Goal: Information Seeking & Learning: Learn about a topic

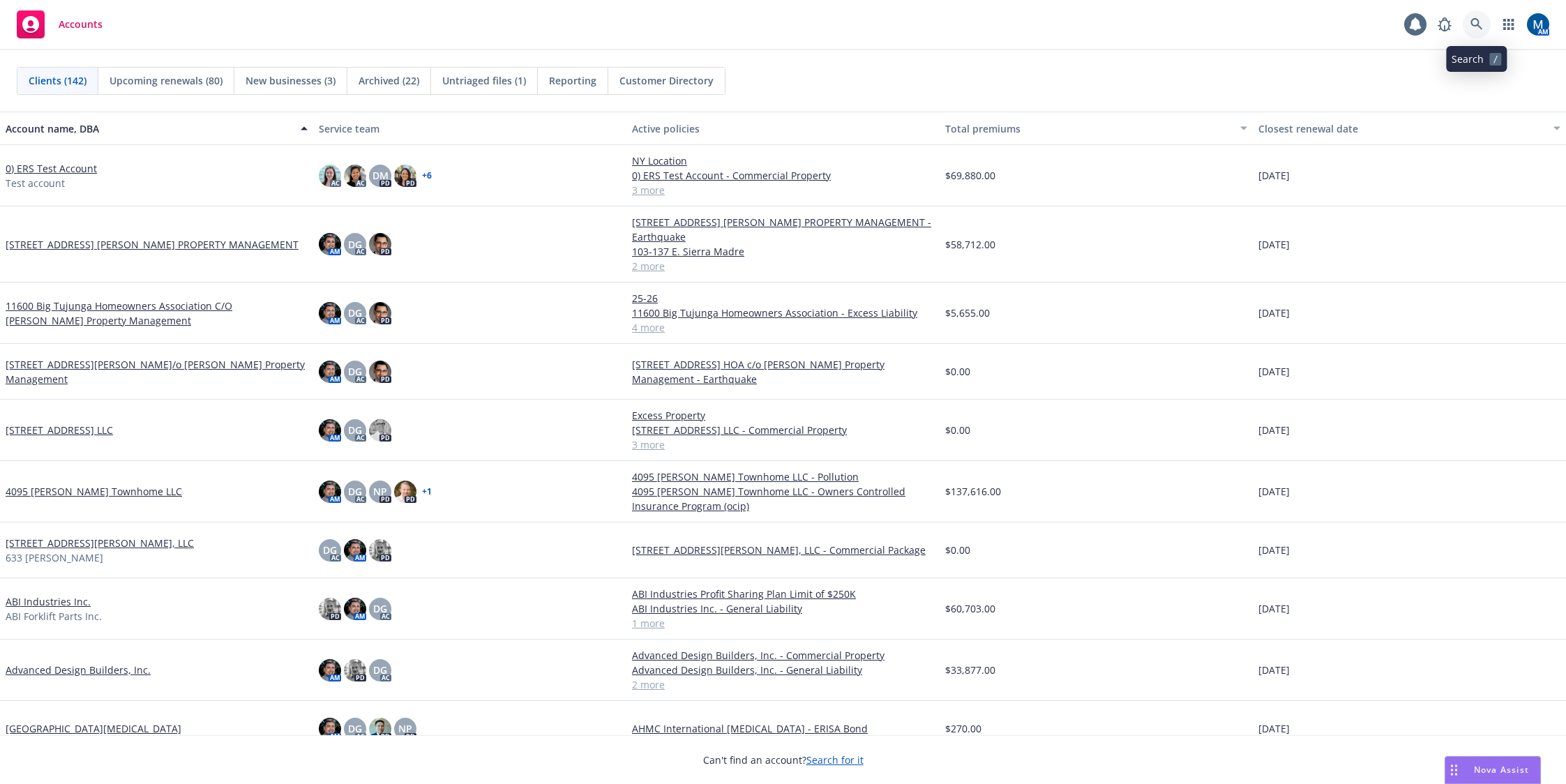
click at [1482, 28] on link at bounding box center [1476, 25] width 28 height 28
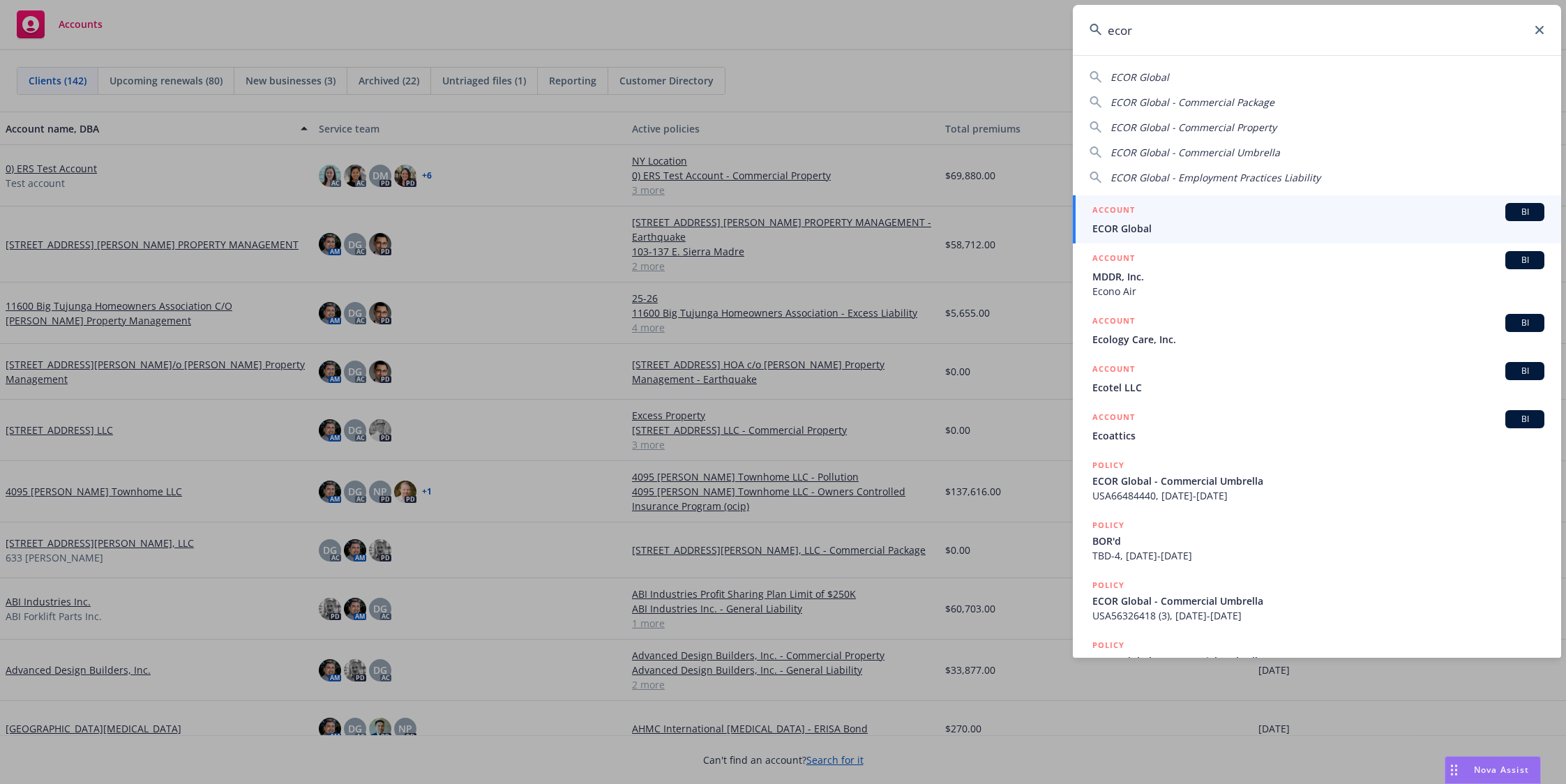
type input "ecor"
click at [1140, 213] on div "ACCOUNT BI" at bounding box center [1317, 212] width 452 height 18
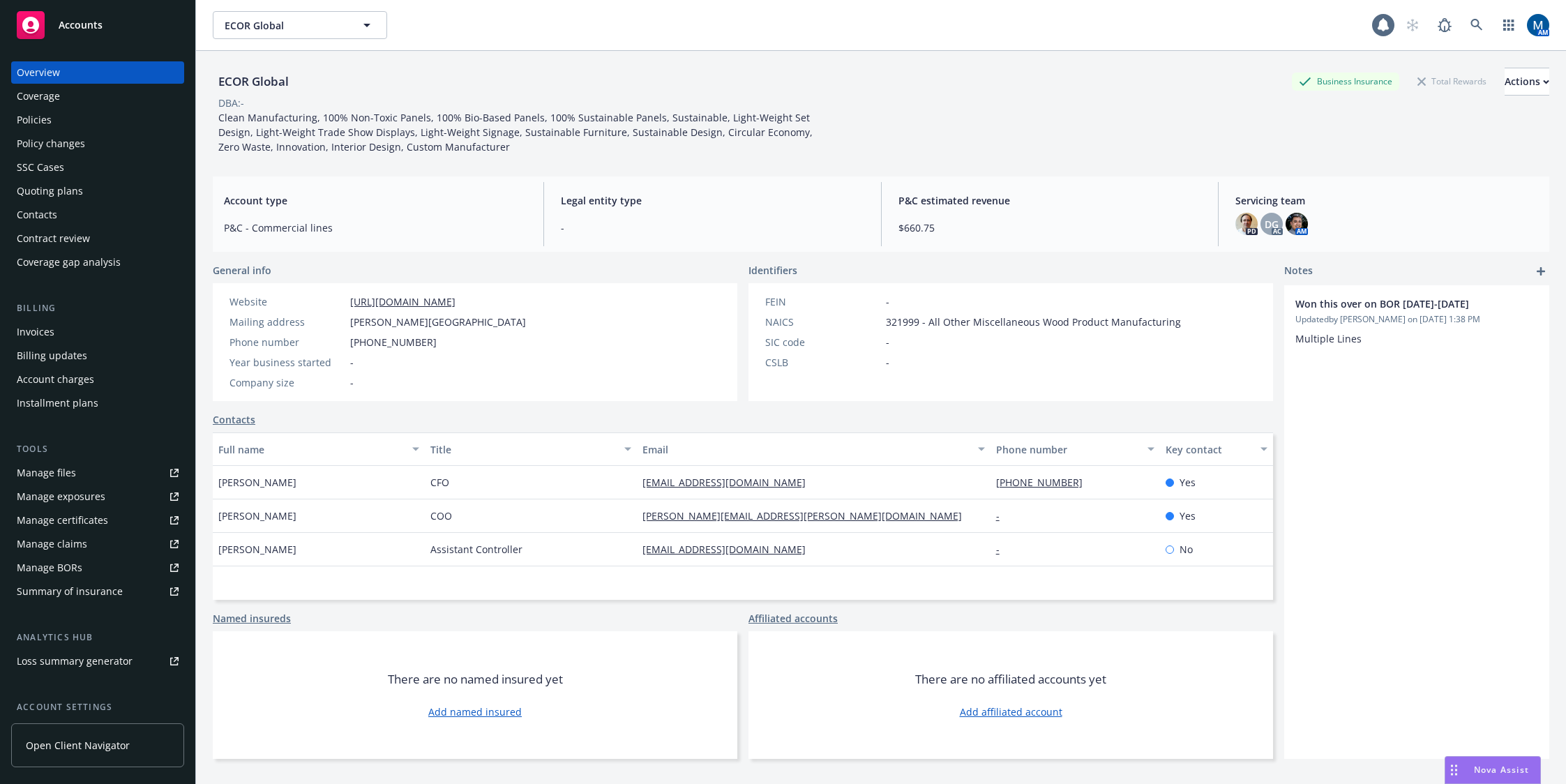
click at [95, 112] on div "Policies" at bounding box center [97, 119] width 162 height 22
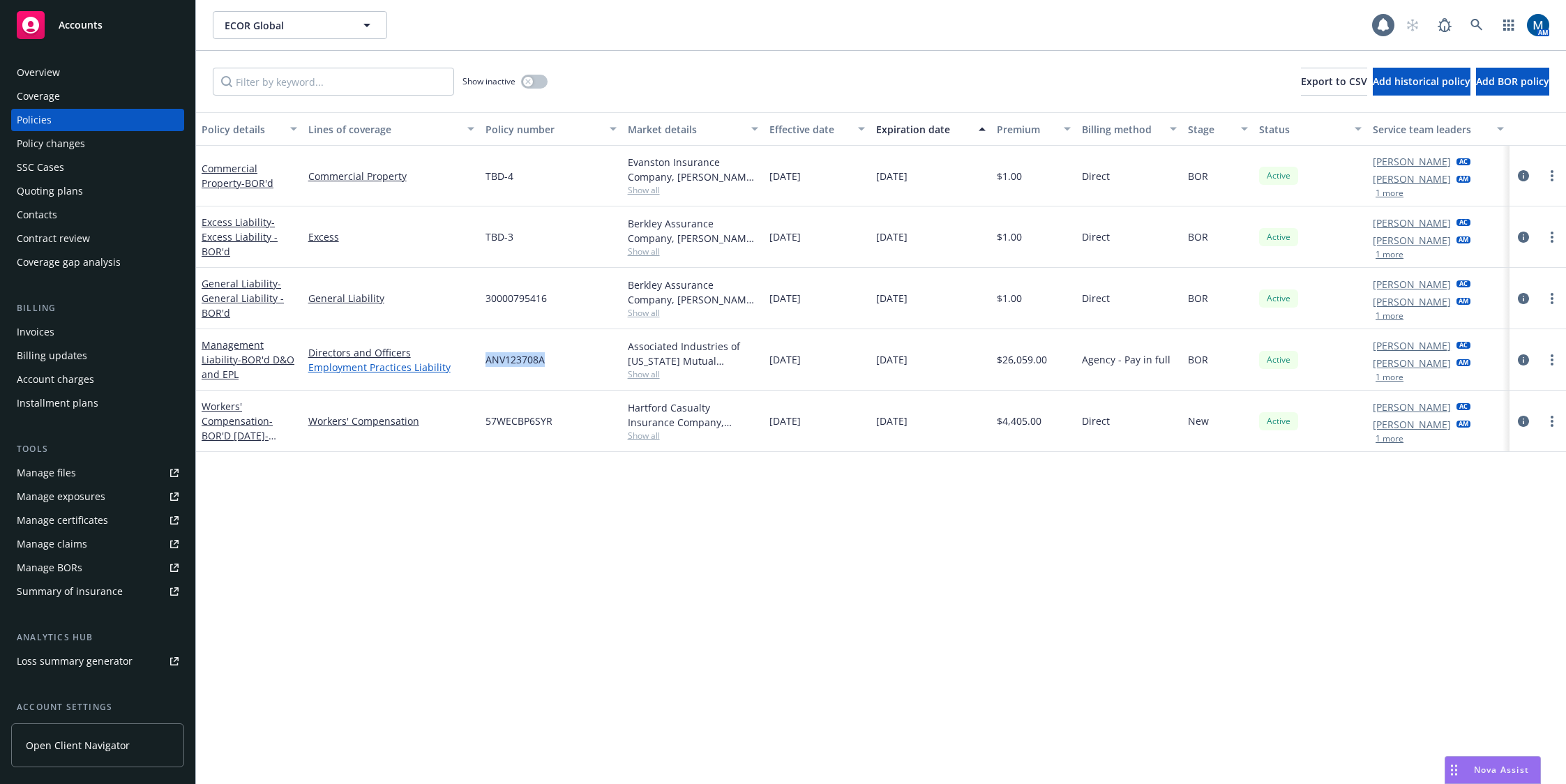
drag, startPoint x: 547, startPoint y: 361, endPoint x: 442, endPoint y: 361, distance: 105.0
click at [442, 361] on div "Management Liability - BOR'd D&O and EPL Directors and Officers Employment Prac…" at bounding box center [881, 360] width 1370 height 62
drag, startPoint x: 572, startPoint y: 421, endPoint x: 479, endPoint y: 426, distance: 93.1
click at [479, 426] on div "Workers' Compensation - BOR'D 2025-2026 WC - C/RW Workers' Compensation 57WECBP…" at bounding box center [881, 421] width 1370 height 62
drag, startPoint x: 936, startPoint y: 369, endPoint x: 780, endPoint y: 362, distance: 156.2
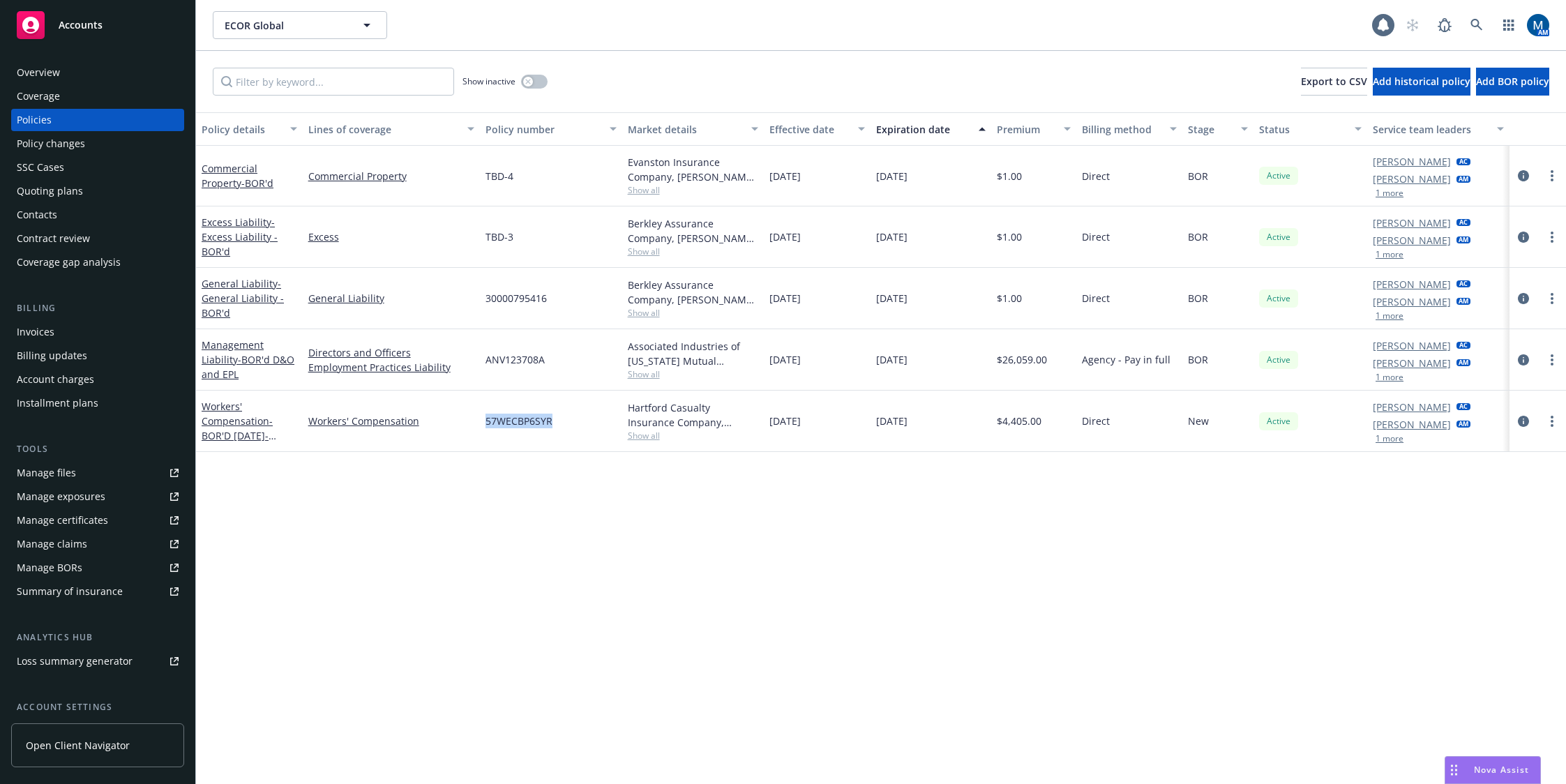
click at [764, 364] on div "Management Liability - BOR'd D&O and EPL Directors and Officers Employment Prac…" at bounding box center [881, 360] width 1370 height 62
click at [730, 476] on div "Policy details Lines of coverage Policy number Market details Effective date Ex…" at bounding box center [881, 448] width 1370 height 671
click at [890, 607] on div "Policy details Lines of coverage Policy number Market details Effective date Ex…" at bounding box center [881, 448] width 1370 height 671
click at [93, 77] on div "Overview" at bounding box center [97, 72] width 162 height 22
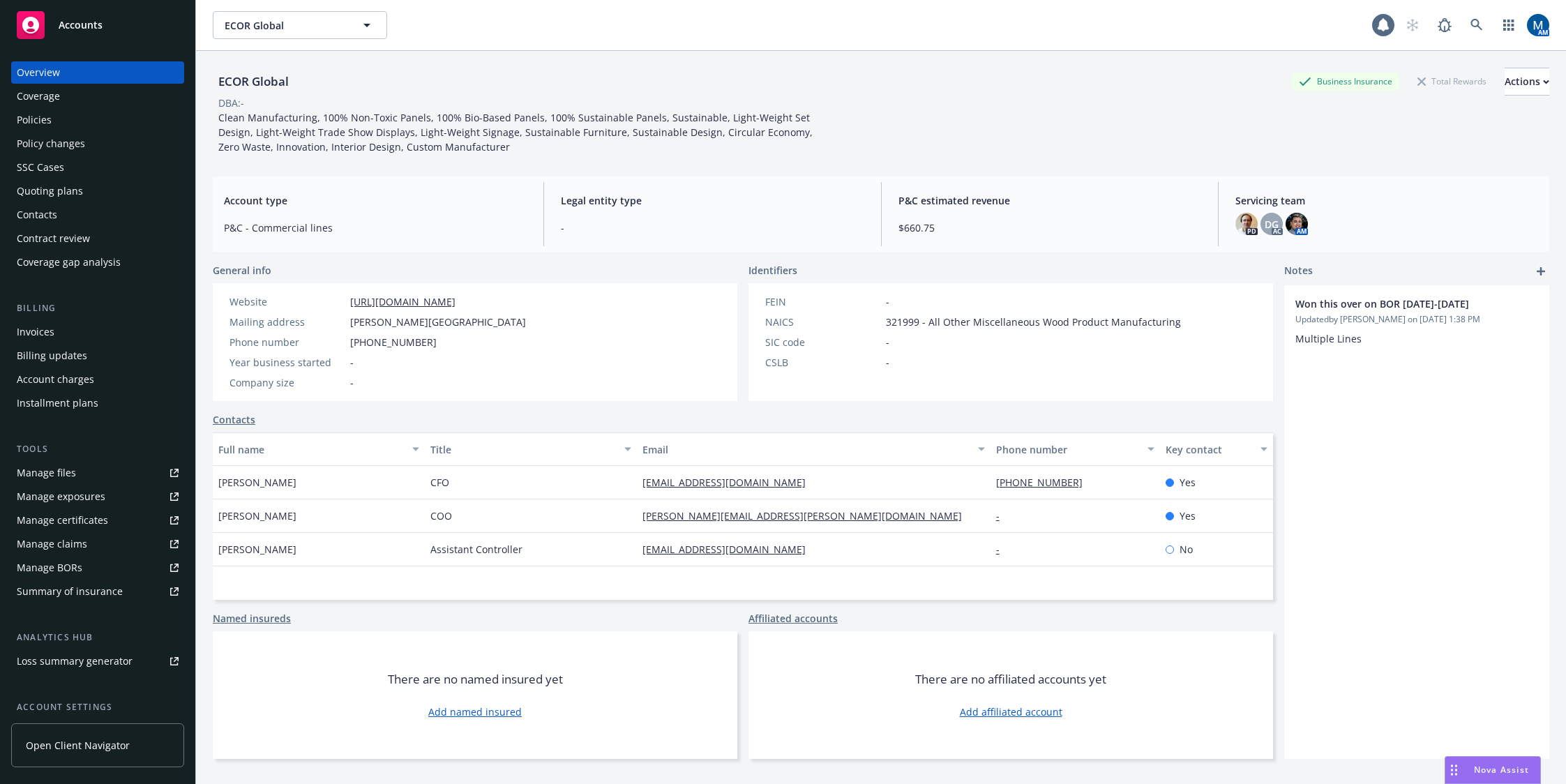
click at [118, 120] on div "Policies" at bounding box center [97, 119] width 162 height 22
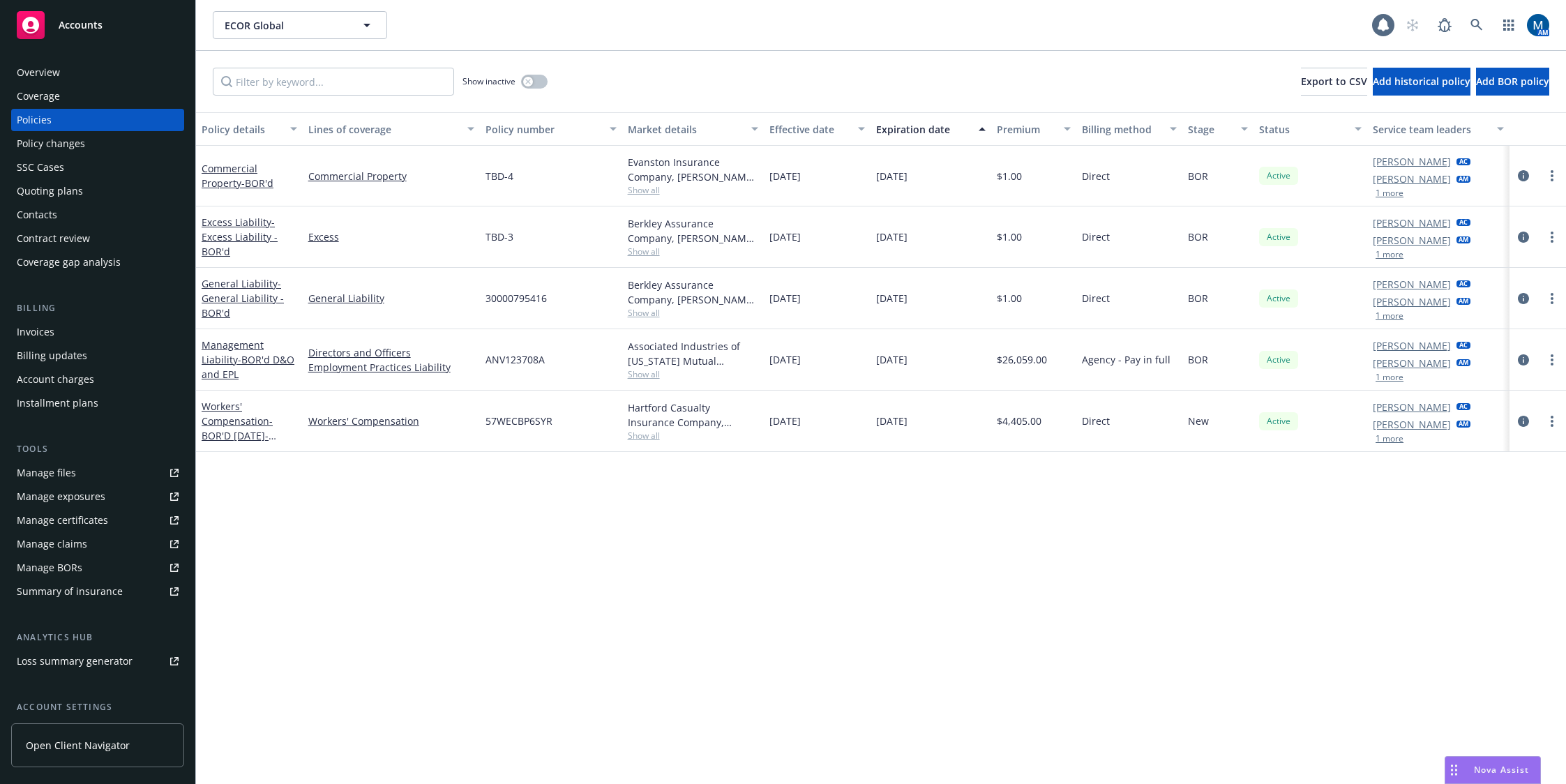
click at [533, 589] on div "Policy details Lines of coverage Policy number Market details Effective date Ex…" at bounding box center [881, 448] width 1370 height 671
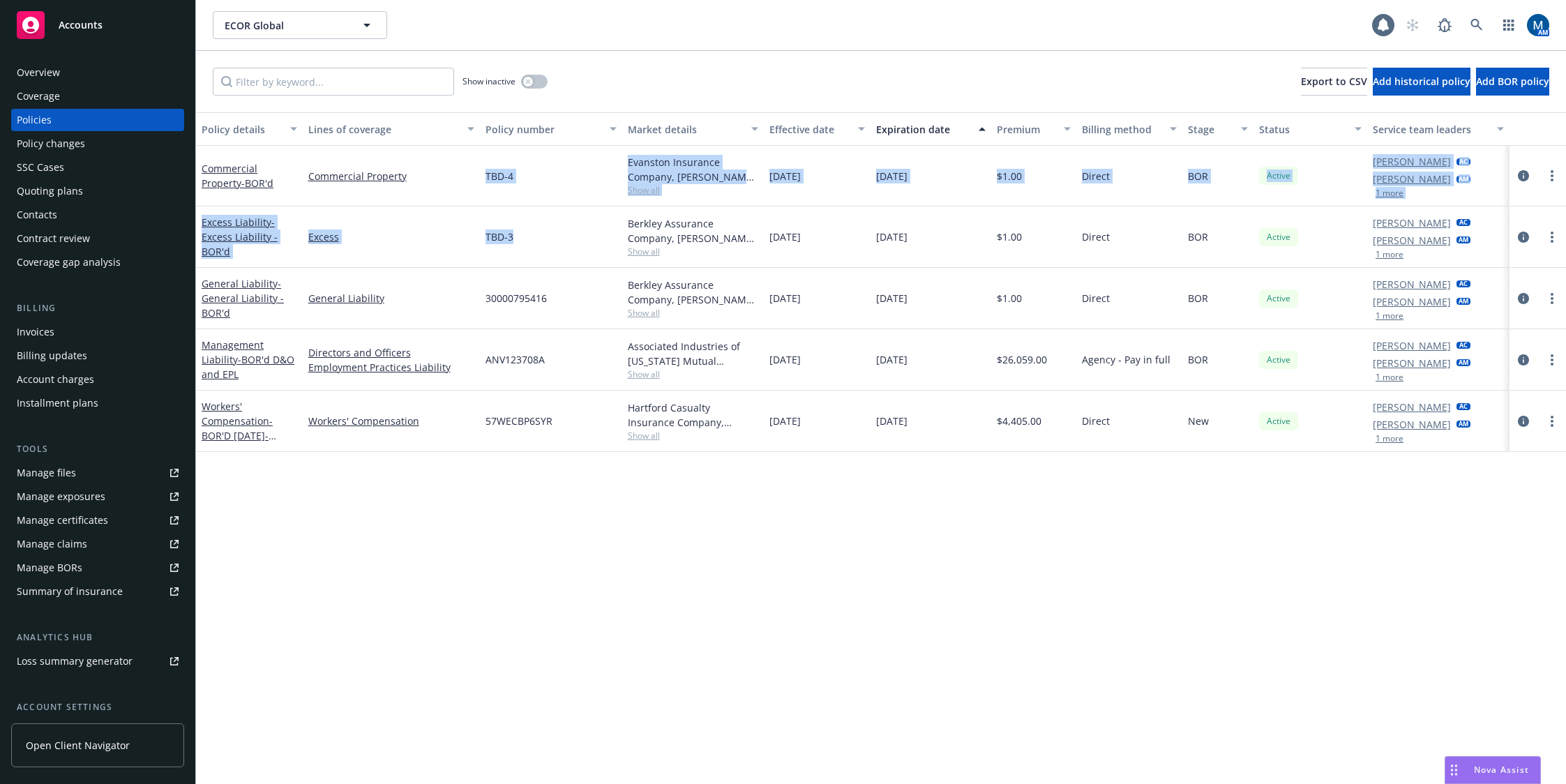
drag, startPoint x: 515, startPoint y: 235, endPoint x: 478, endPoint y: 153, distance: 90.0
click at [478, 153] on div "Commercial Property - BOR'd Commercial Property TBD-4 Evanston Insurance Compan…" at bounding box center [881, 285] width 1370 height 279
click at [538, 230] on div "TBD-3" at bounding box center [551, 237] width 142 height 62
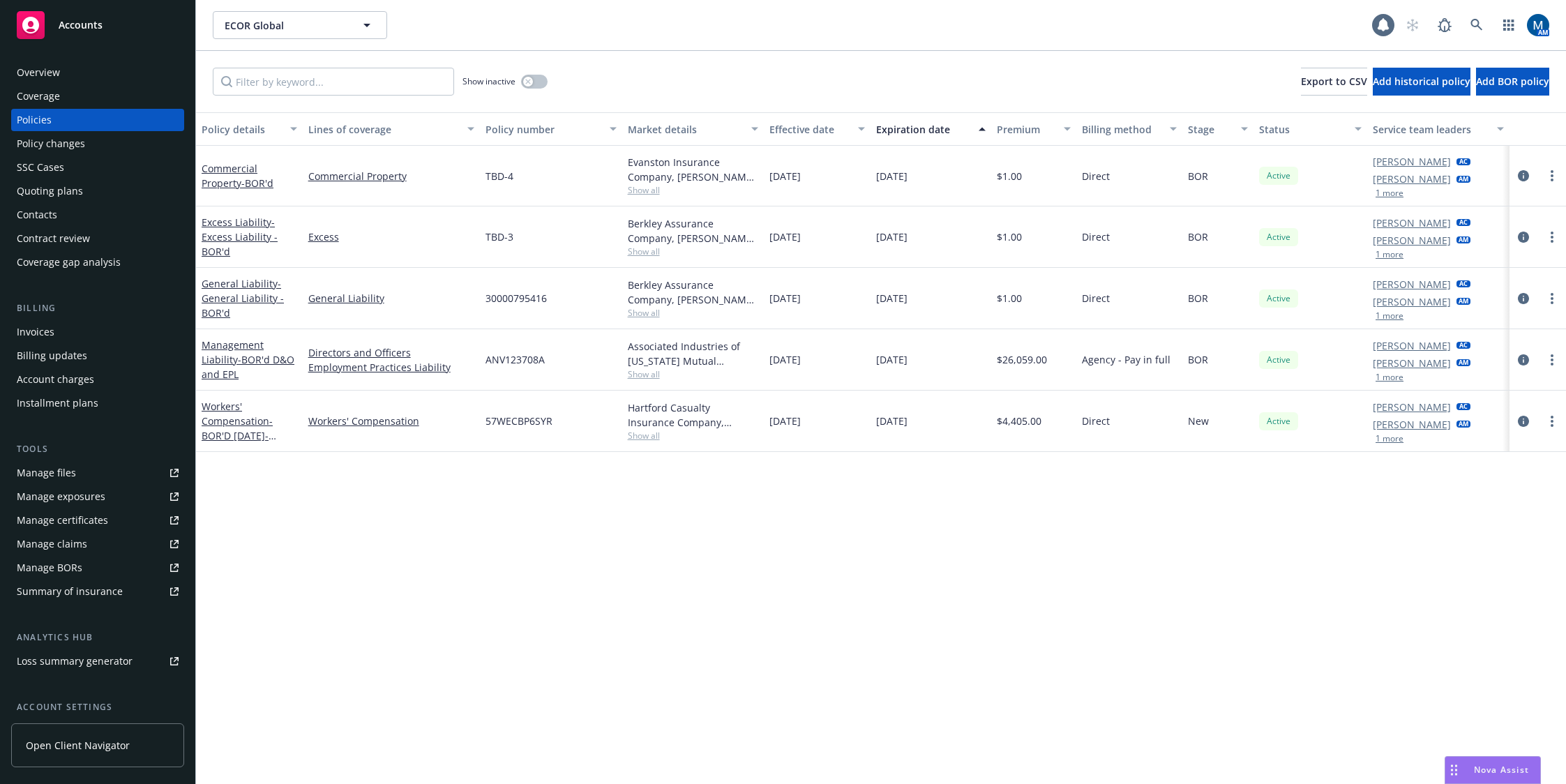
click at [642, 254] on span "Show all" at bounding box center [693, 251] width 131 height 12
click at [718, 555] on div "Policy details Lines of coverage Policy number Market details Effective date Ex…" at bounding box center [881, 448] width 1370 height 671
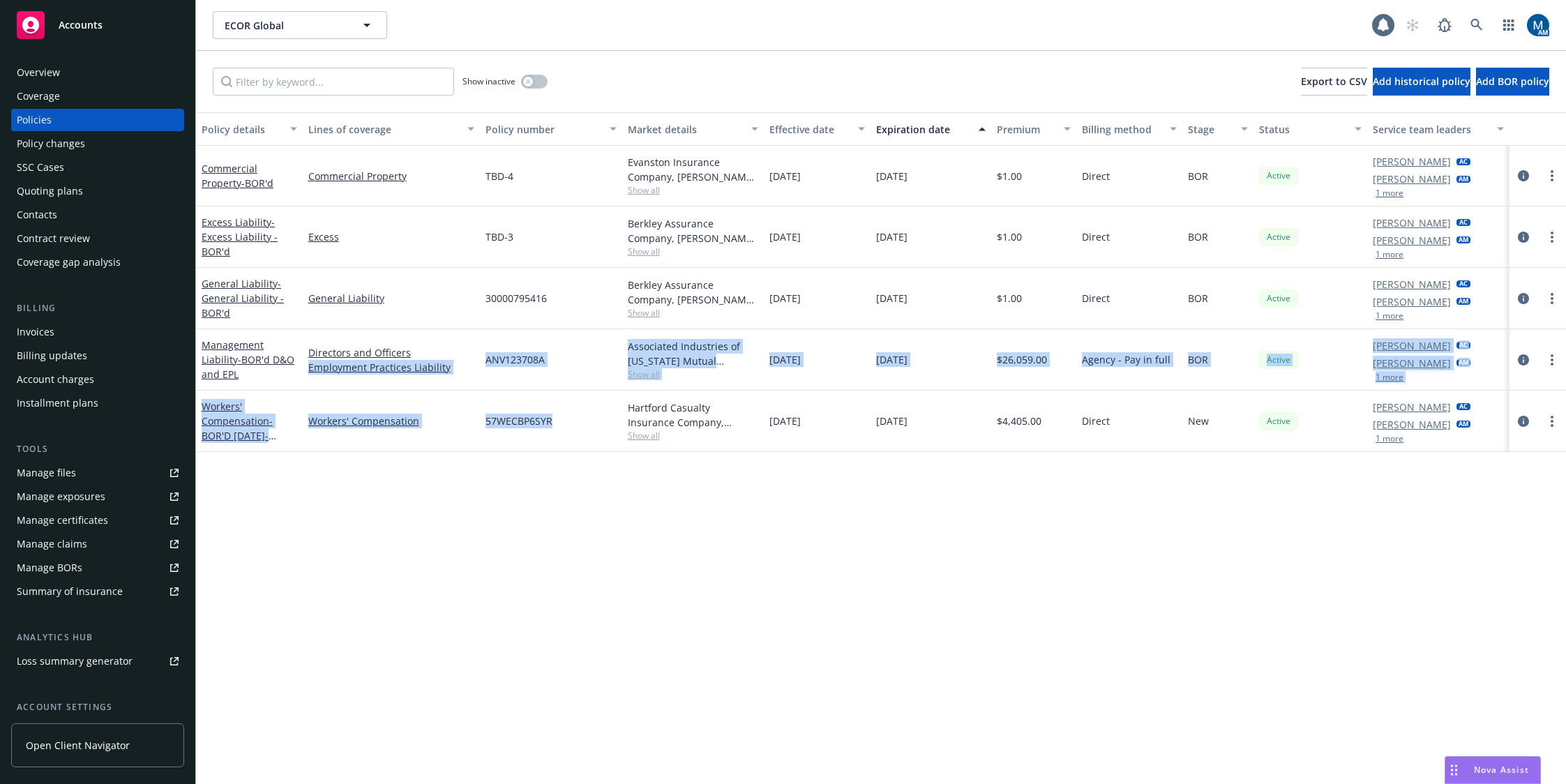
drag, startPoint x: 564, startPoint y: 384, endPoint x: 534, endPoint y: 377, distance: 30.8
click at [467, 350] on div "Commercial Property - BOR'd Commercial Property TBD-4 Evanston Insurance Compan…" at bounding box center [881, 285] width 1370 height 279
click at [602, 433] on div "57WECBP6SYR" at bounding box center [551, 421] width 142 height 62
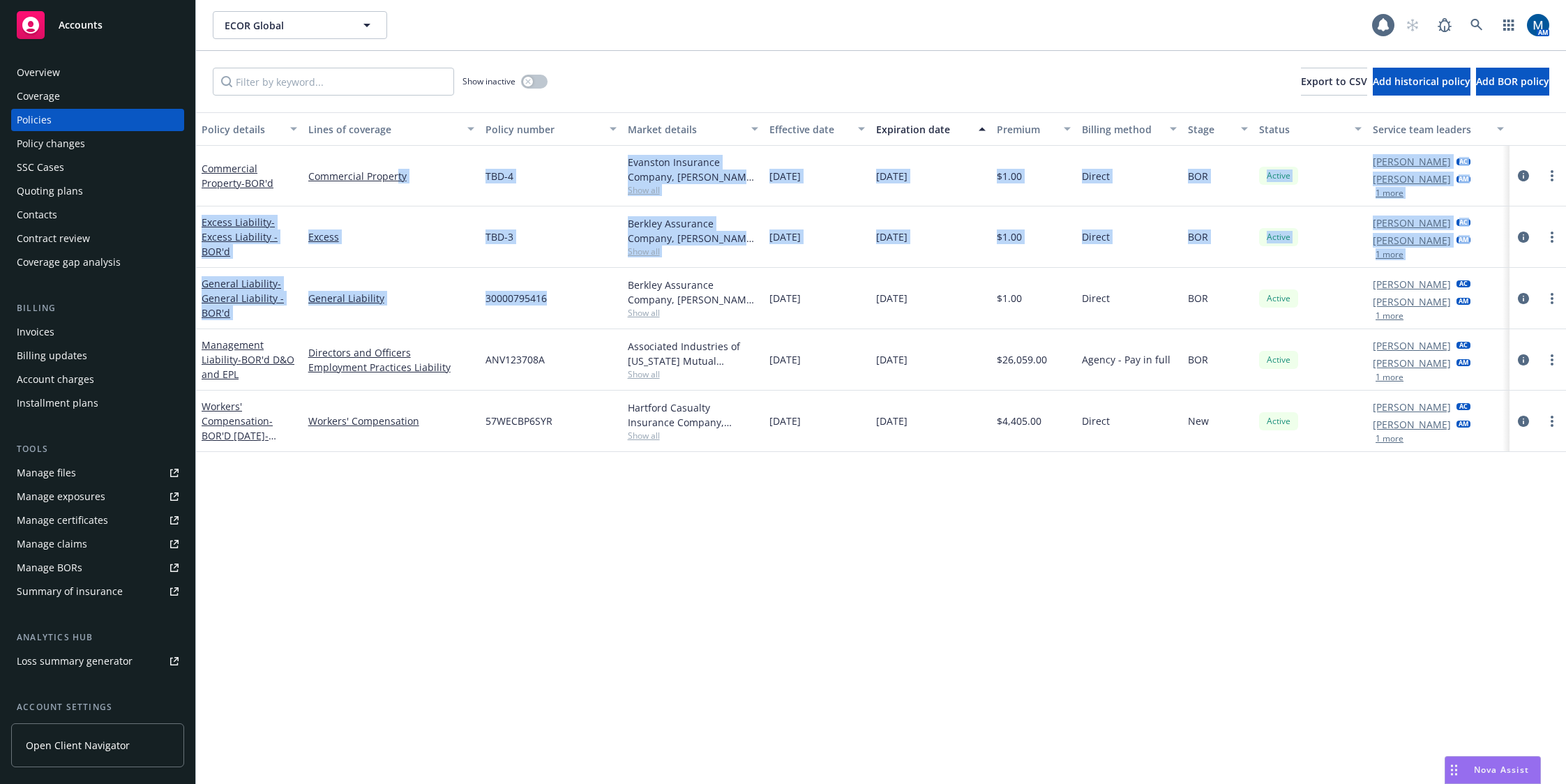
drag, startPoint x: 581, startPoint y: 308, endPoint x: 437, endPoint y: 190, distance: 186.2
click at [394, 181] on div "Commercial Property - BOR'd Commercial Property TBD-4 Evanston Insurance Compan…" at bounding box center [881, 285] width 1370 height 279
click at [574, 235] on div "TBD-3" at bounding box center [551, 237] width 142 height 62
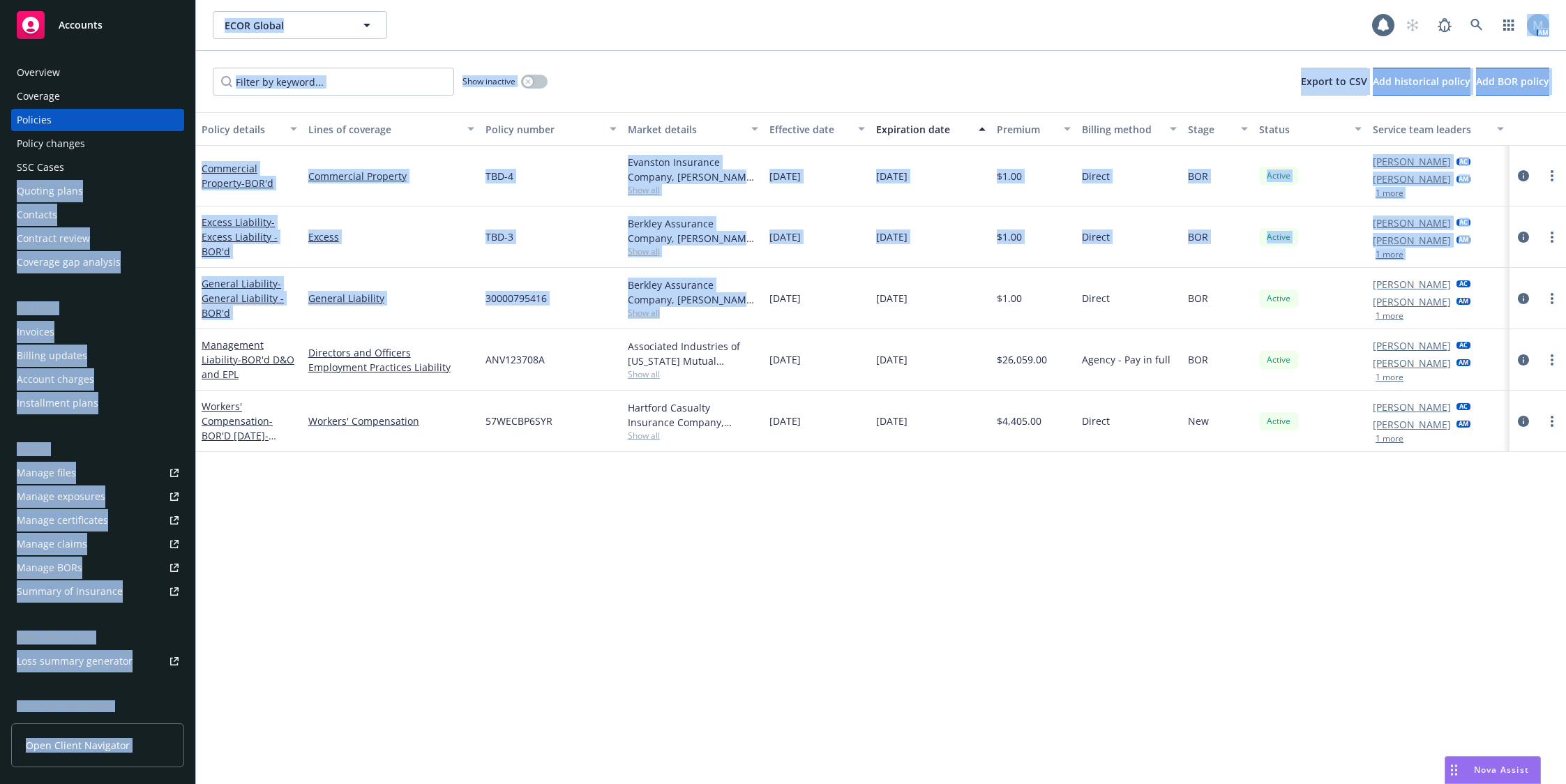
drag, startPoint x: 752, startPoint y: 308, endPoint x: 185, endPoint y: 161, distance: 585.7
click at [185, 161] on div "Accounts Overview Coverage Policies Policy changes SSC Cases Quoting plans Cont…" at bounding box center [783, 392] width 1566 height 784
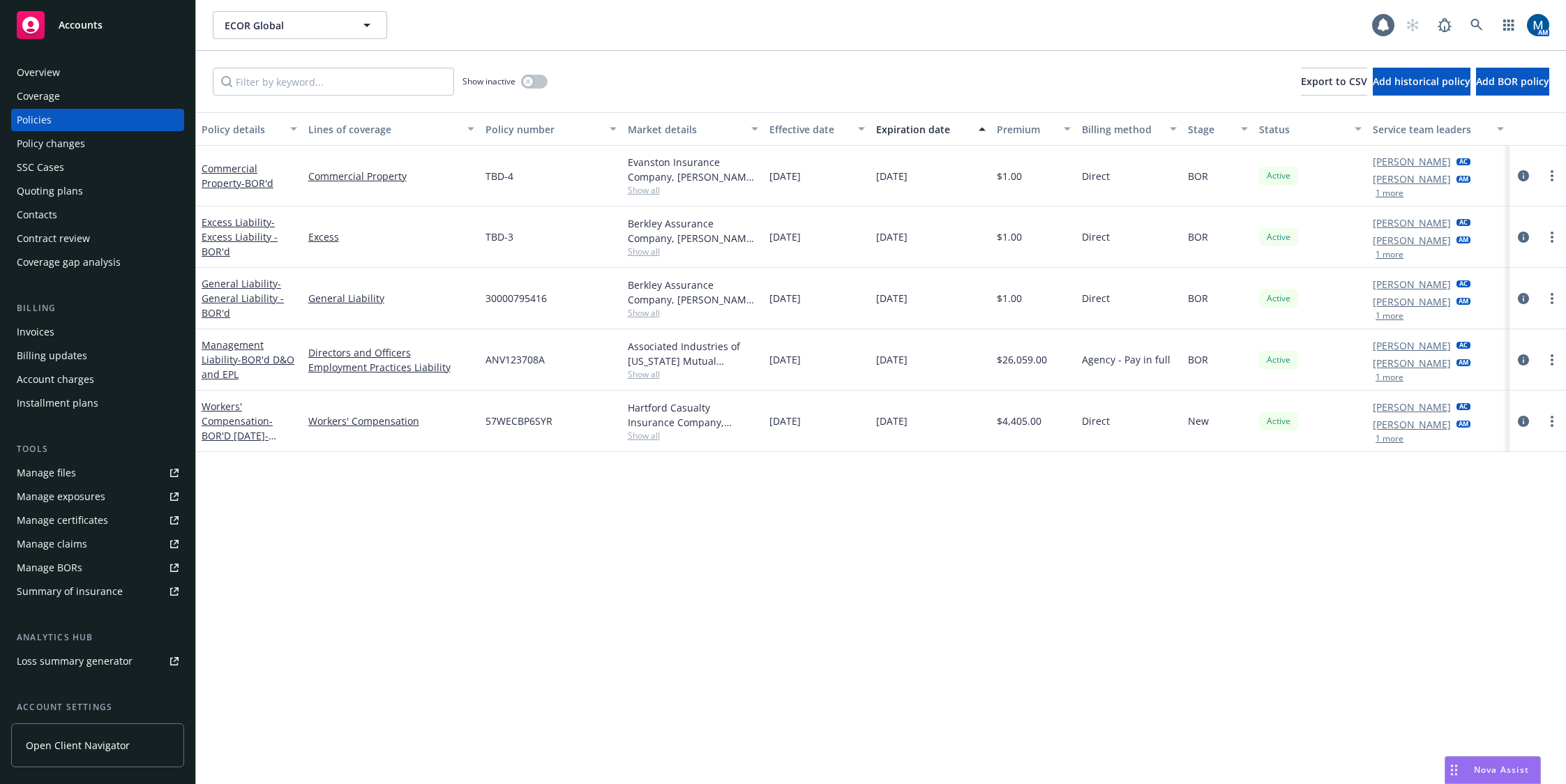
click at [1037, 279] on div "$1.00" at bounding box center [1033, 298] width 85 height 62
click at [1388, 317] on button "1 more" at bounding box center [1389, 316] width 28 height 8
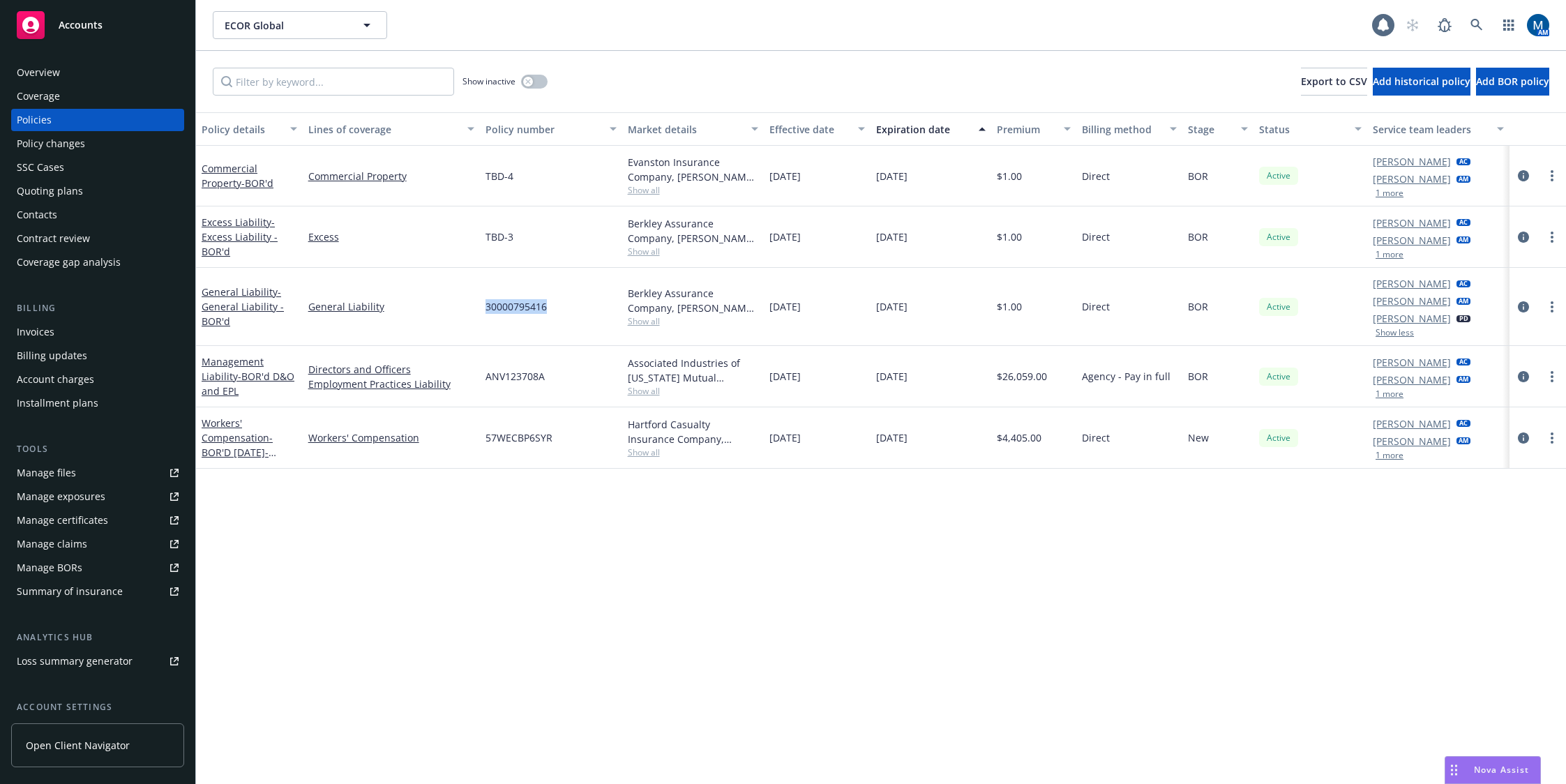
drag, startPoint x: 553, startPoint y: 313, endPoint x: 486, endPoint y: 308, distance: 67.2
click at [486, 308] on div "30000795416" at bounding box center [551, 306] width 142 height 78
drag, startPoint x: 876, startPoint y: 321, endPoint x: 771, endPoint y: 303, distance: 106.5
click at [668, 304] on div "General Liability - General Liability - BOR'd General Liability 30000795416 Ber…" at bounding box center [881, 306] width 1370 height 78
click at [883, 330] on div "[DATE]" at bounding box center [931, 306] width 121 height 78
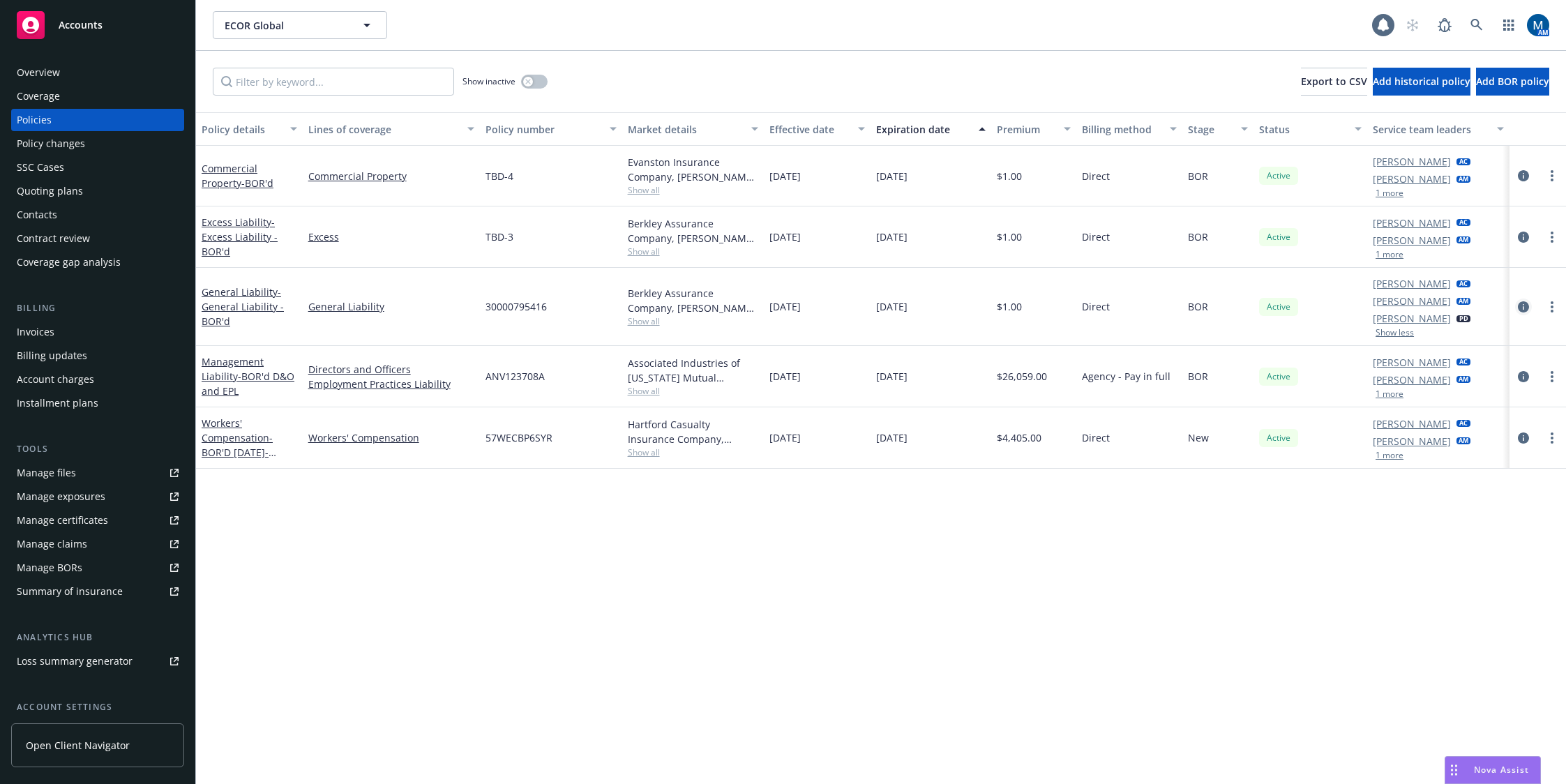
click at [1527, 304] on icon "circleInformation" at bounding box center [1523, 307] width 12 height 12
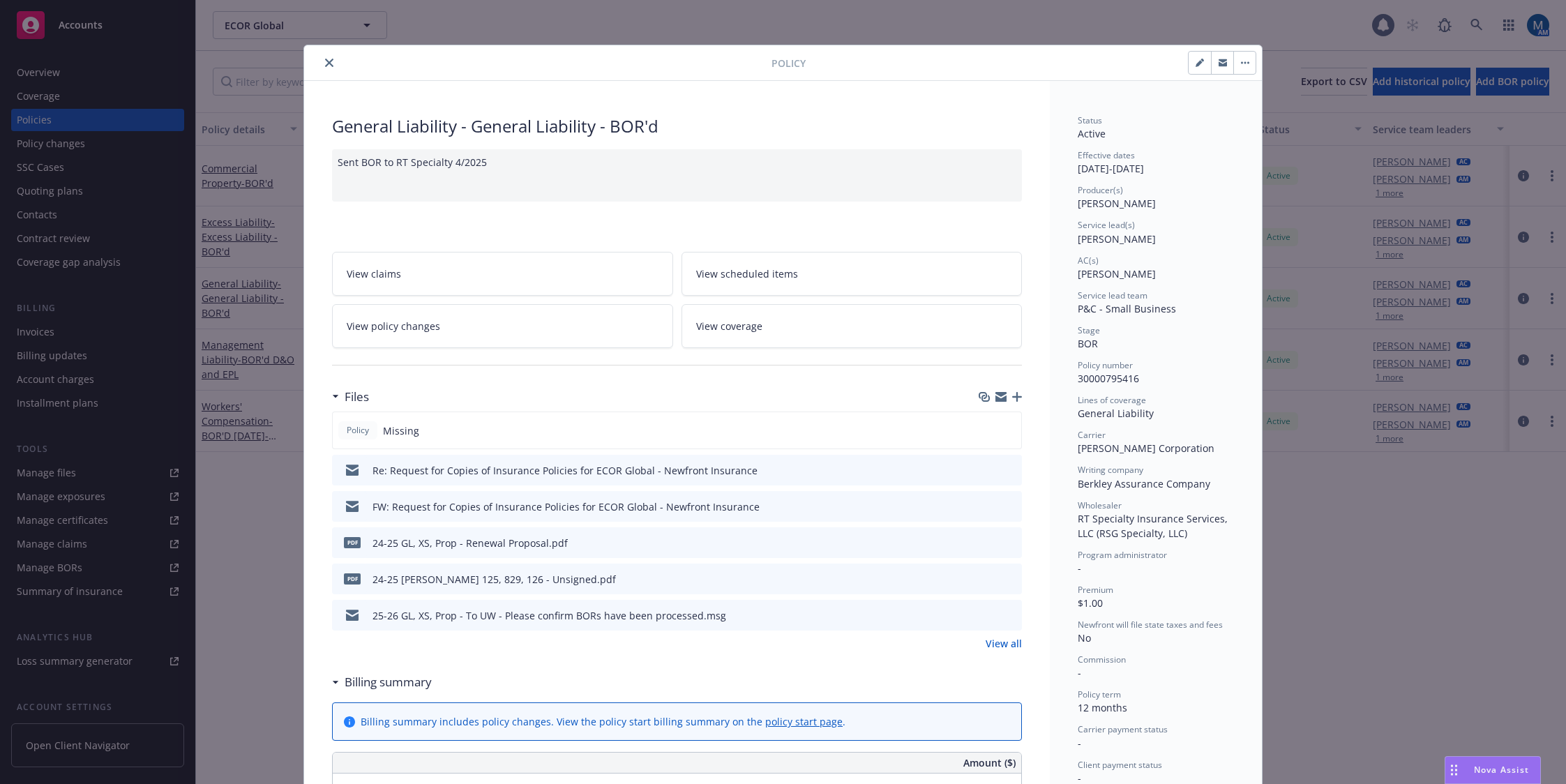
click at [1004, 469] on icon "preview file" at bounding box center [1008, 470] width 12 height 10
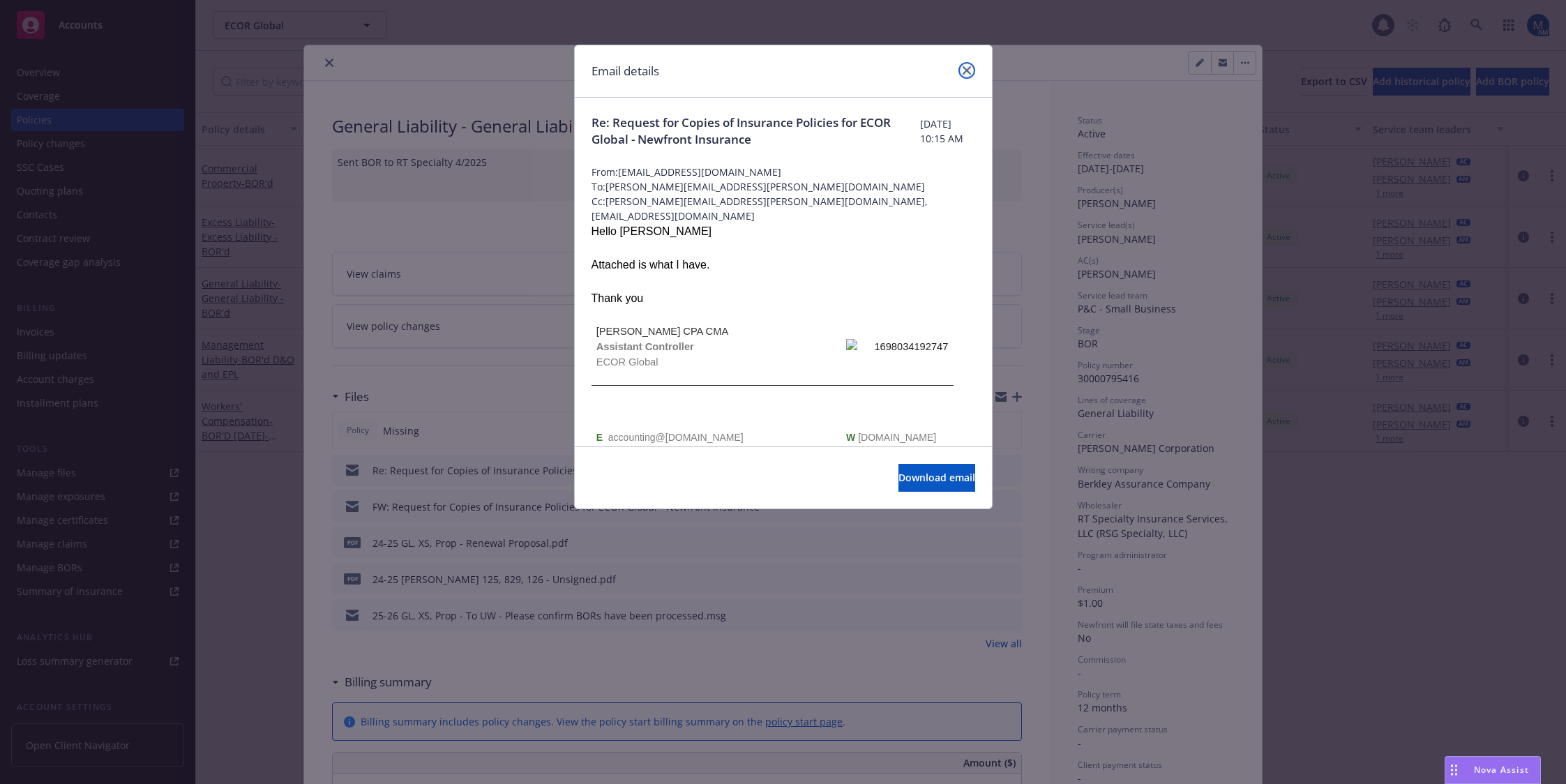
click at [968, 71] on icon "close" at bounding box center [967, 71] width 8 height 8
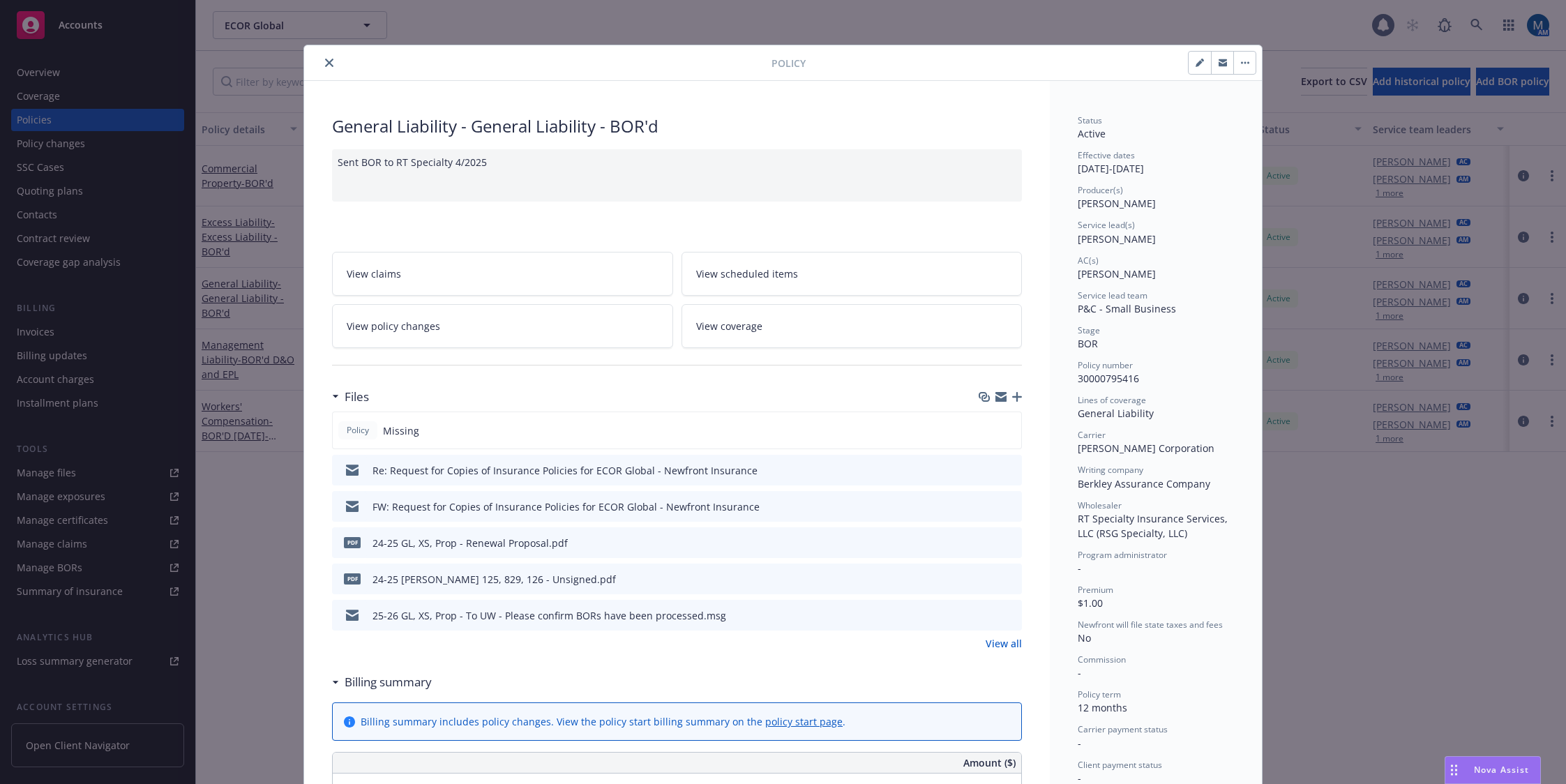
click at [330, 62] on button "close" at bounding box center [329, 63] width 16 height 16
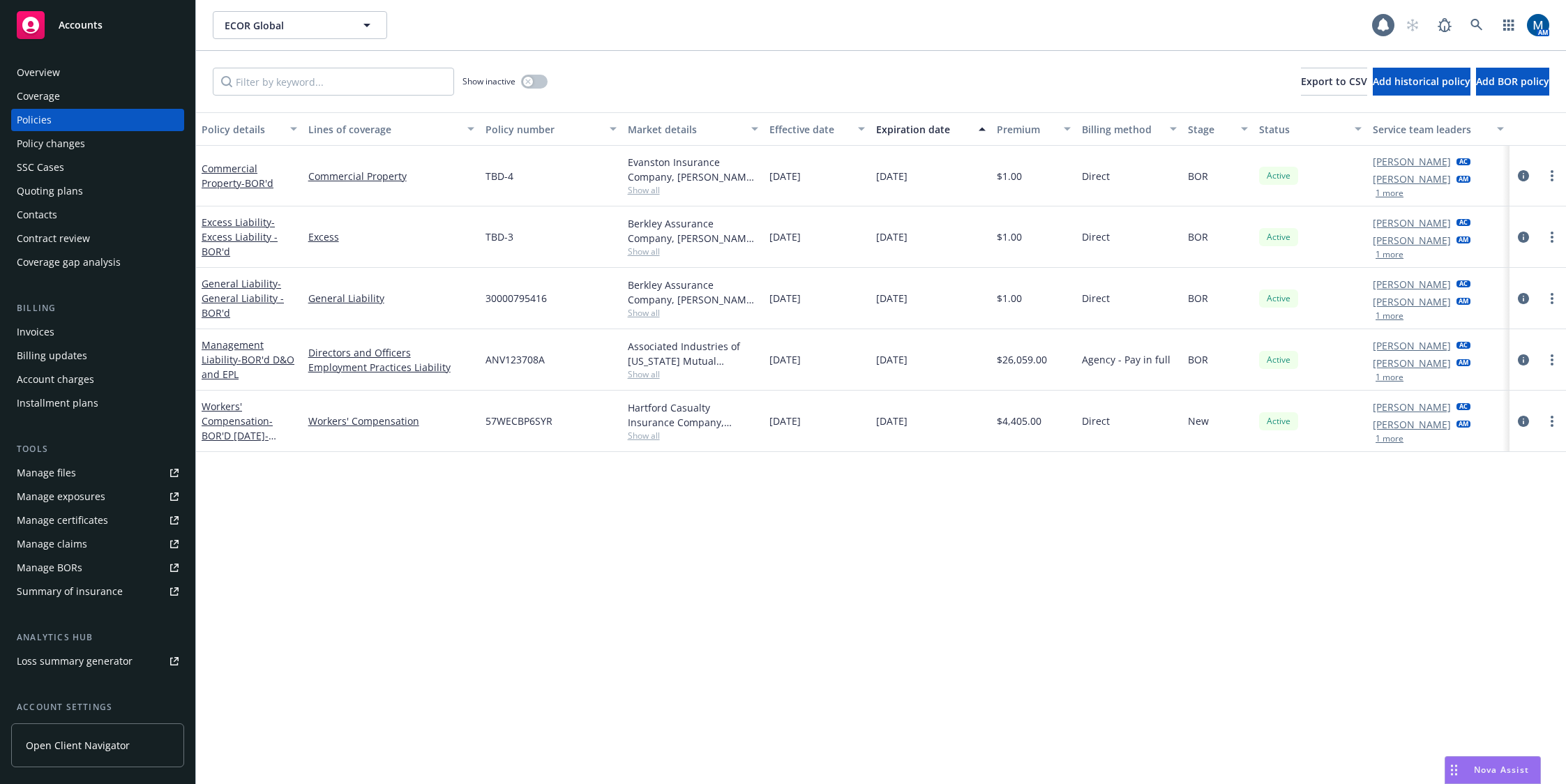
click at [919, 674] on div "Policy details Lines of coverage Policy number Market details Effective date Ex…" at bounding box center [881, 448] width 1370 height 671
click at [1041, 525] on div "Policy details Lines of coverage Policy number Market details Effective date Ex…" at bounding box center [881, 448] width 1370 height 671
click at [1471, 21] on icon at bounding box center [1476, 25] width 12 height 12
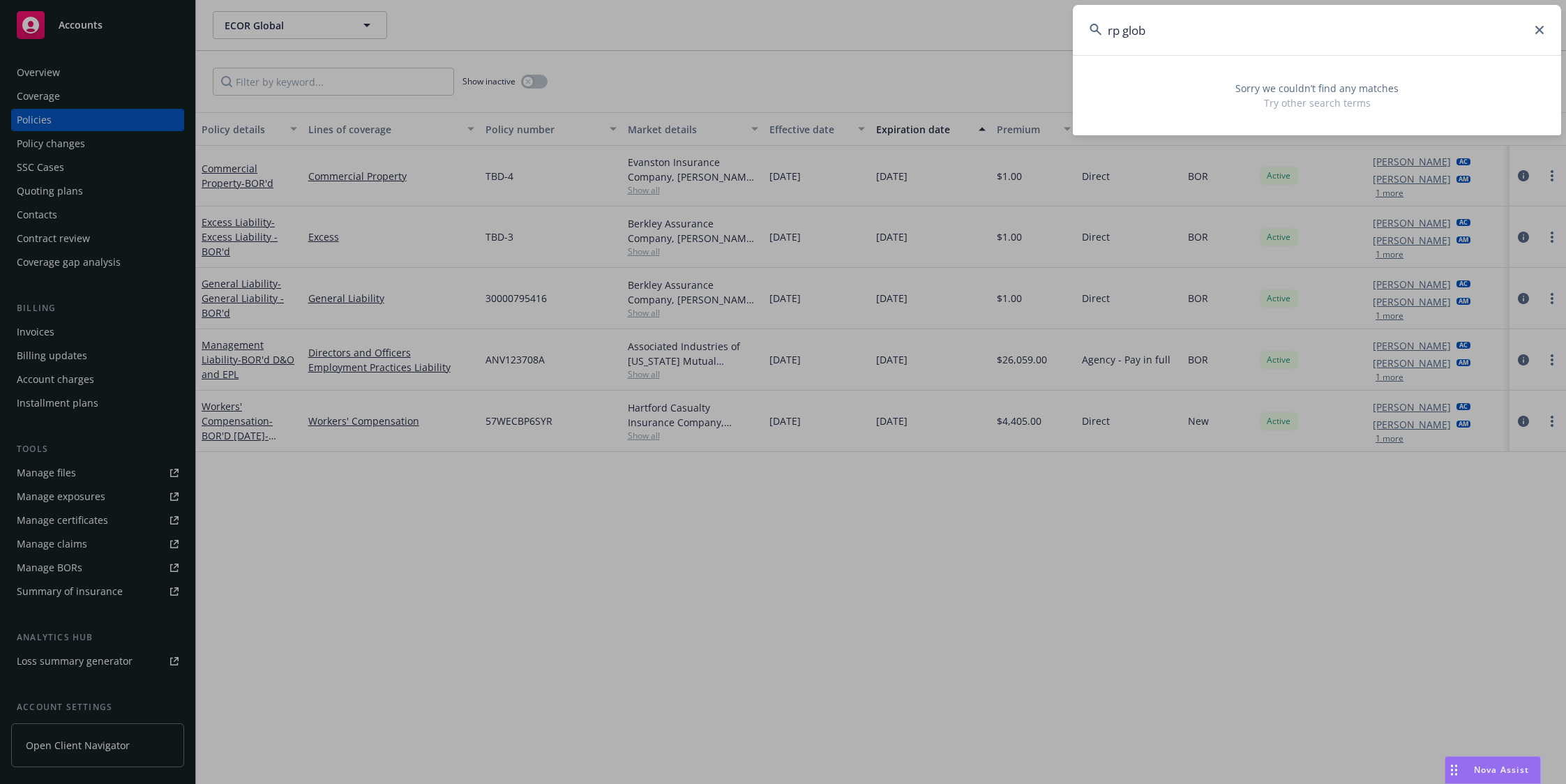
click at [1111, 34] on input "rp glob" at bounding box center [1317, 30] width 488 height 50
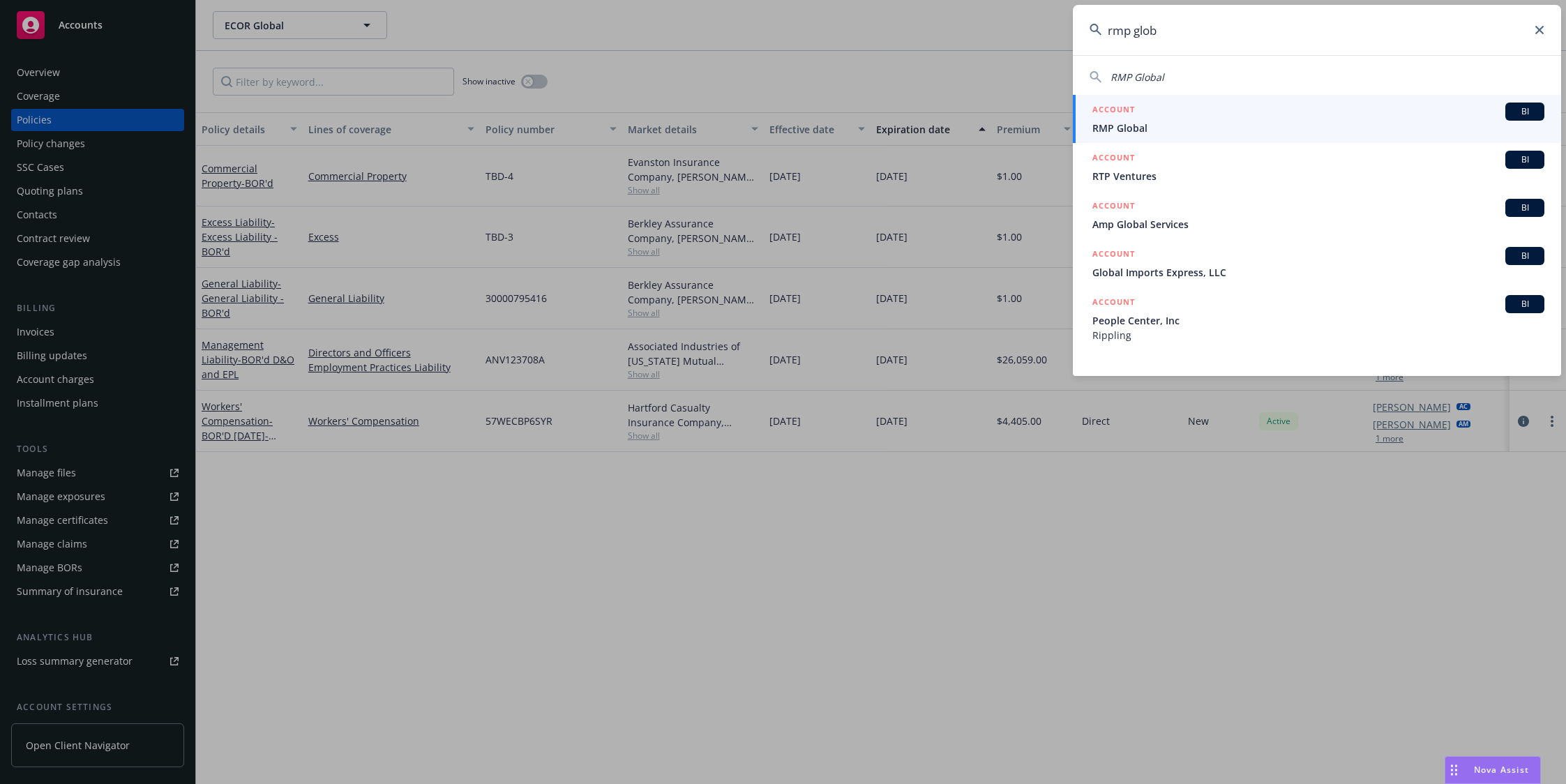
type input "rmp glob"
click at [1150, 115] on div "ACCOUNT BI" at bounding box center [1317, 112] width 452 height 18
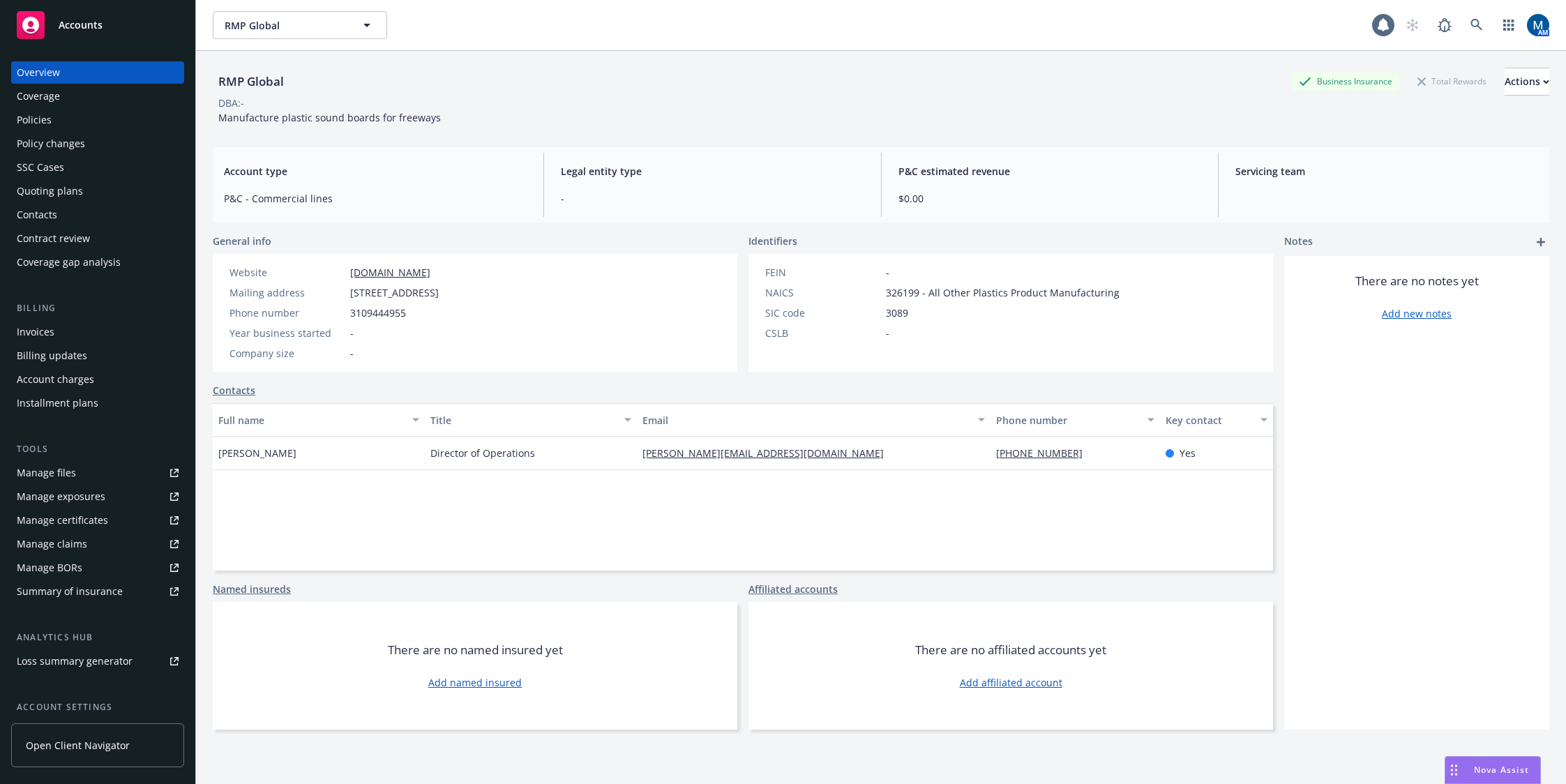
click at [74, 119] on div "Policies" at bounding box center [97, 119] width 162 height 22
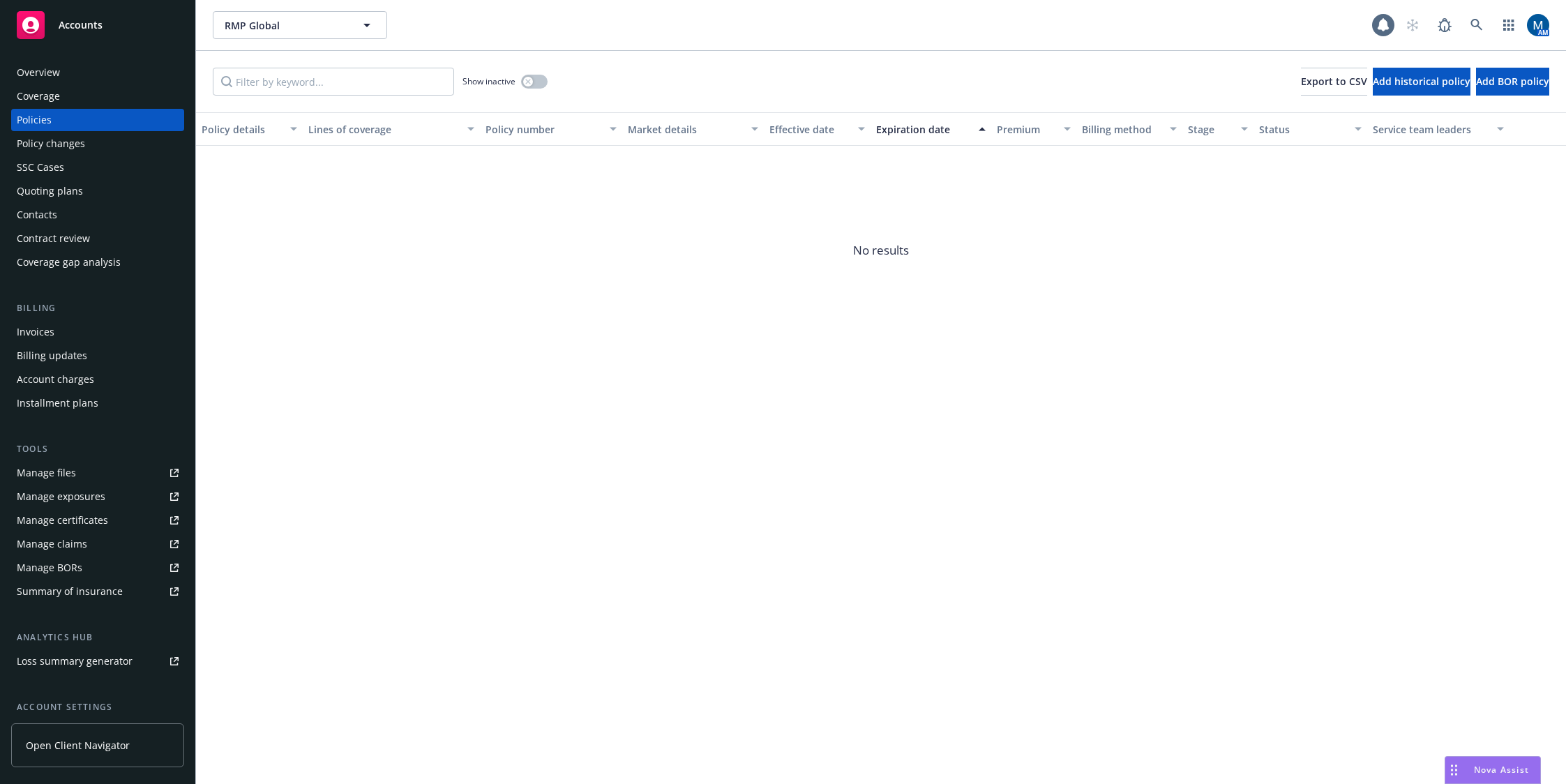
click at [77, 476] on link "Manage files" at bounding box center [98, 472] width 173 height 22
click at [92, 72] on div "Overview" at bounding box center [97, 72] width 162 height 22
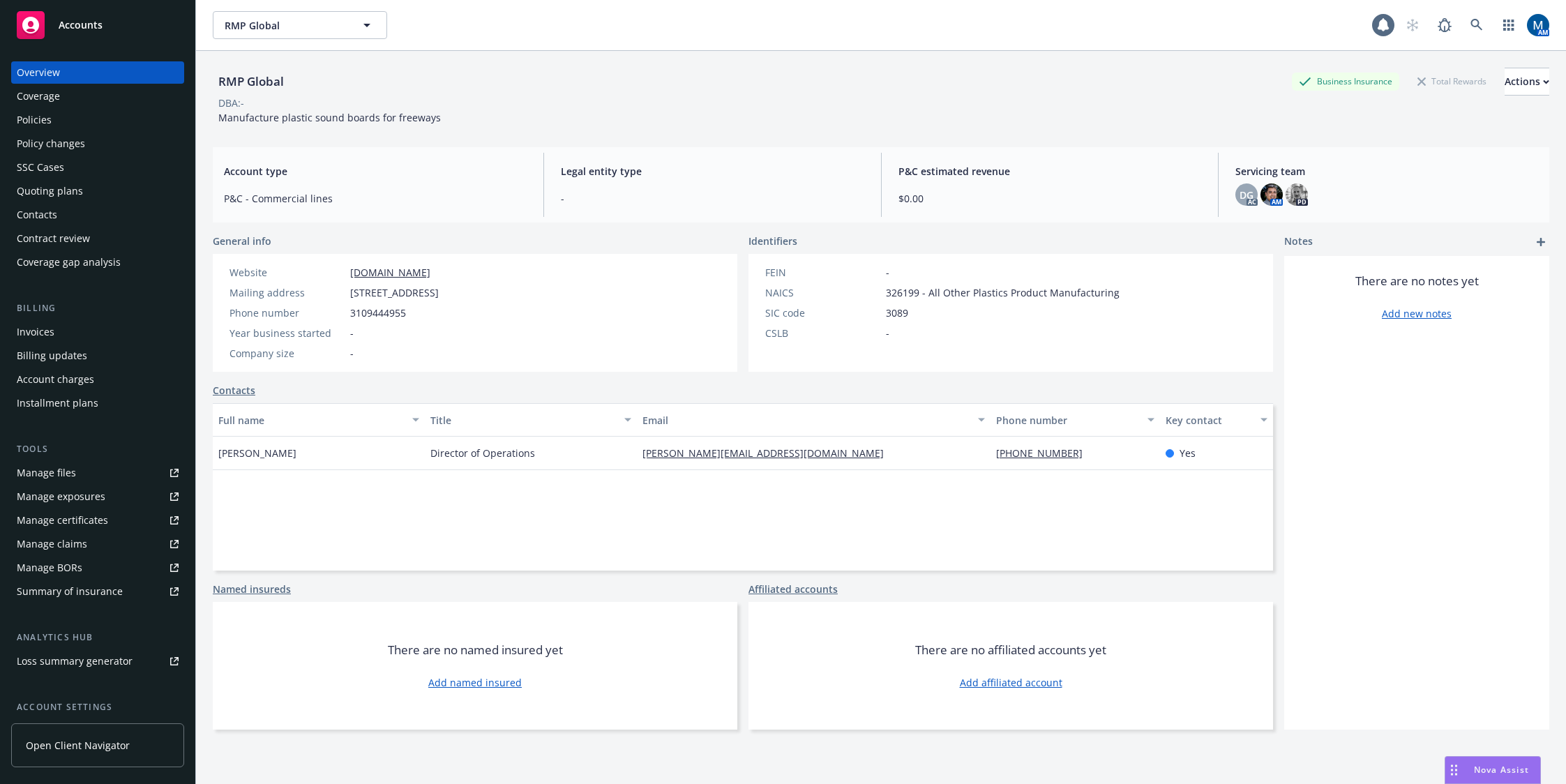
click at [68, 112] on div "Policies" at bounding box center [97, 119] width 162 height 22
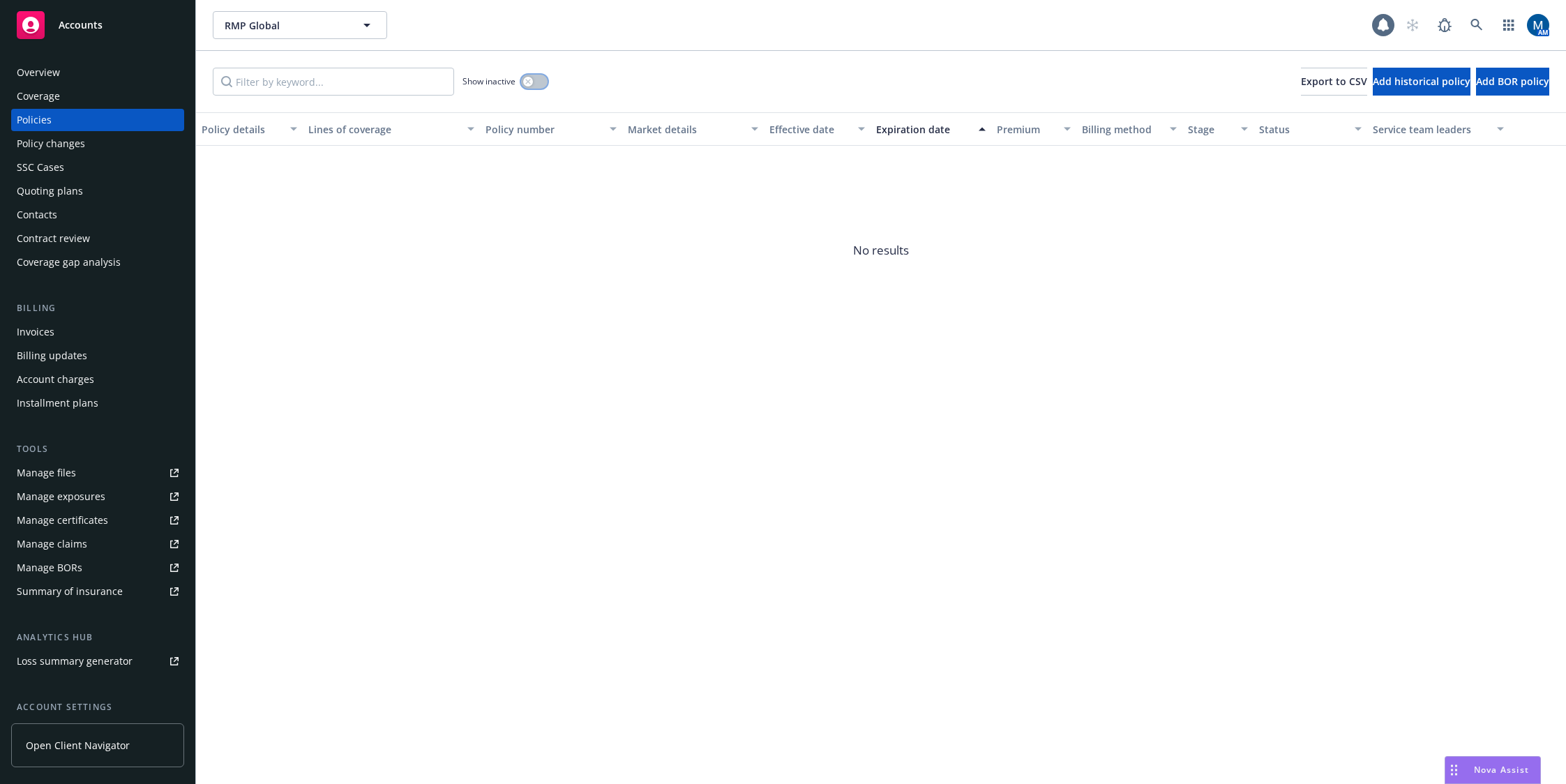
click at [537, 81] on button "button" at bounding box center [534, 81] width 26 height 14
click at [53, 67] on div "Overview" at bounding box center [38, 72] width 44 height 22
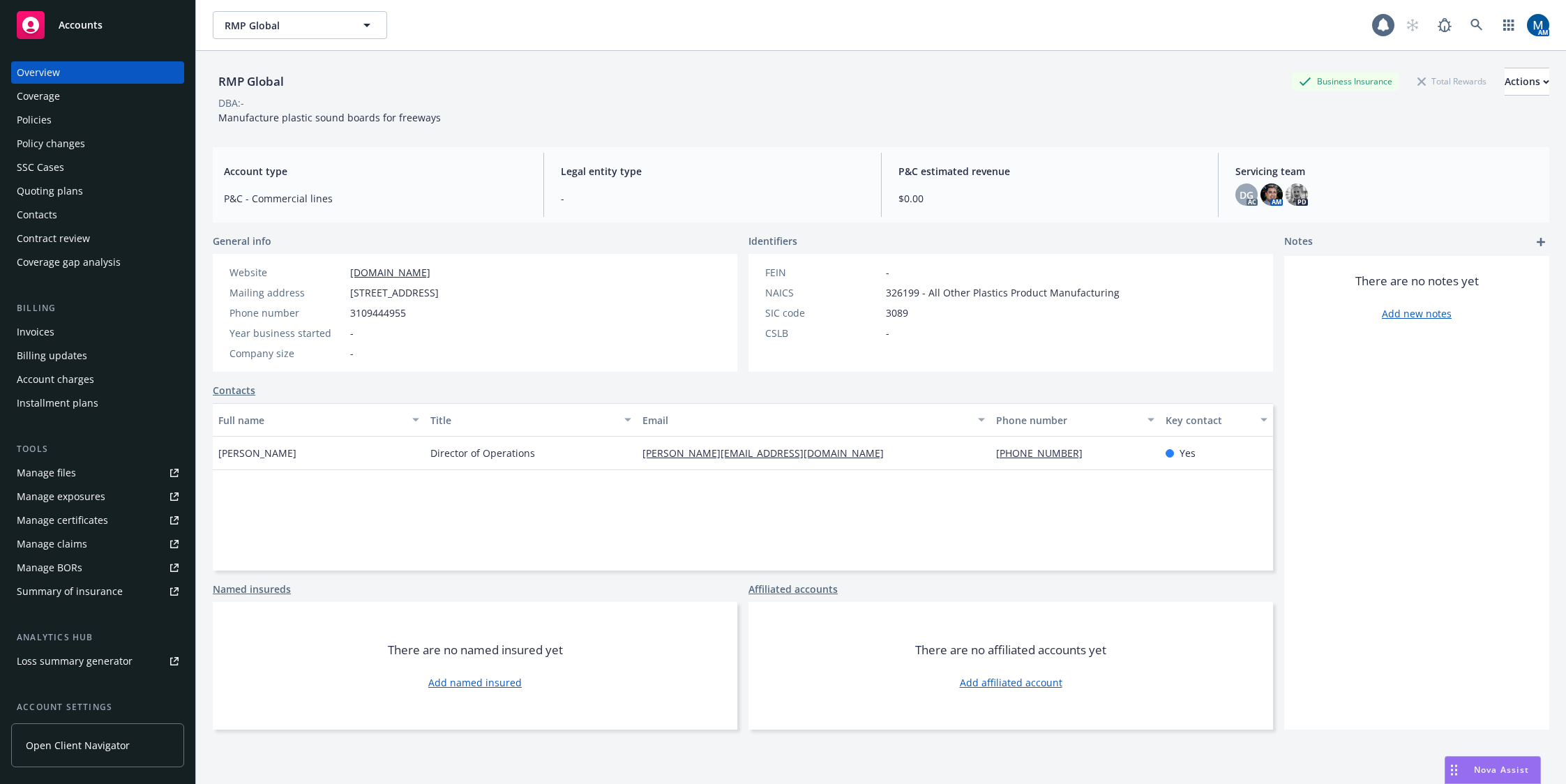
click at [108, 476] on link "Manage files" at bounding box center [98, 472] width 173 height 22
click at [55, 123] on div "Policies" at bounding box center [97, 119] width 162 height 22
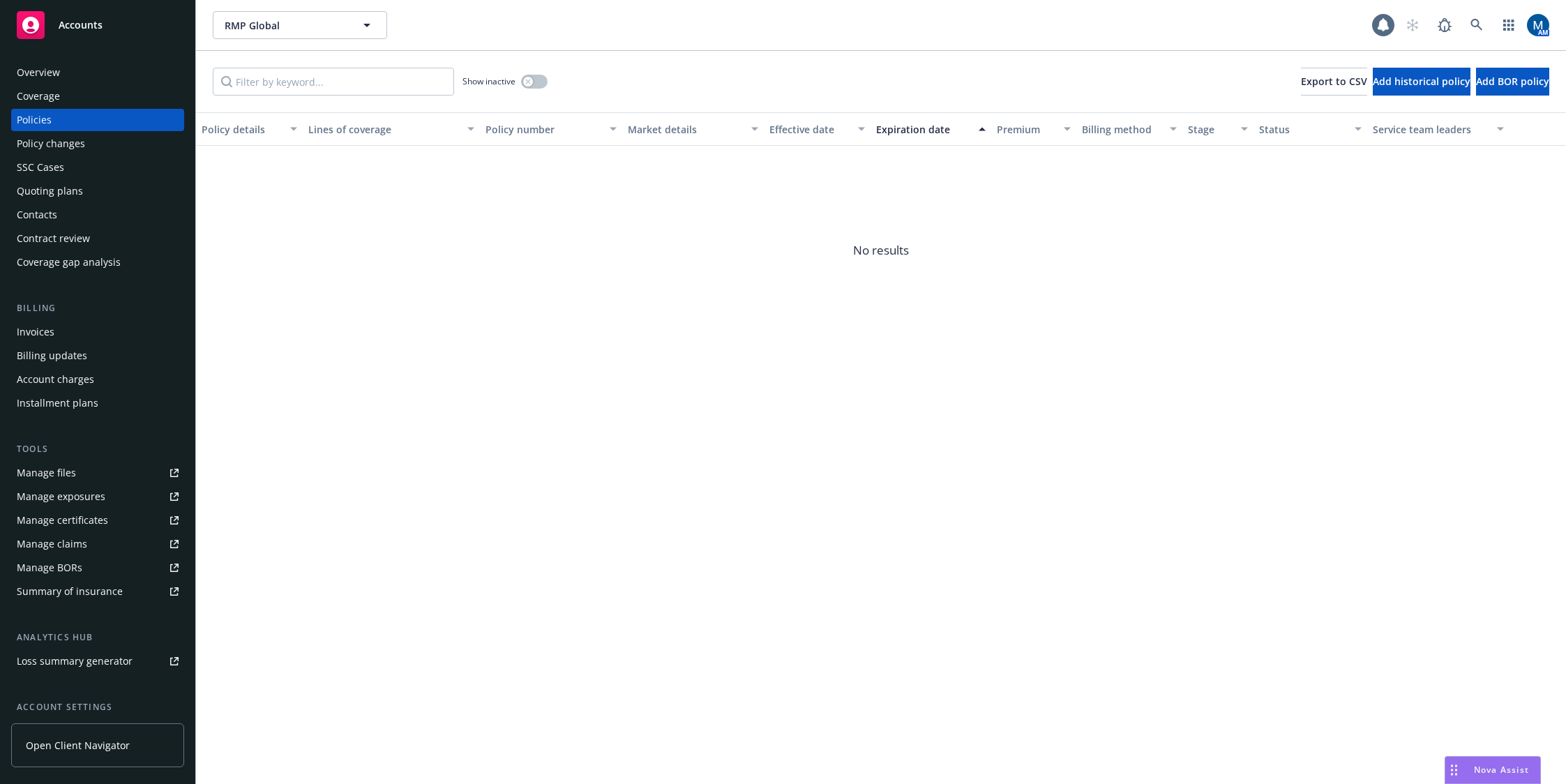
click at [653, 53] on div "Show inactive Export to CSV Add historical policy Add BOR policy" at bounding box center [881, 81] width 1370 height 62
click at [86, 182] on div "Quoting plans" at bounding box center [97, 191] width 162 height 22
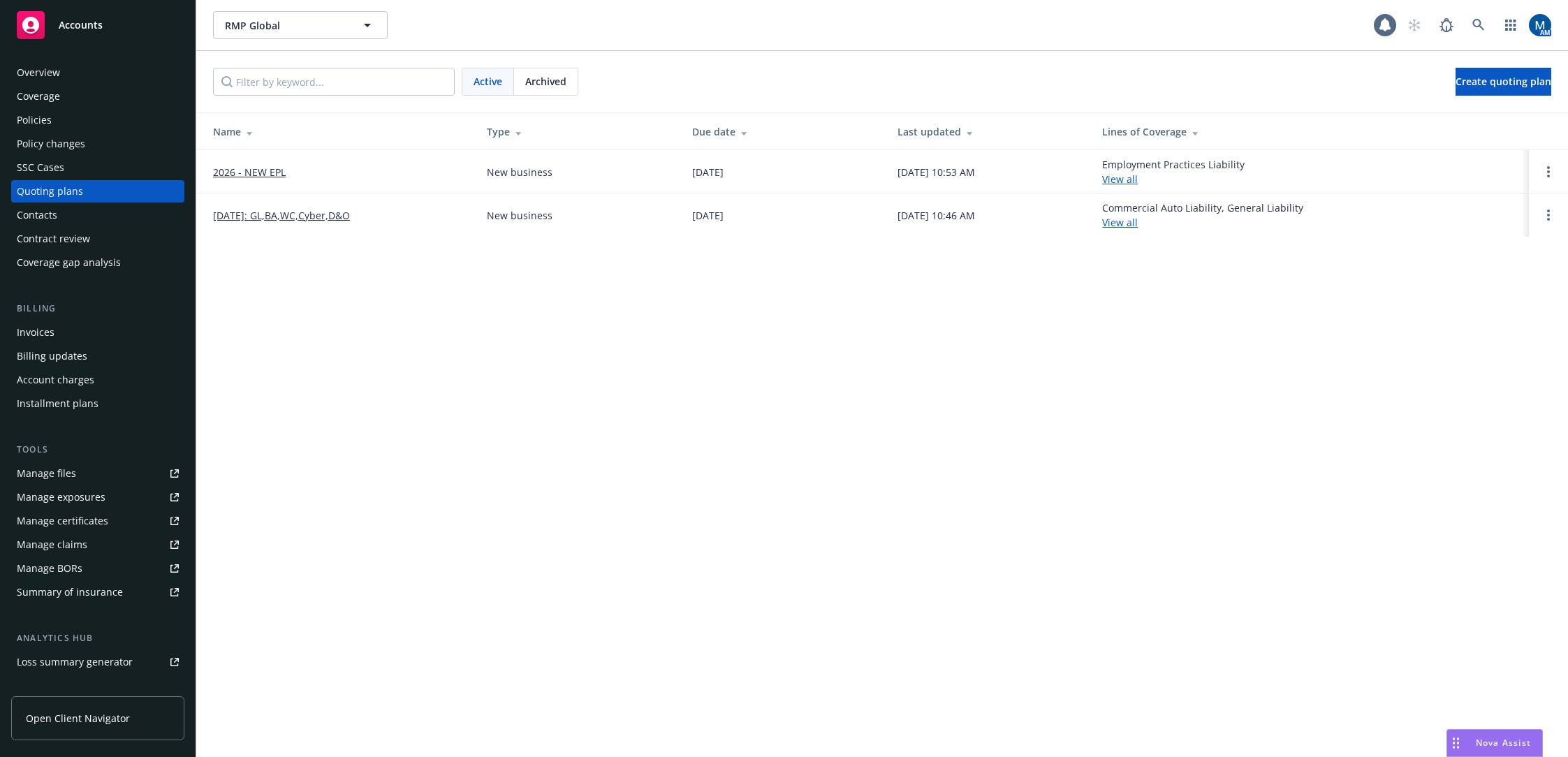
click at [36, 117] on div "Policies" at bounding box center [34, 119] width 35 height 22
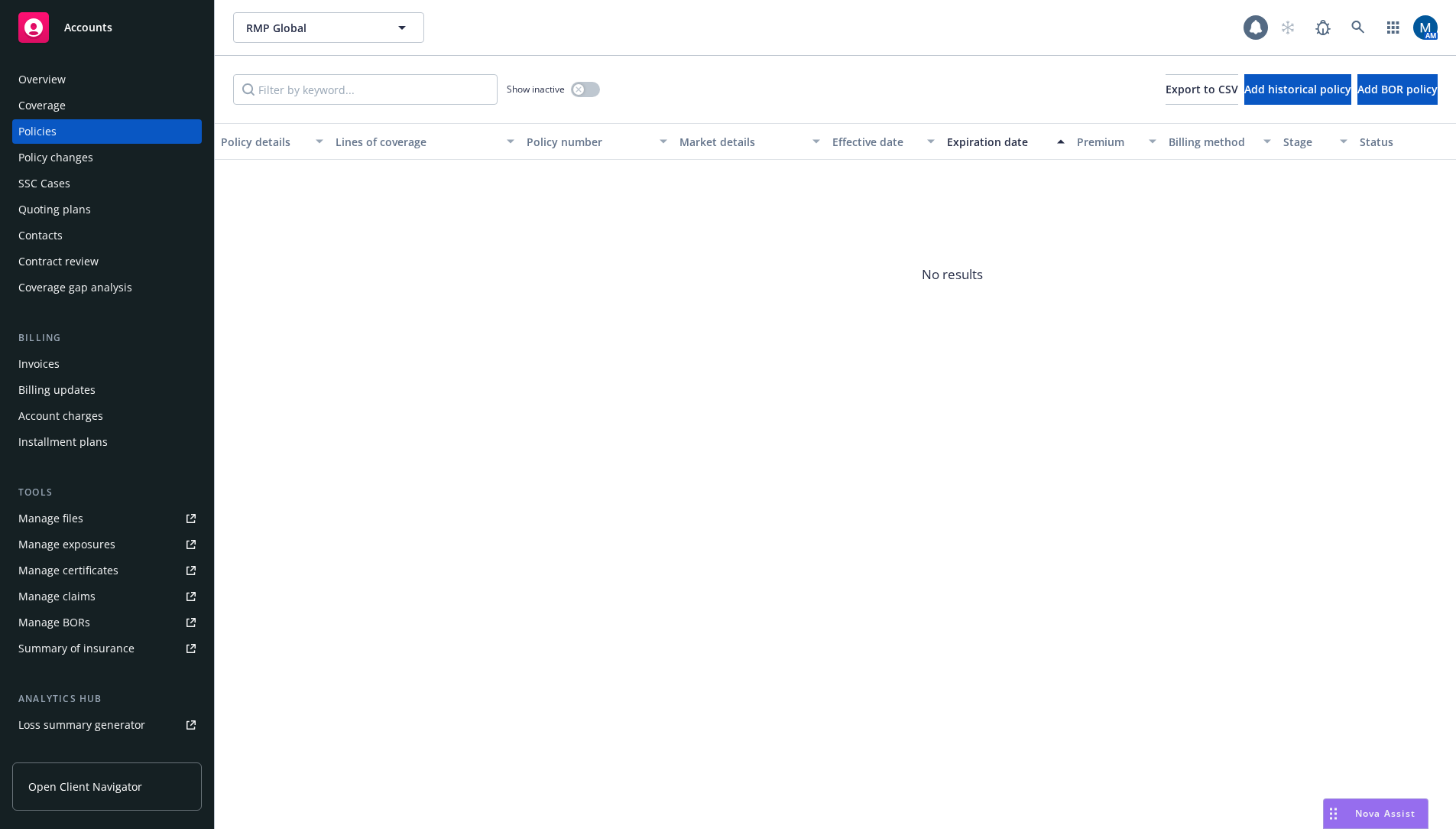
click at [118, 14] on div "Accounts" at bounding box center [106, 28] width 178 height 31
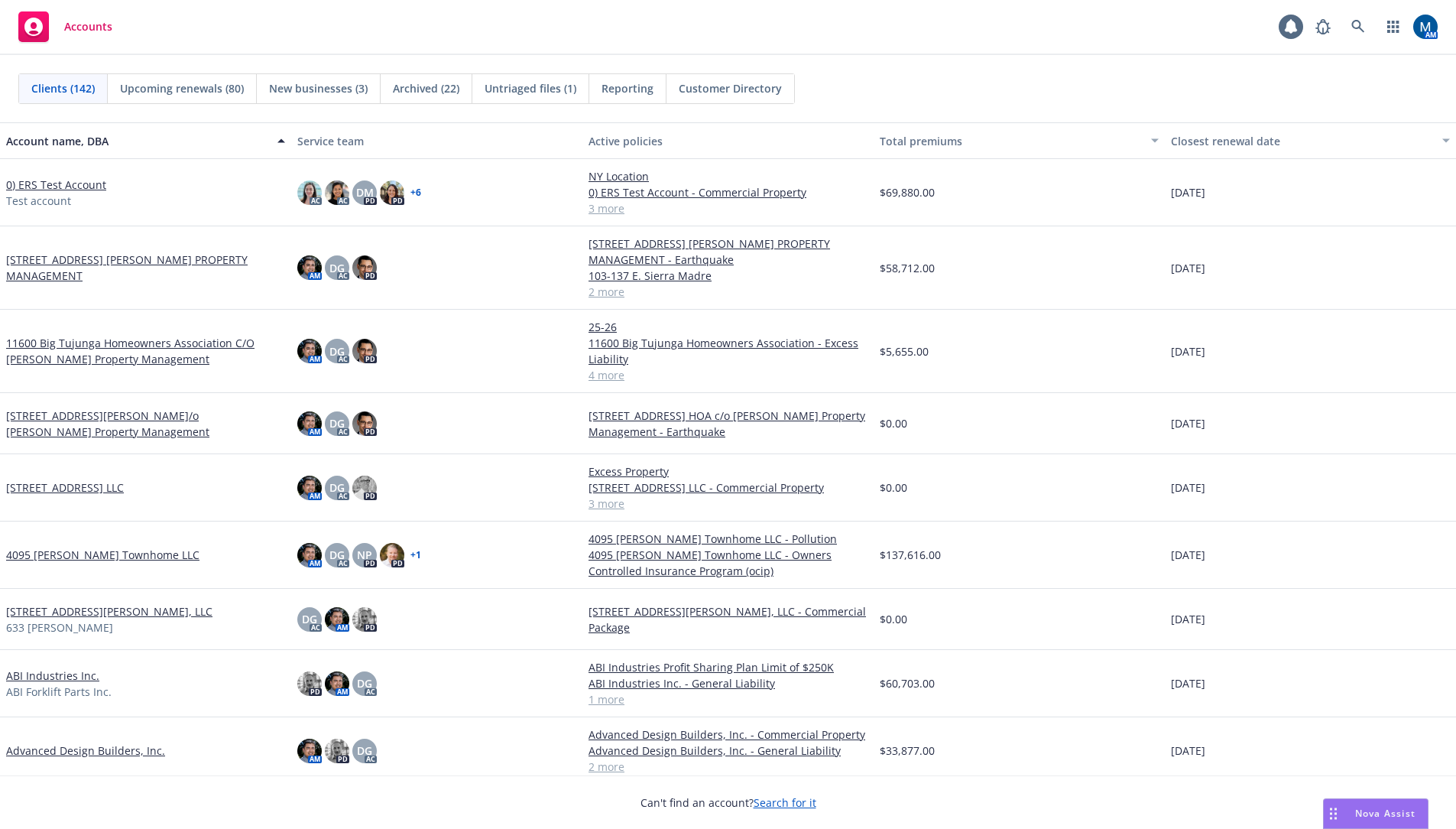
click at [1042, 28] on div "Accounts 1 AM" at bounding box center [728, 27] width 1456 height 55
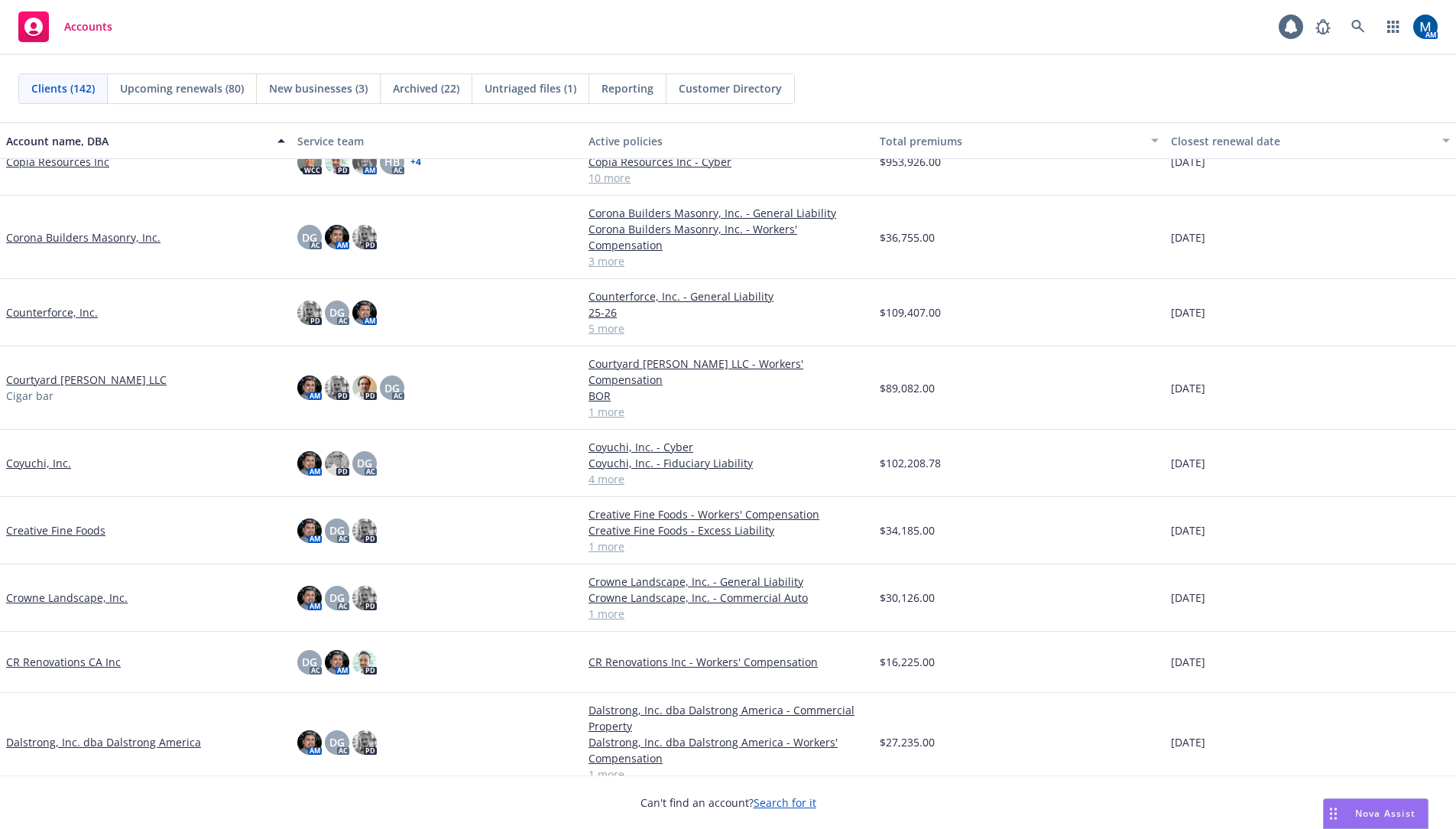
scroll to position [1911, 0]
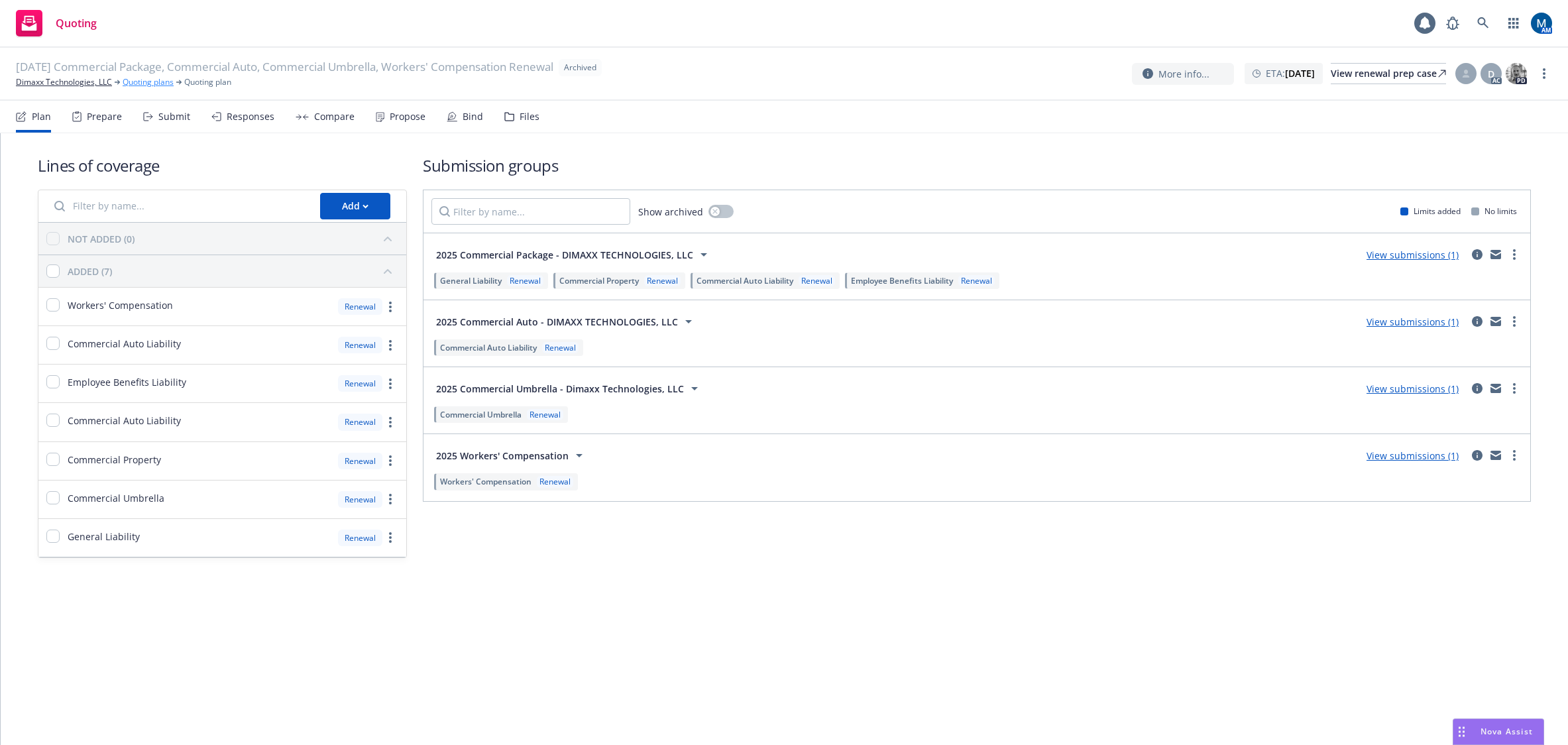
click at [141, 83] on link "Quoting plans" at bounding box center [148, 81] width 51 height 12
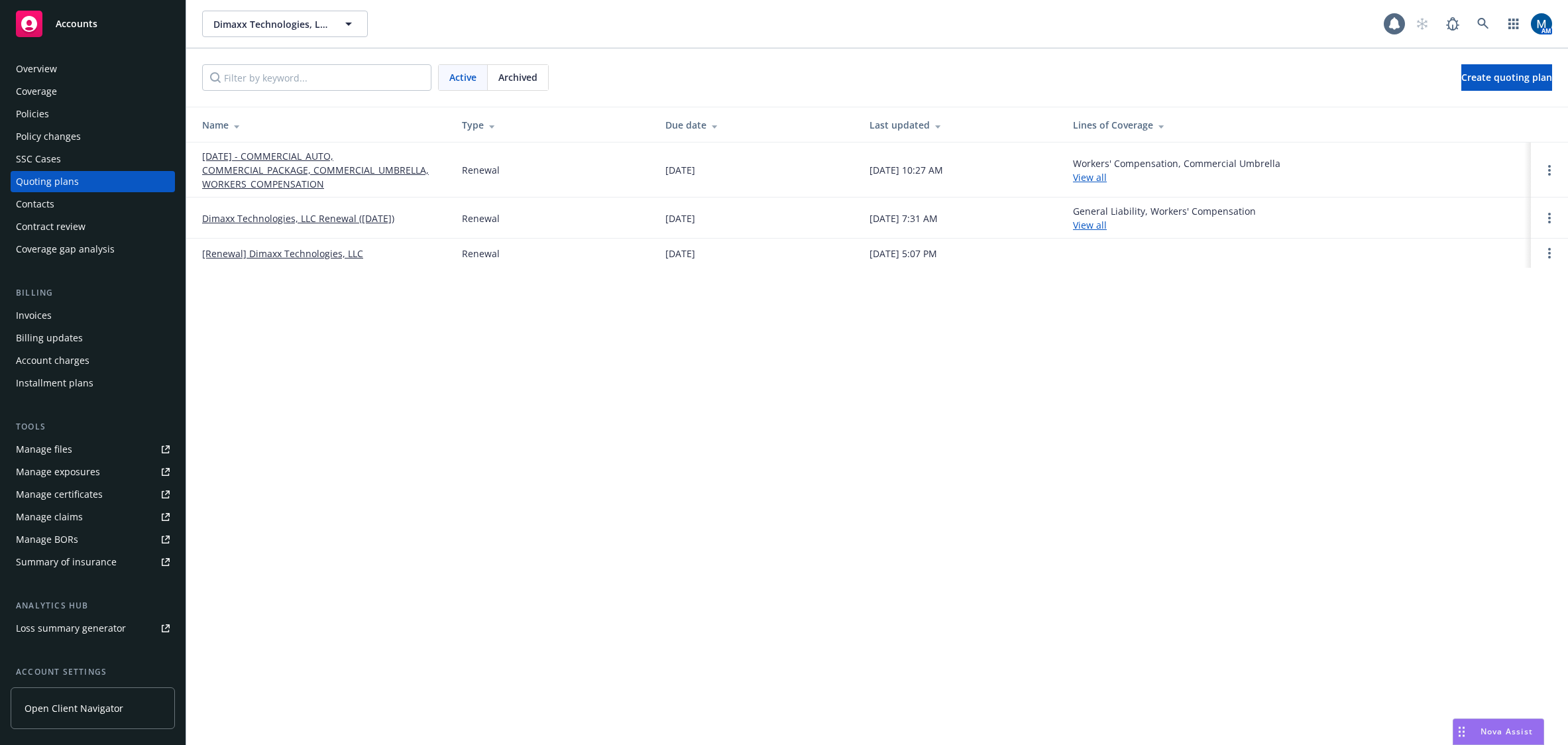
click at [59, 120] on div "Policies" at bounding box center [92, 113] width 154 height 21
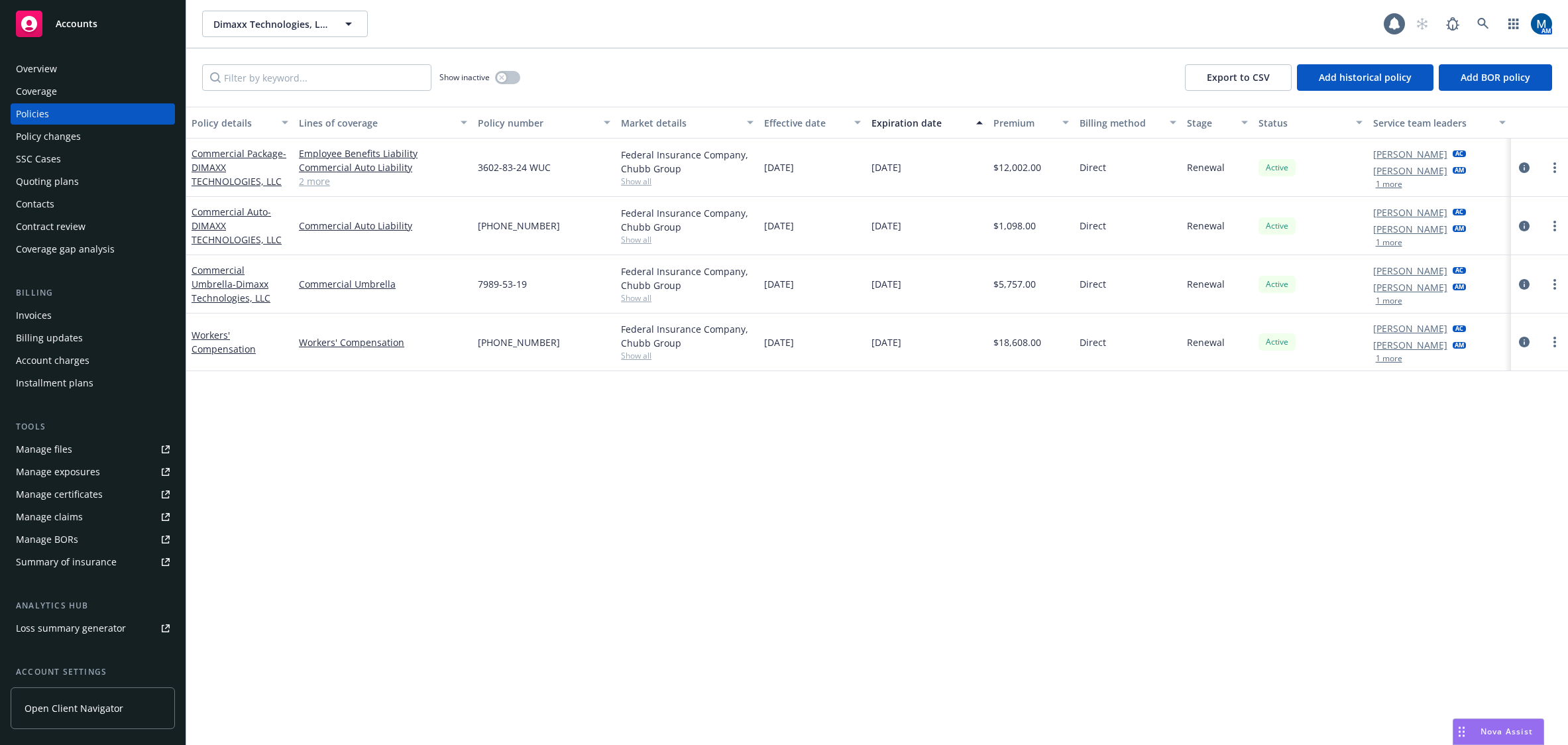
click at [76, 62] on div "Overview" at bounding box center [92, 69] width 154 height 21
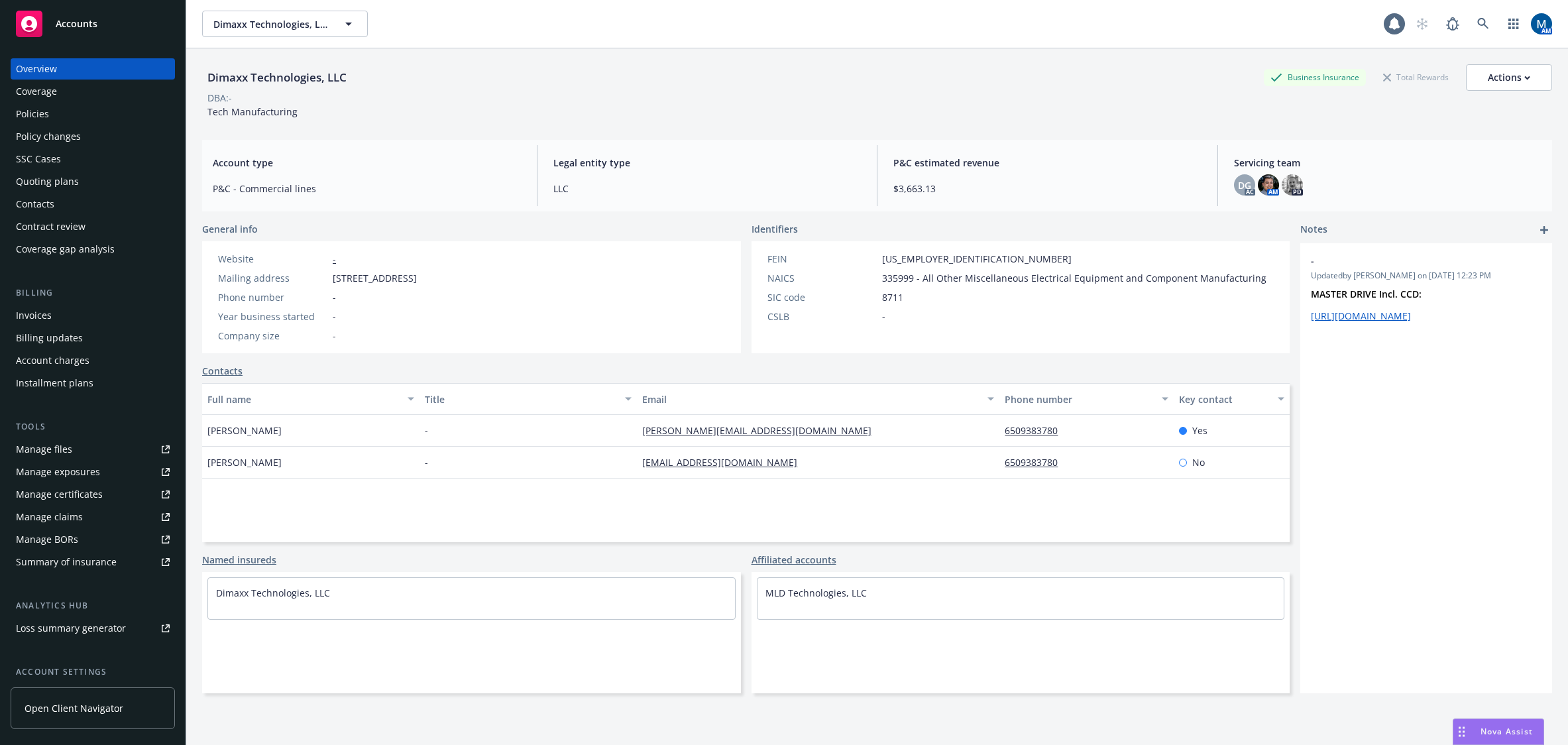
click at [111, 120] on div "Policies" at bounding box center [92, 113] width 154 height 21
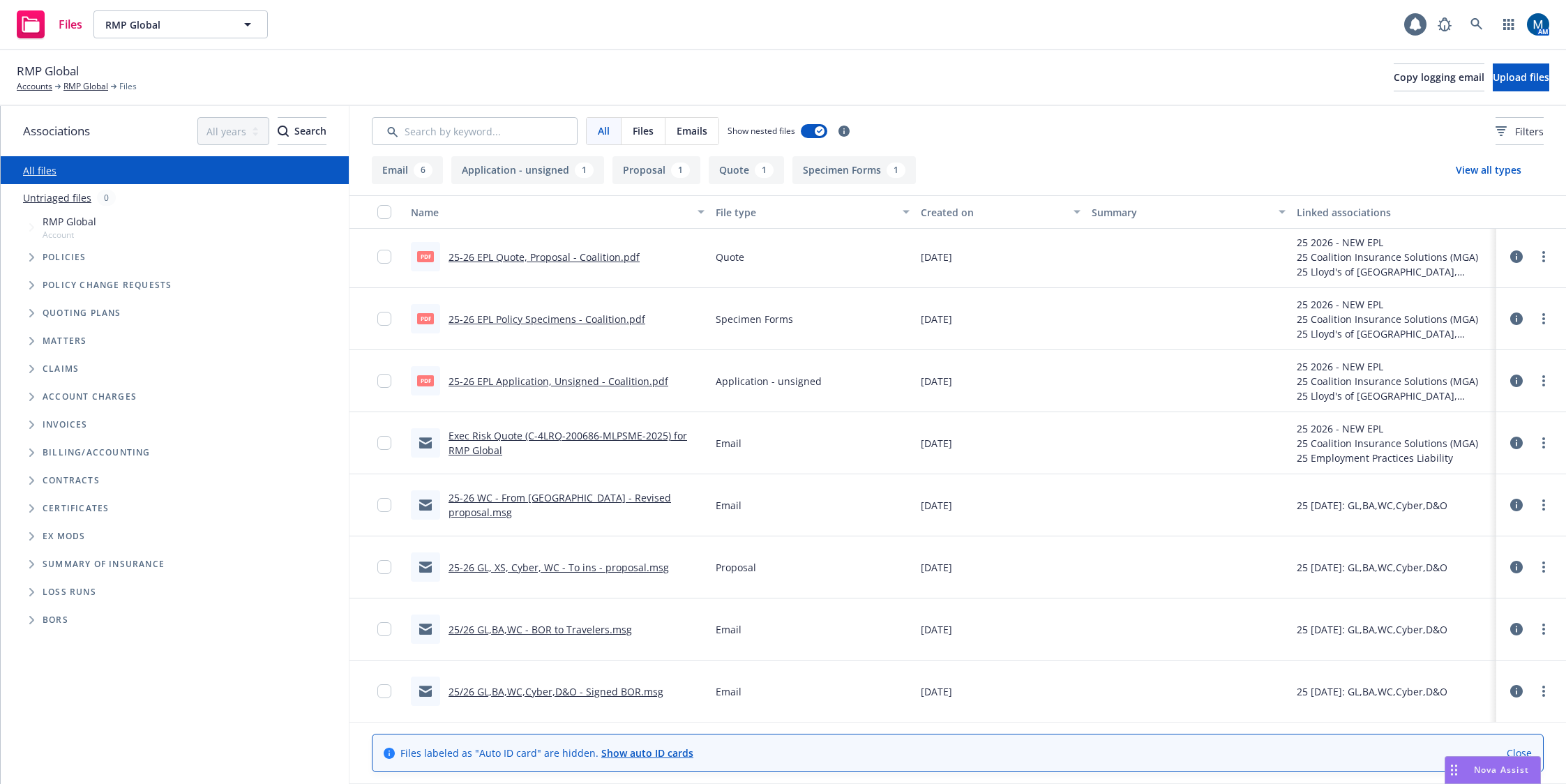
scroll to position [127, 0]
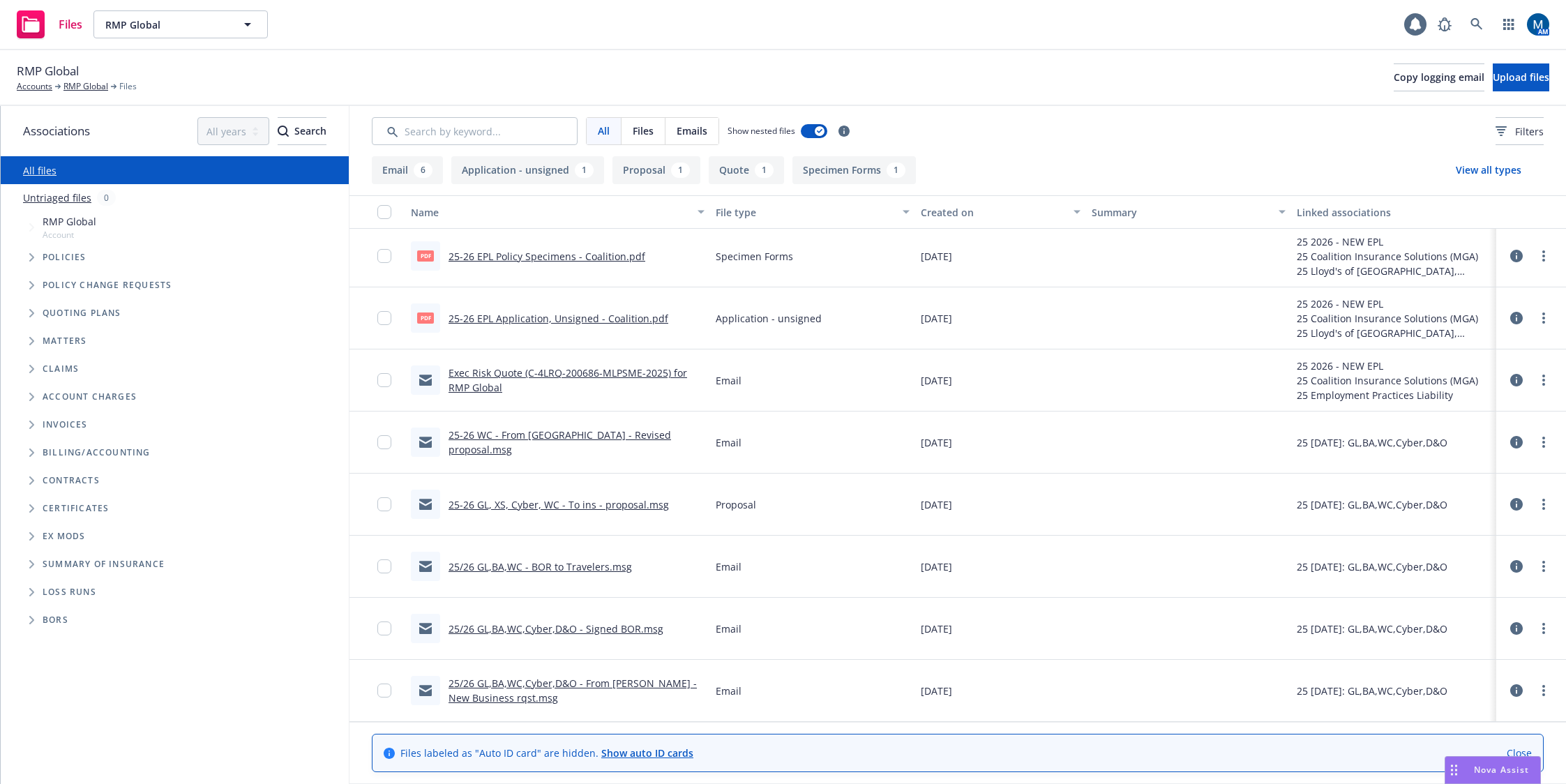
click at [606, 684] on link "25/26 GL,BA,WC,Cyber,D&O - From Ted - New Business rqst.msg" at bounding box center [573, 690] width 249 height 28
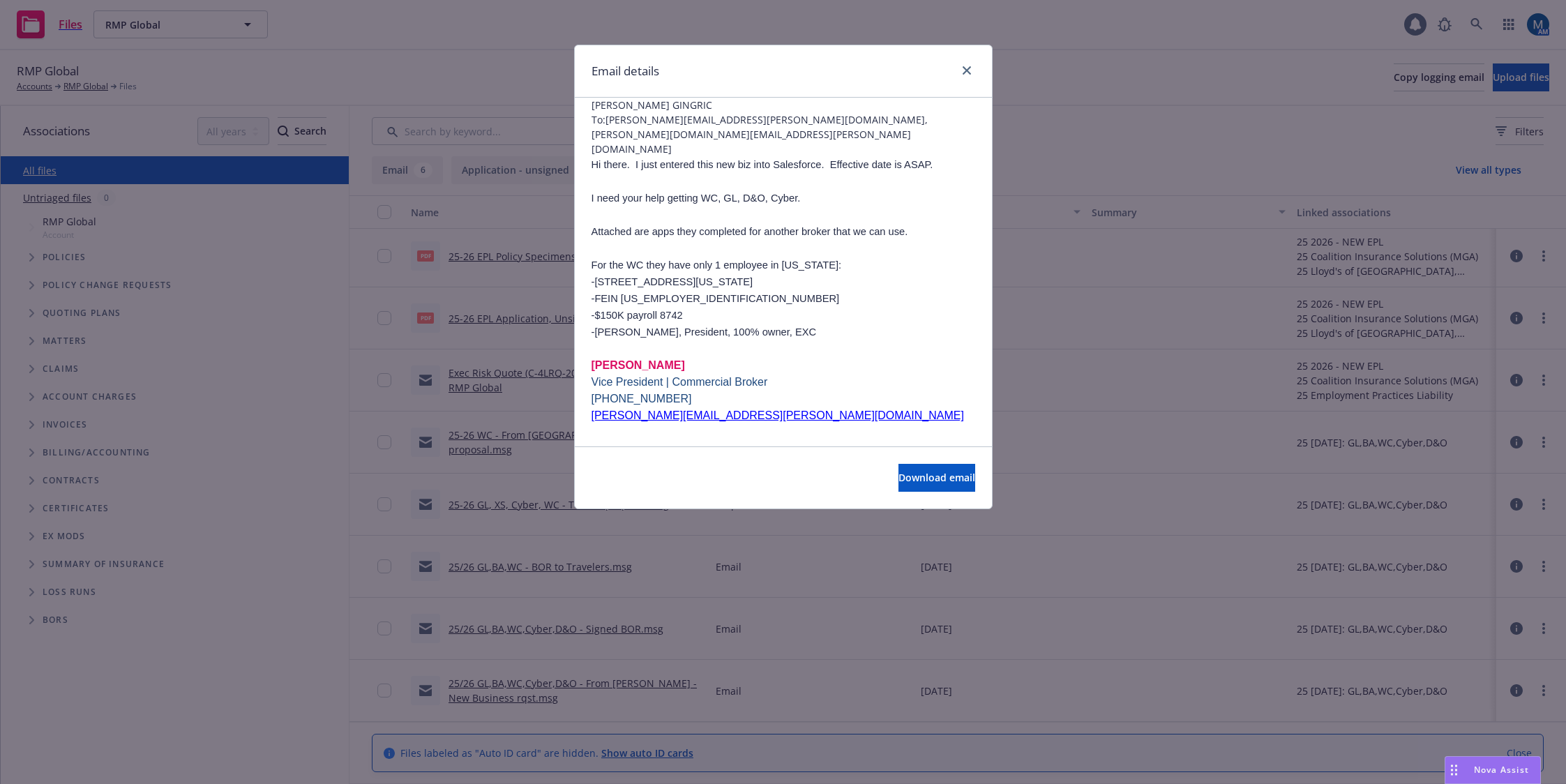
scroll to position [7, 0]
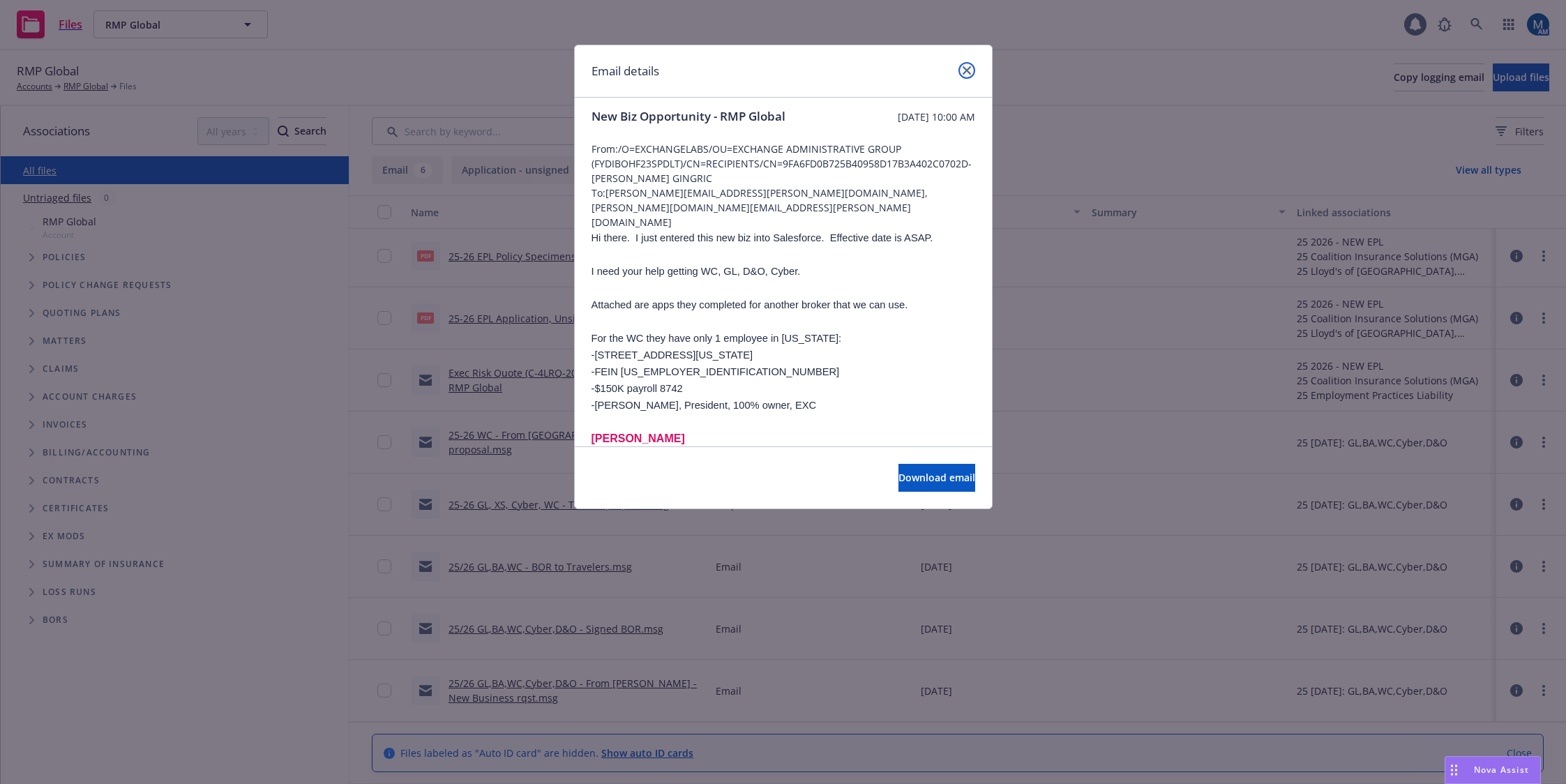
click at [970, 69] on icon "close" at bounding box center [967, 71] width 8 height 8
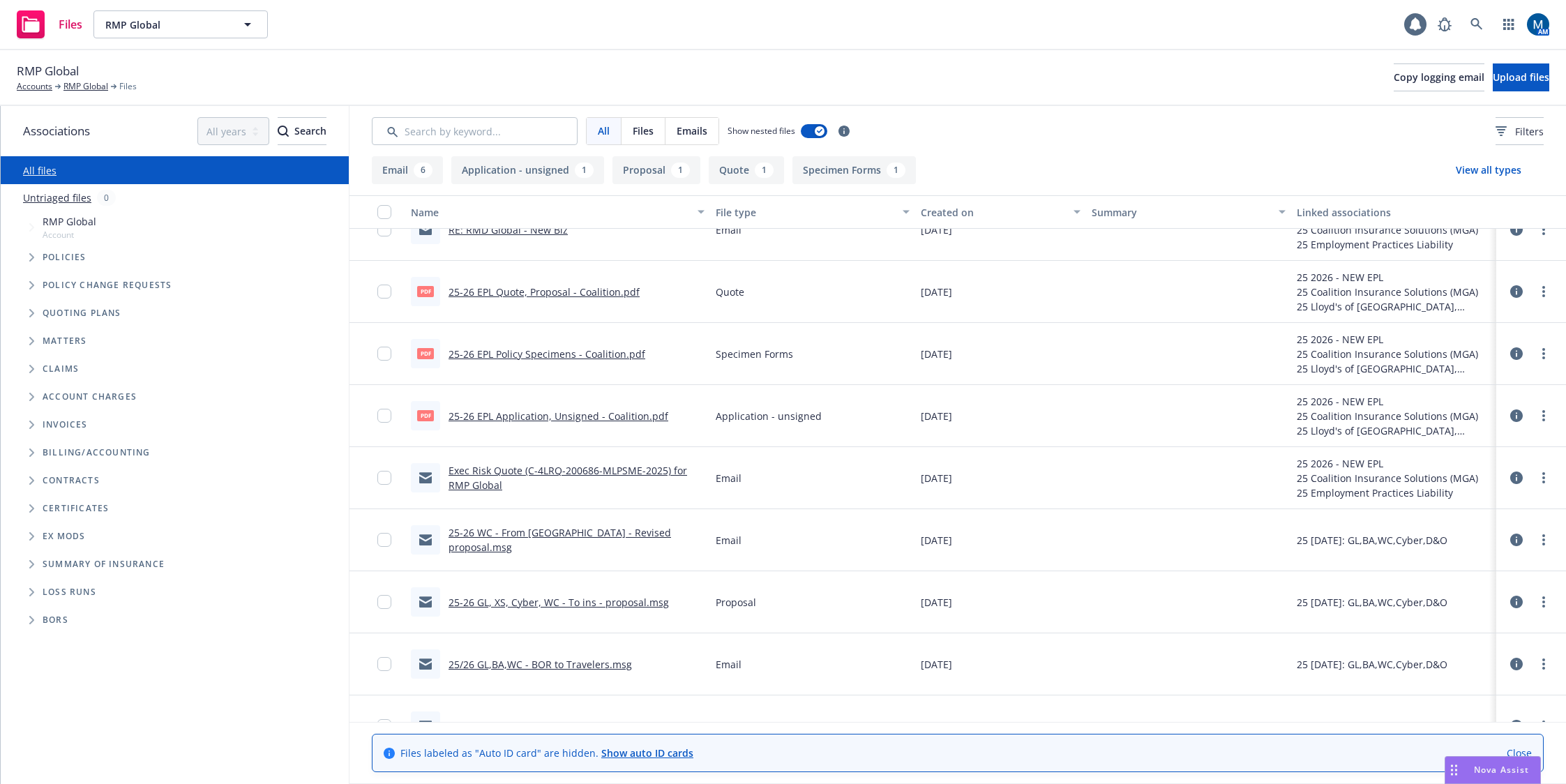
scroll to position [0, 0]
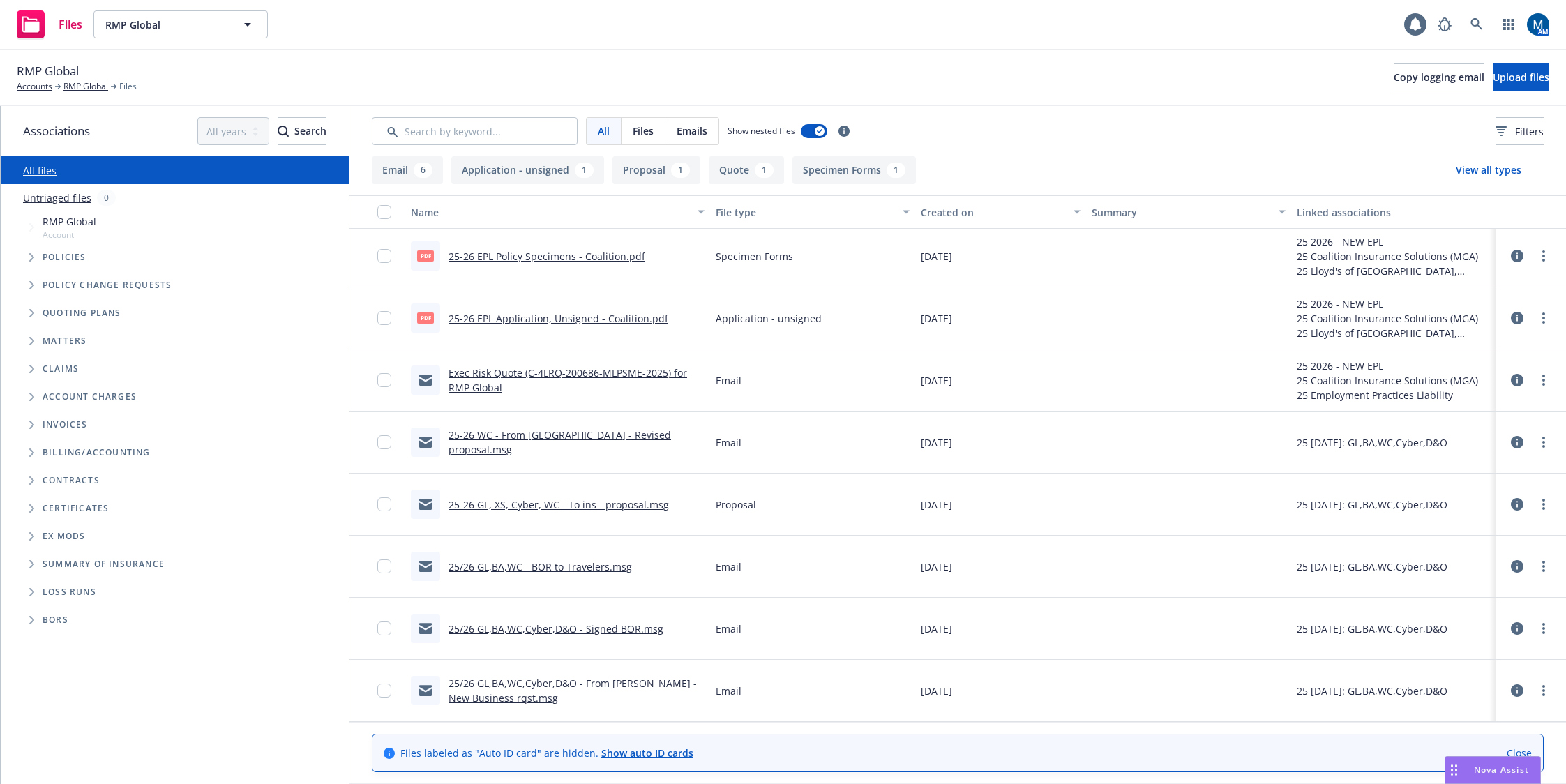
scroll to position [127, 0]
click at [639, 624] on link "25/26 GL,BA,WC,Cyber,D&O - Signed BOR.msg" at bounding box center [555, 629] width 215 height 13
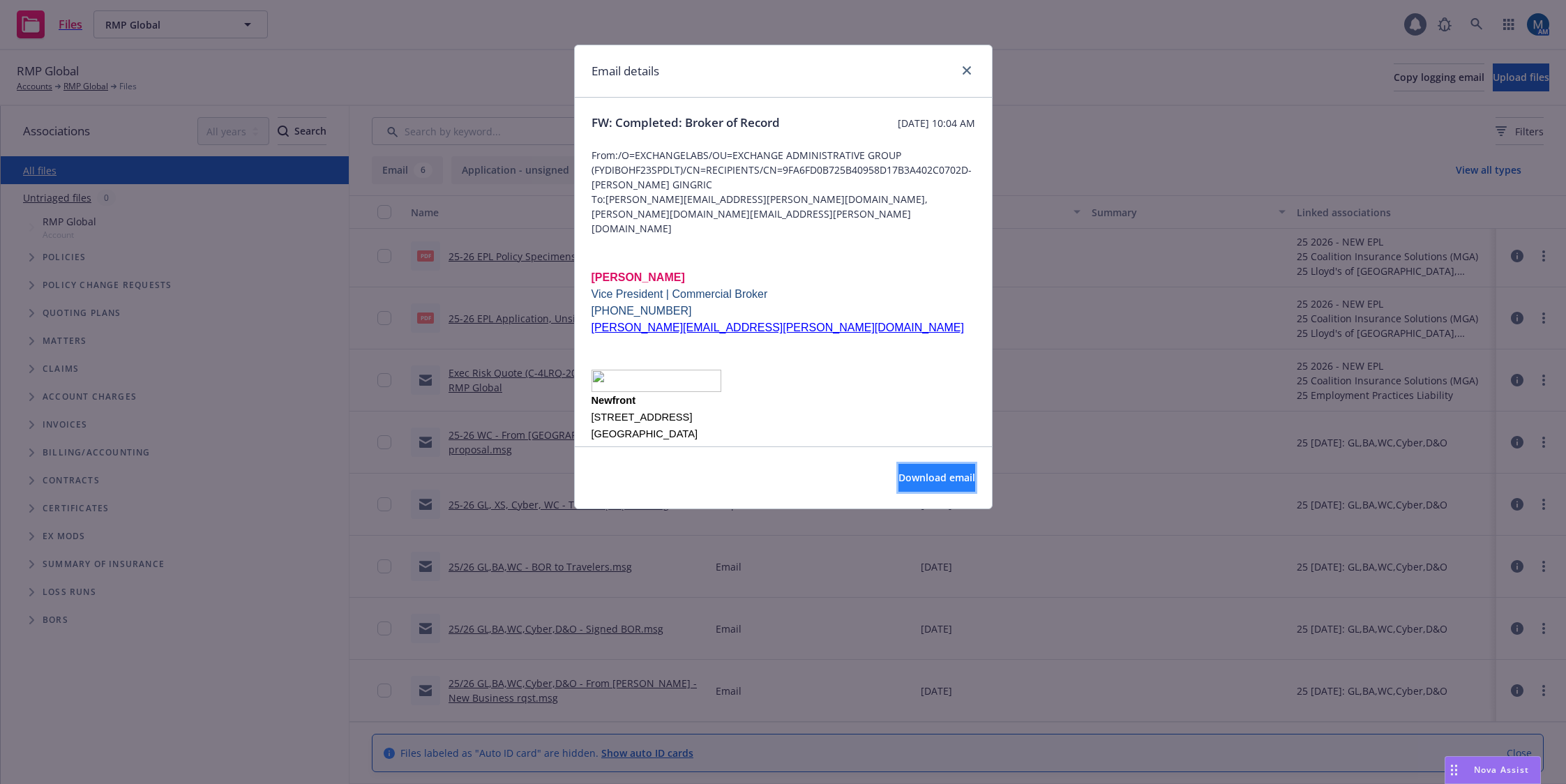
click at [925, 478] on span "Download email" at bounding box center [936, 477] width 77 height 13
click at [821, 63] on div "Email details" at bounding box center [783, 72] width 417 height 53
click at [970, 70] on icon "close" at bounding box center [967, 71] width 8 height 8
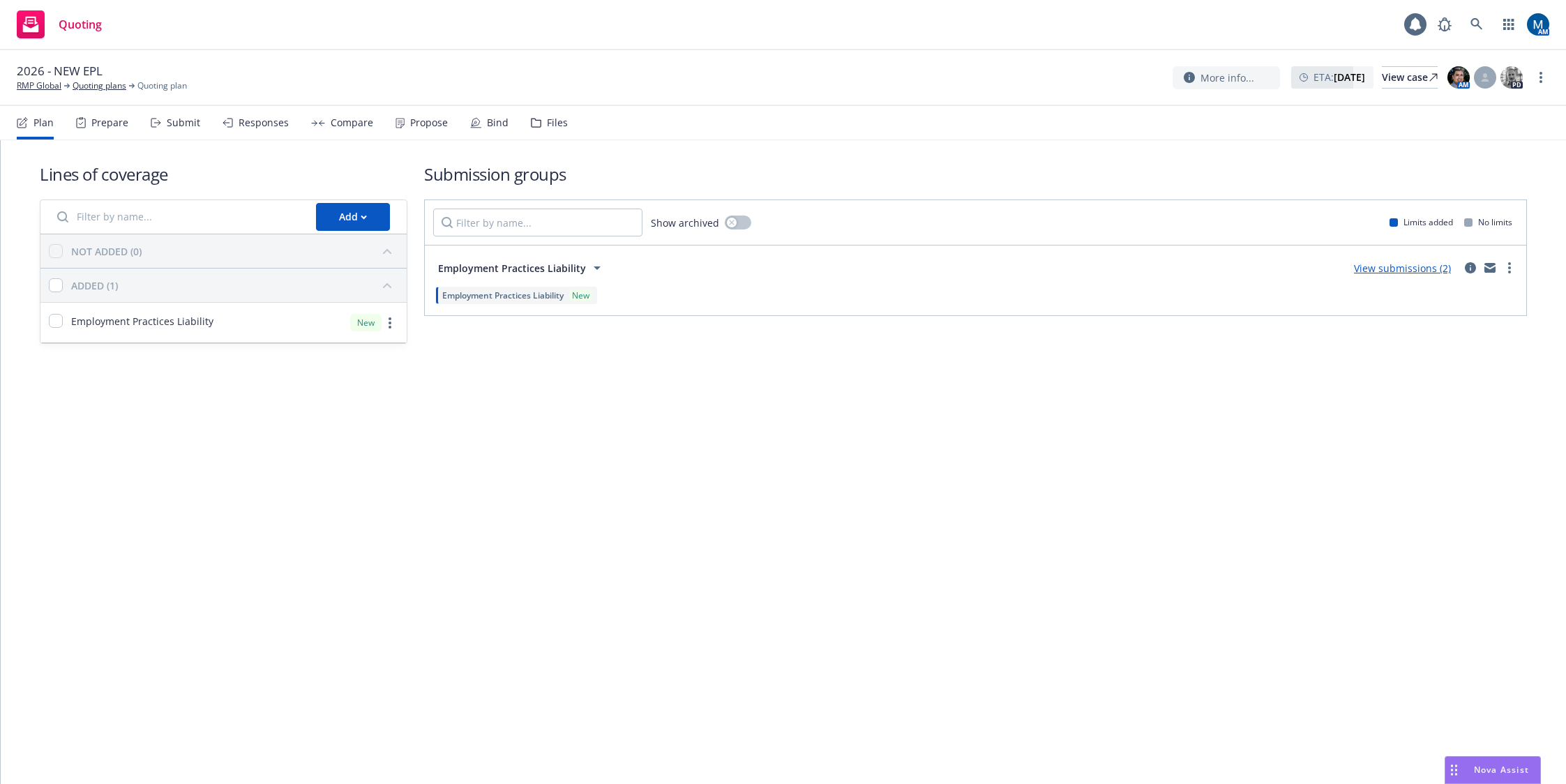
click at [178, 126] on div "Submit" at bounding box center [184, 123] width 34 height 12
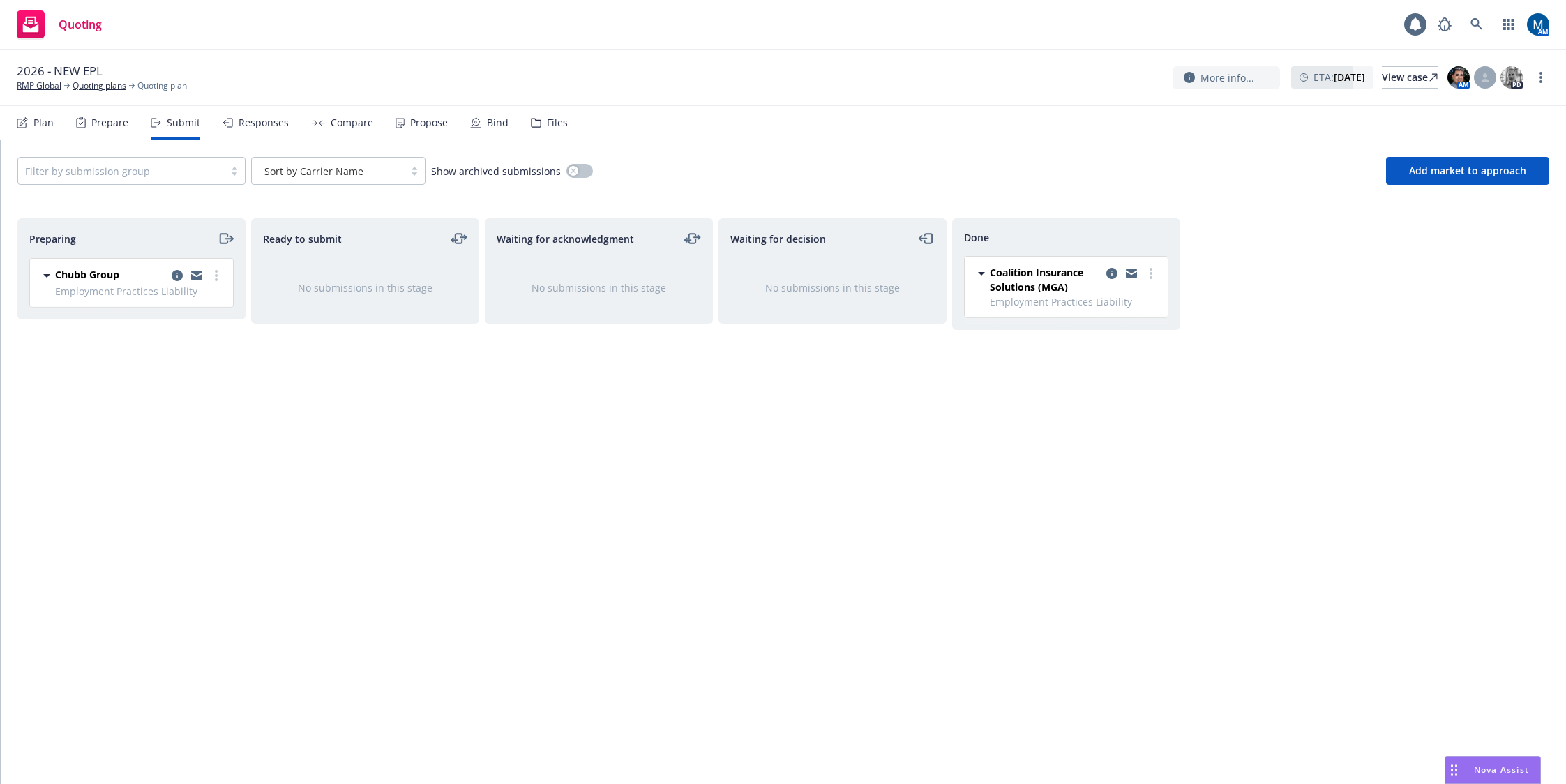
click at [408, 556] on div "Ready to submit No submissions in this stage" at bounding box center [365, 486] width 228 height 536
click at [1132, 273] on icon "copy logging email" at bounding box center [1132, 273] width 12 height 10
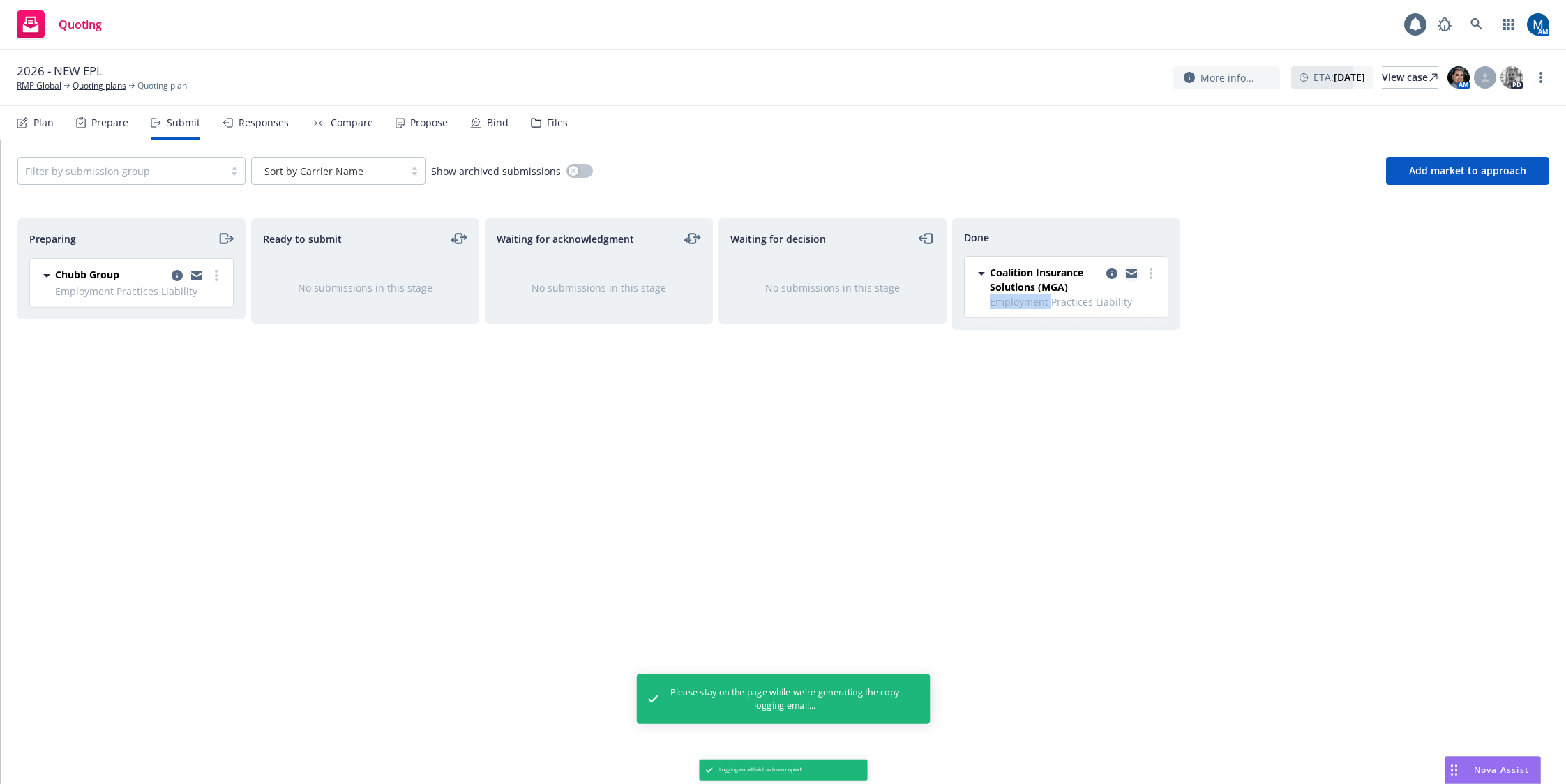
click at [1132, 274] on icon "copy logging email" at bounding box center [1132, 273] width 12 height 10
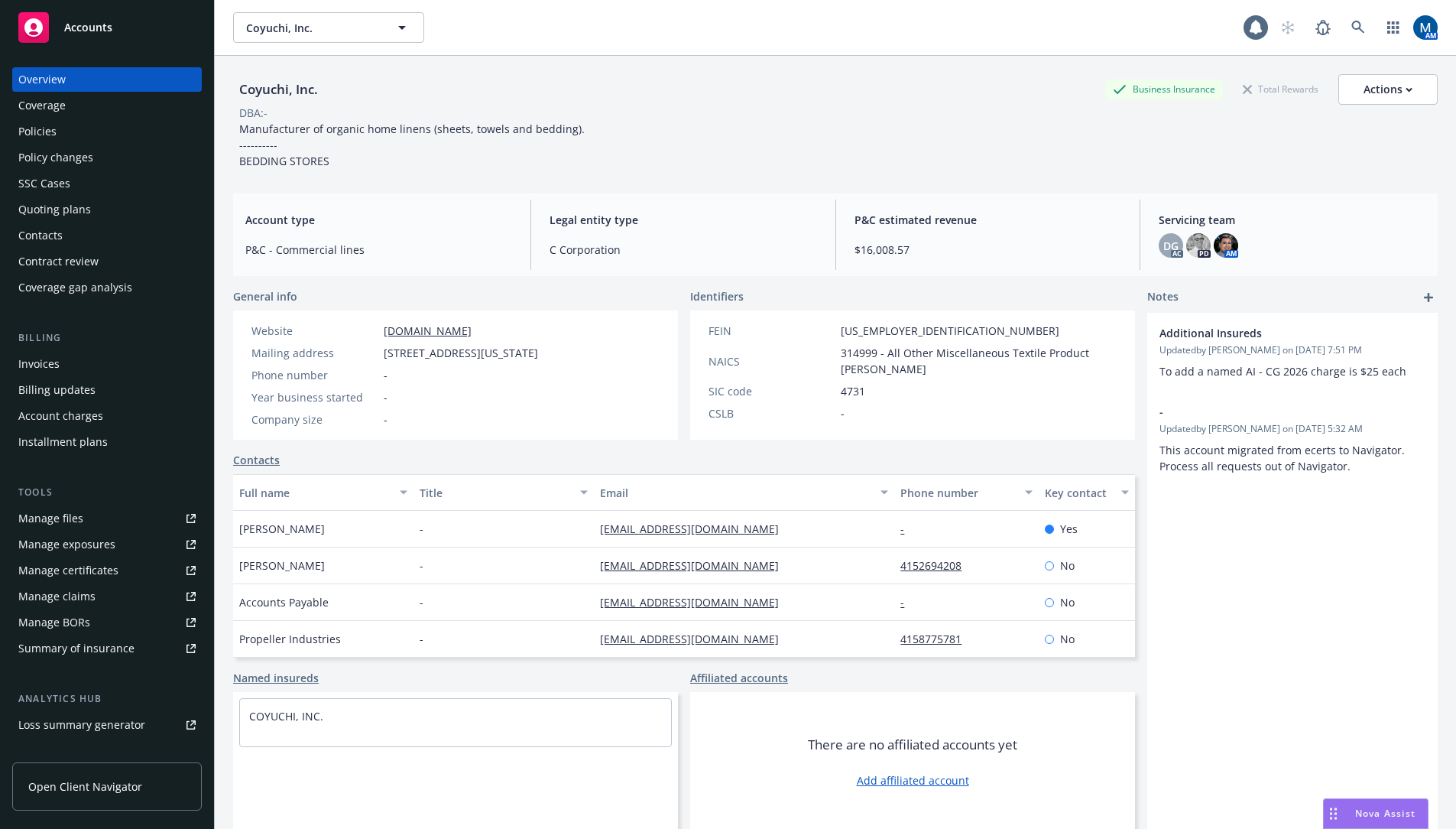
click at [101, 136] on div "Policies" at bounding box center [106, 131] width 178 height 24
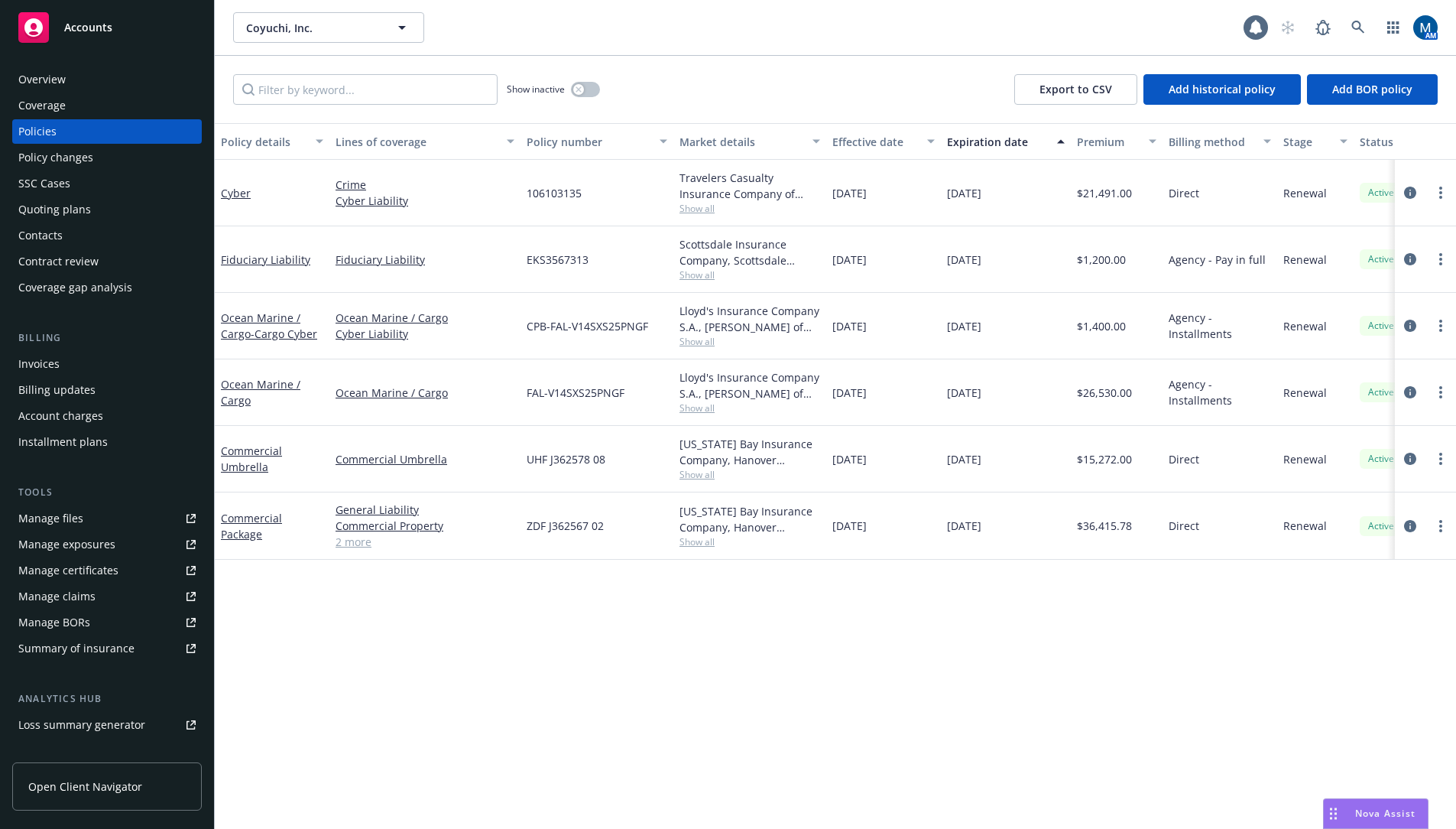
click at [102, 29] on span "Accounts" at bounding box center [87, 28] width 48 height 13
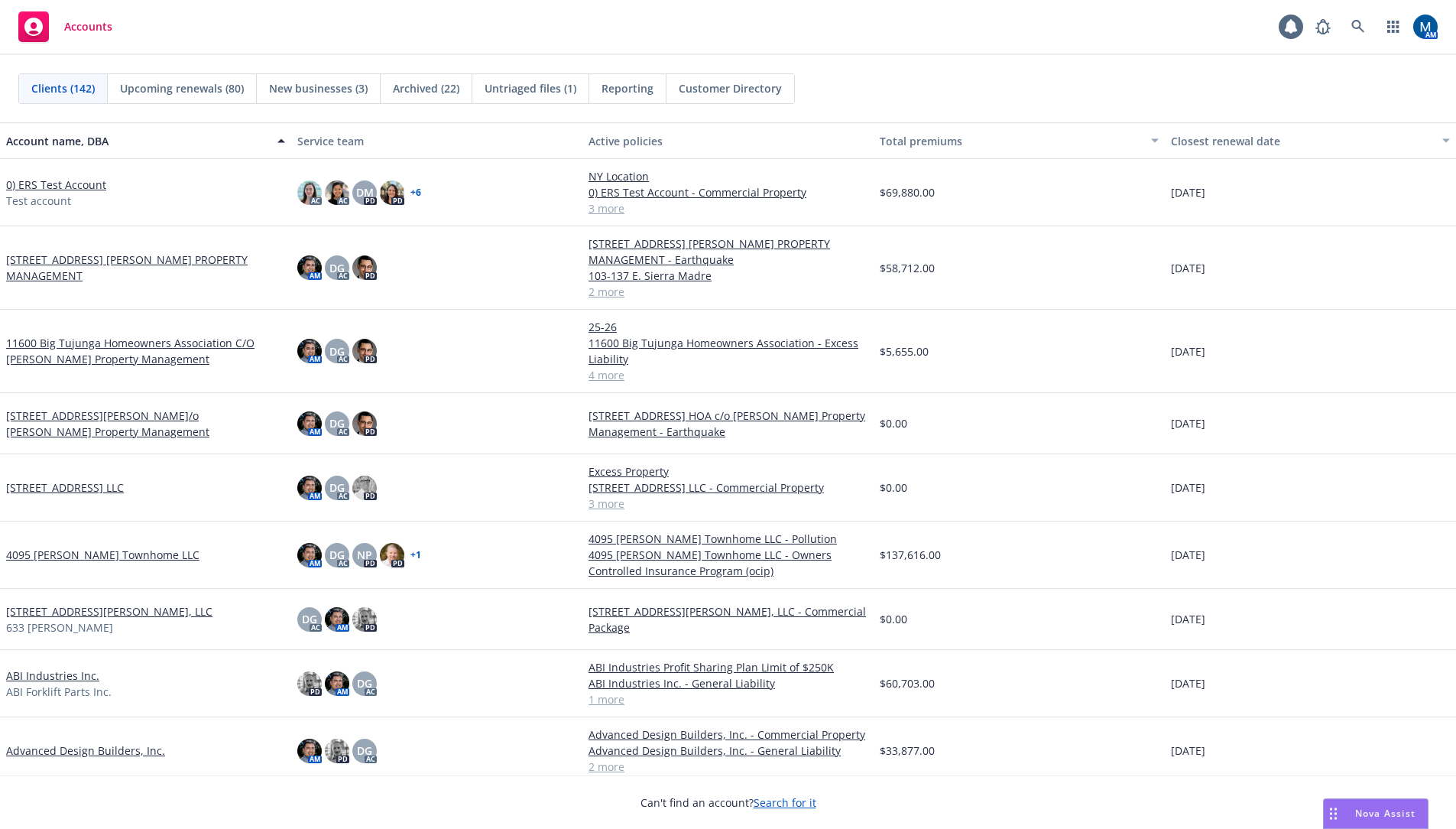
click at [925, 67] on div "Clients (142) Upcoming renewals (80) New businesses (3) Archived (22) Untriaged…" at bounding box center [728, 88] width 1456 height 68
click at [941, 53] on div "Accounts 1 AM" at bounding box center [728, 27] width 1456 height 55
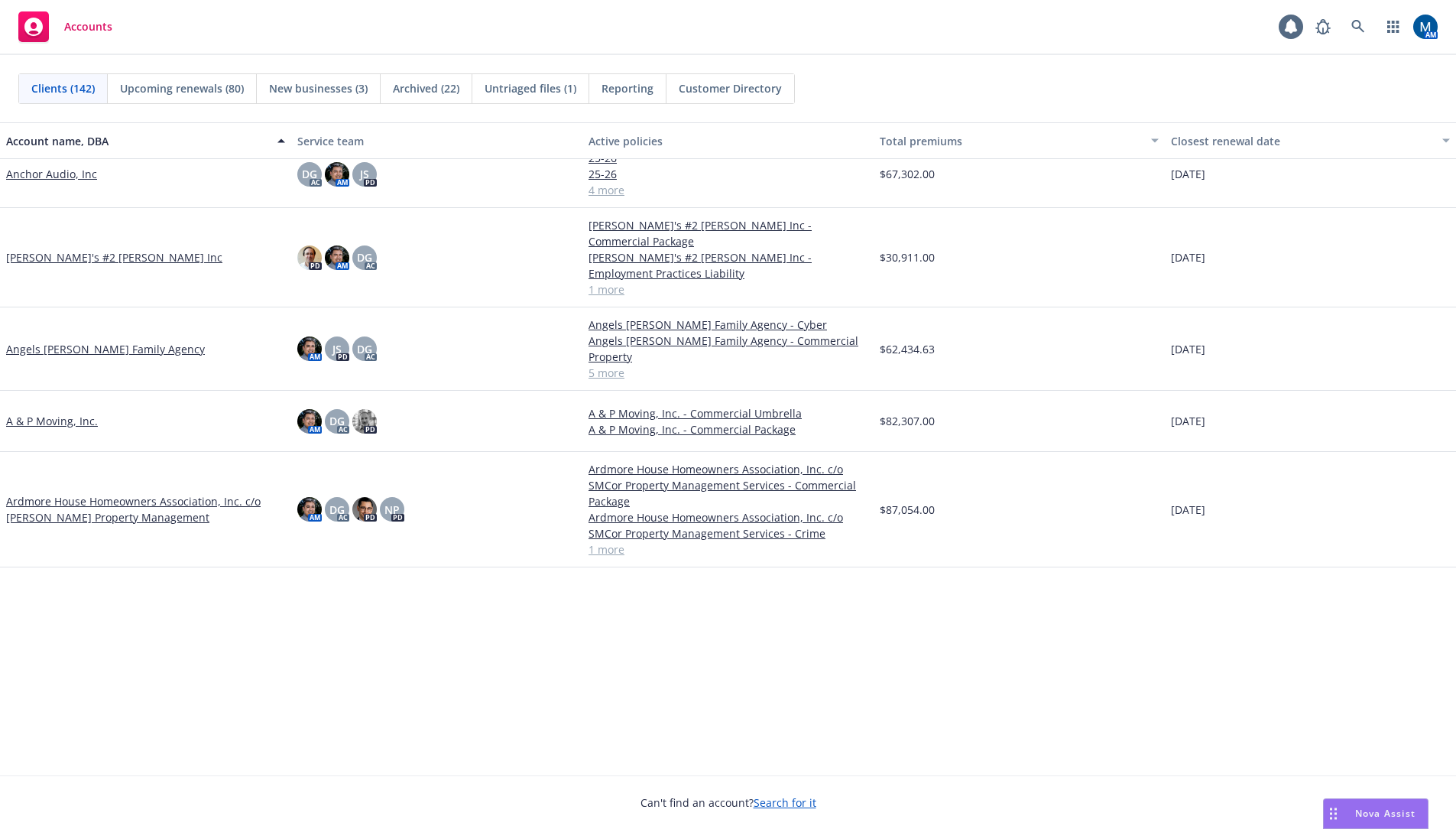
scroll to position [133, 0]
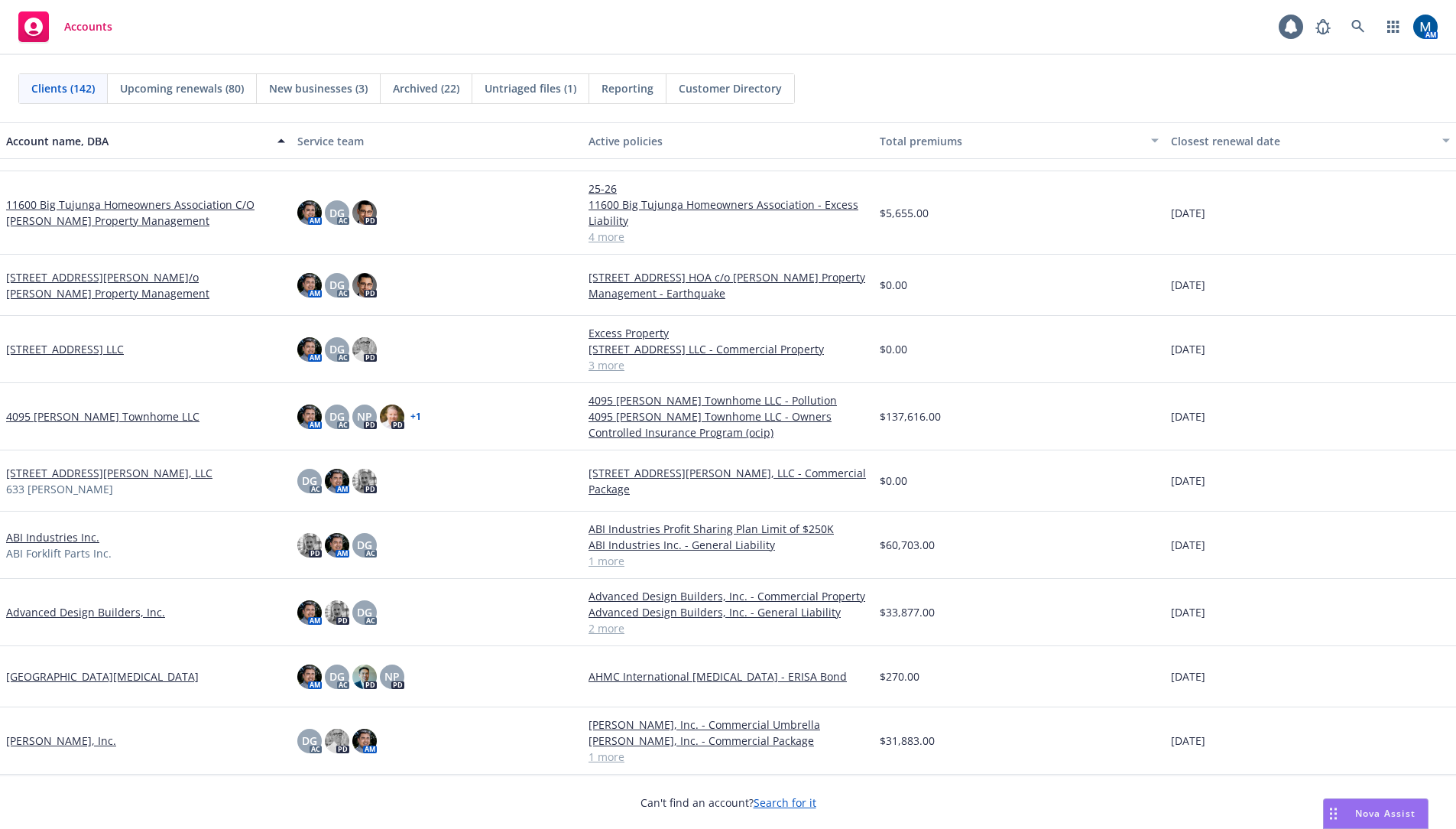
click at [97, 354] on link "[STREET_ADDRESS] LLC" at bounding box center [65, 349] width 118 height 16
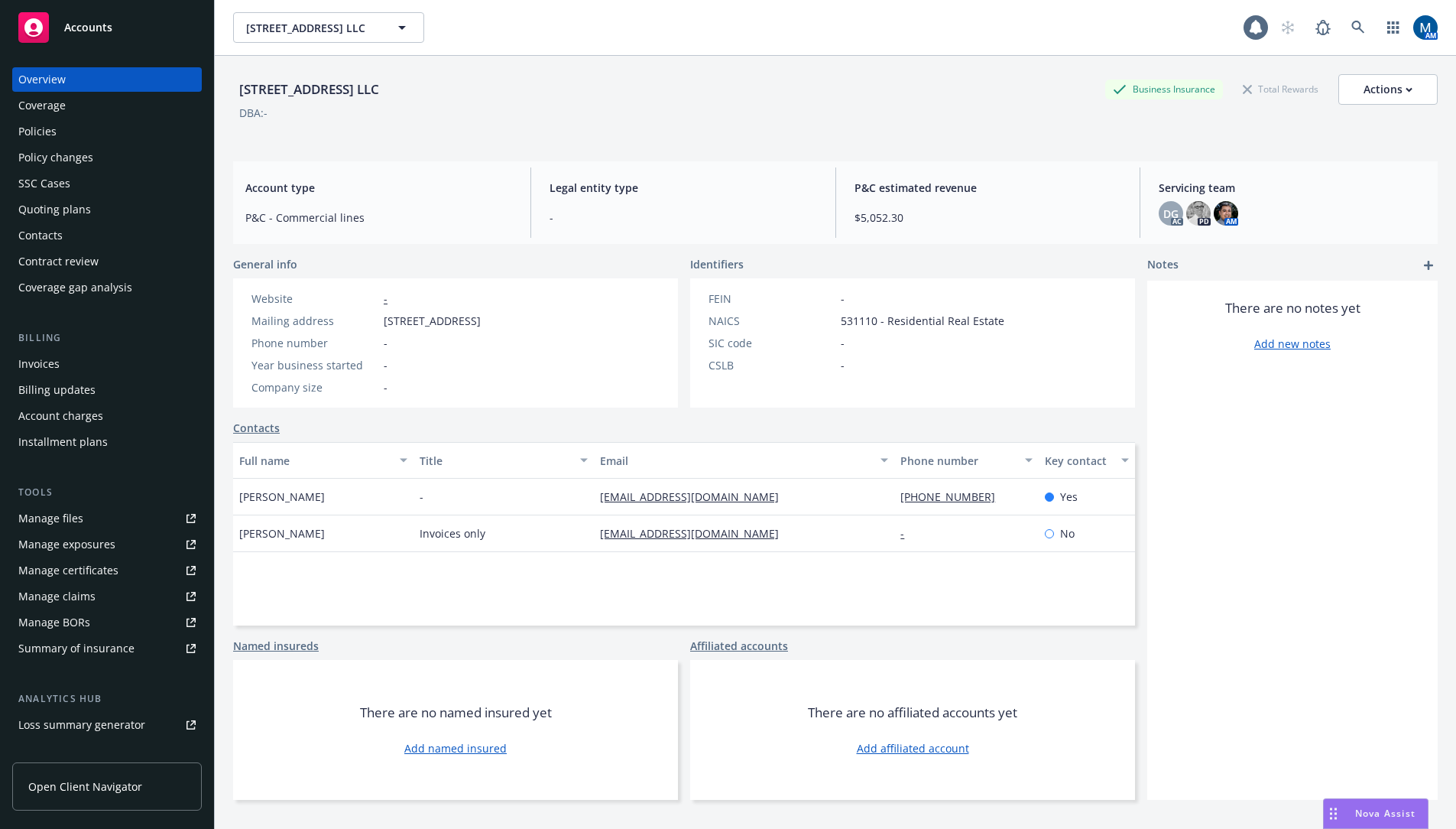
click at [90, 133] on div "Policies" at bounding box center [106, 131] width 178 height 24
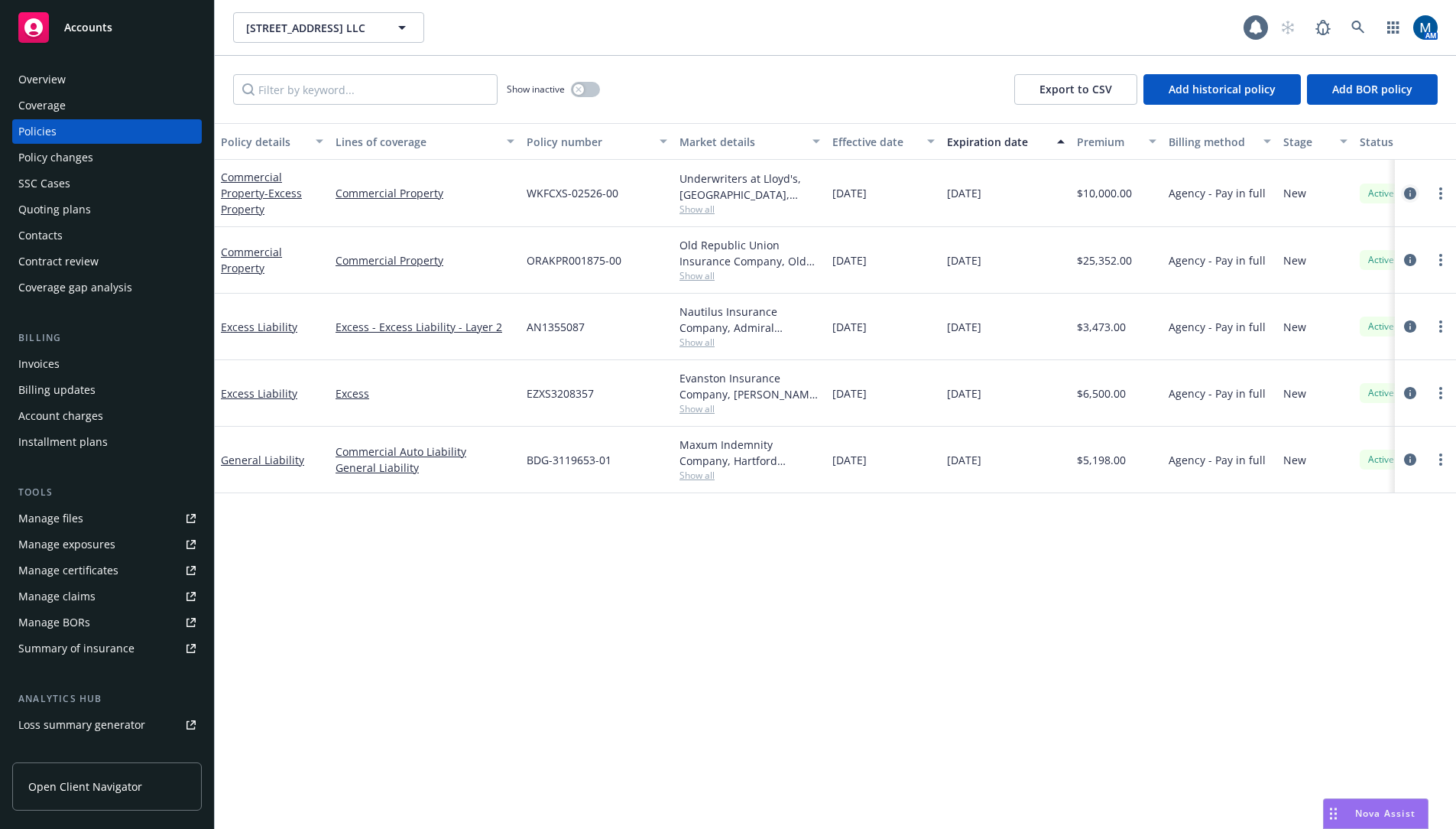
click at [1412, 195] on icon "circleInformation" at bounding box center [1410, 194] width 13 height 13
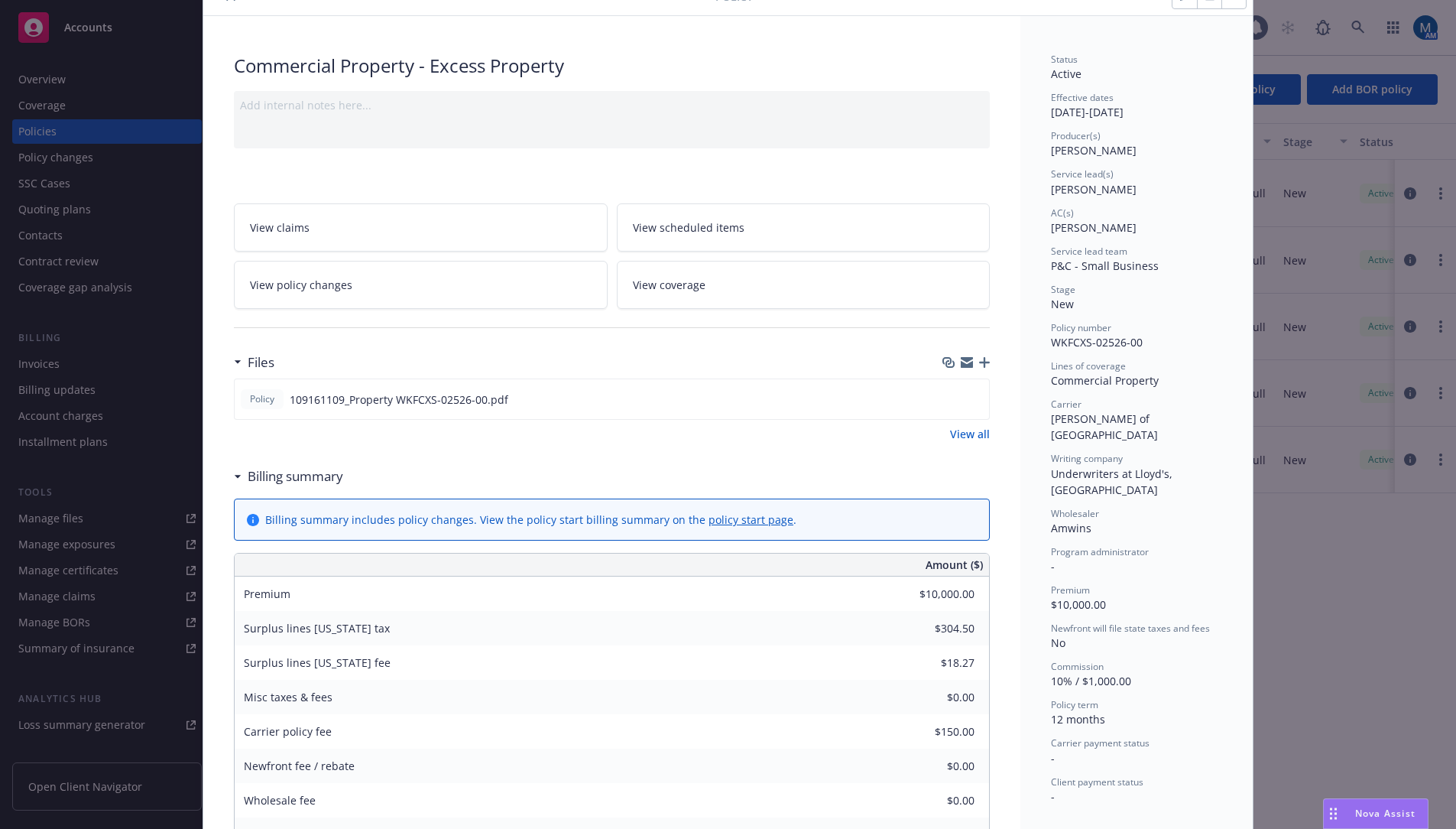
scroll to position [77, 0]
drag, startPoint x: 1161, startPoint y: 268, endPoint x: 1039, endPoint y: 271, distance: 122.0
click at [1039, 271] on div "Status Active Effective dates [DATE] - [DATE] Producer(s) [PERSON_NAME] Service…" at bounding box center [1137, 659] width 233 height 1292
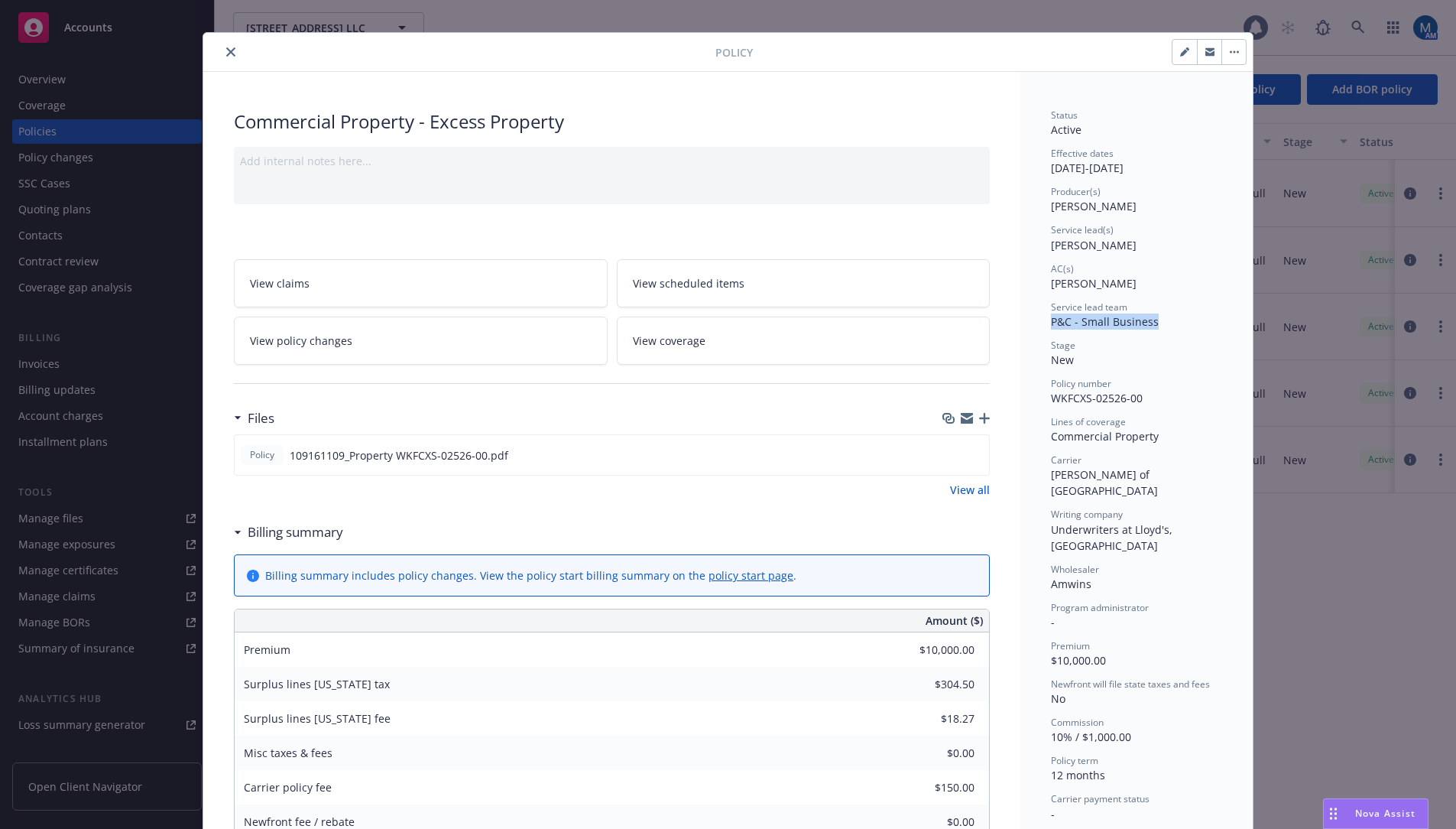
scroll to position [0, 0]
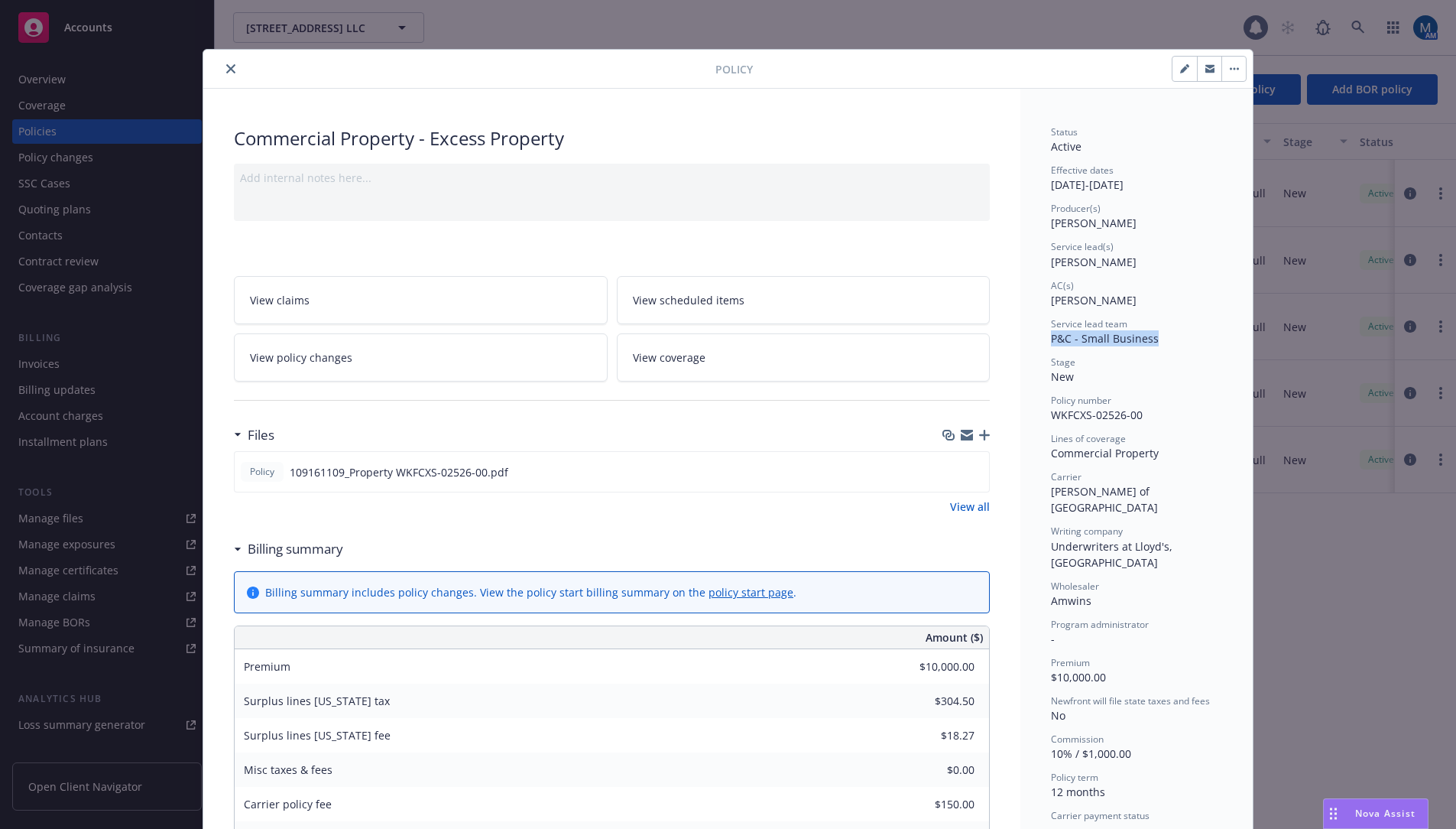
click at [226, 68] on icon "close" at bounding box center [231, 69] width 9 height 9
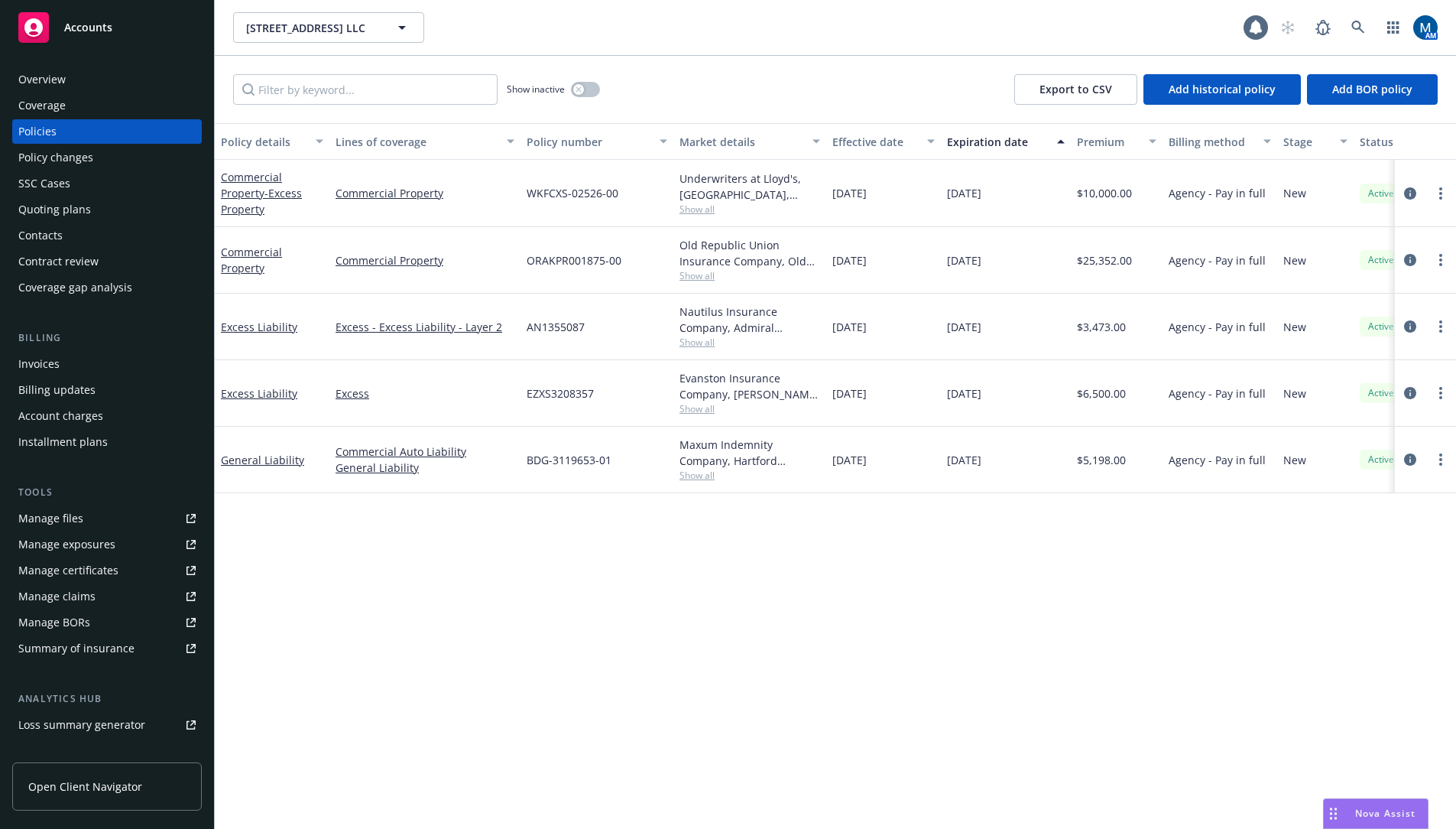
click at [78, 19] on div "Accounts" at bounding box center [106, 28] width 178 height 31
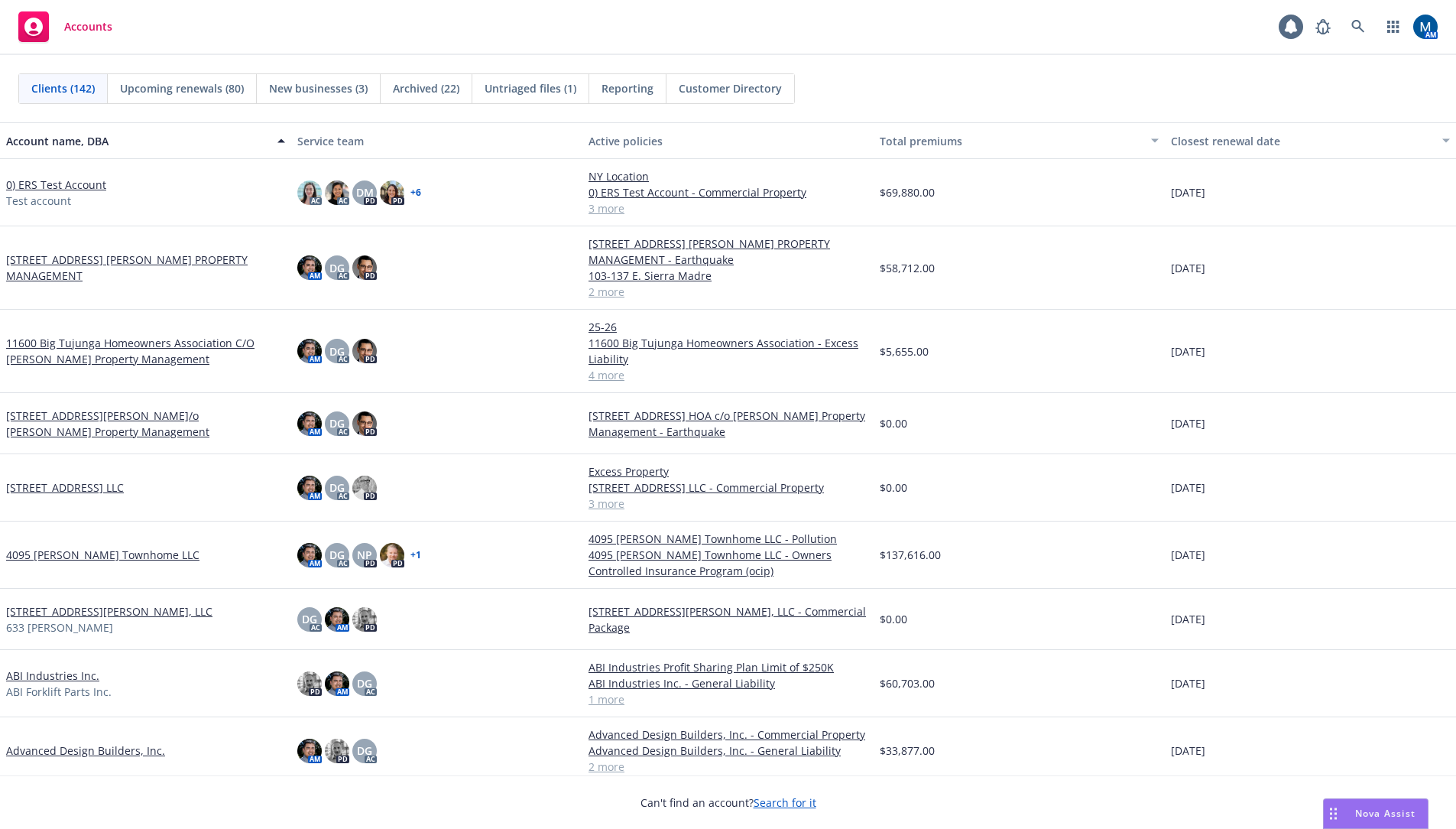
click at [975, 6] on div "Accounts 1 AM" at bounding box center [728, 27] width 1456 height 55
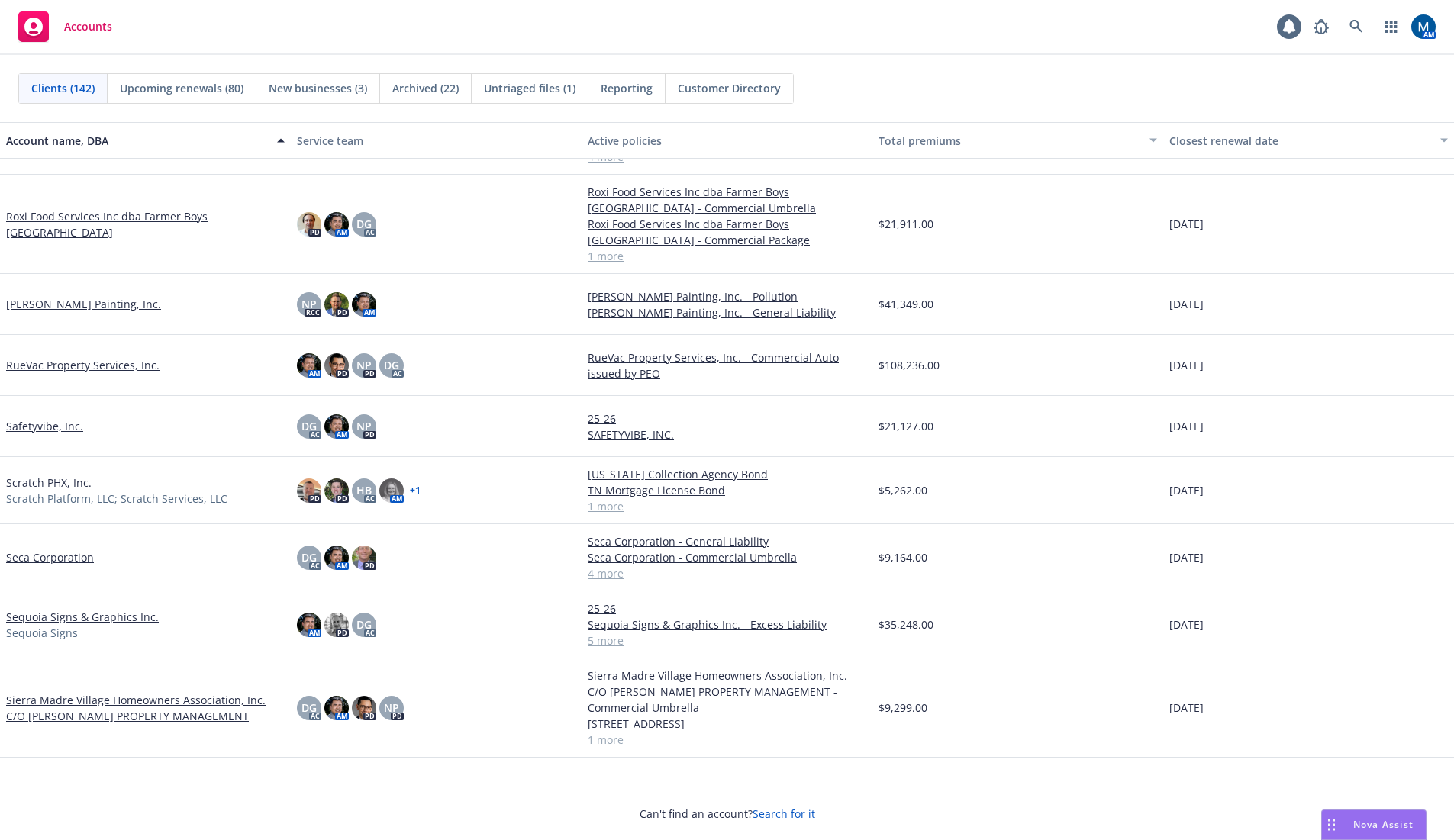
scroll to position [6334, 0]
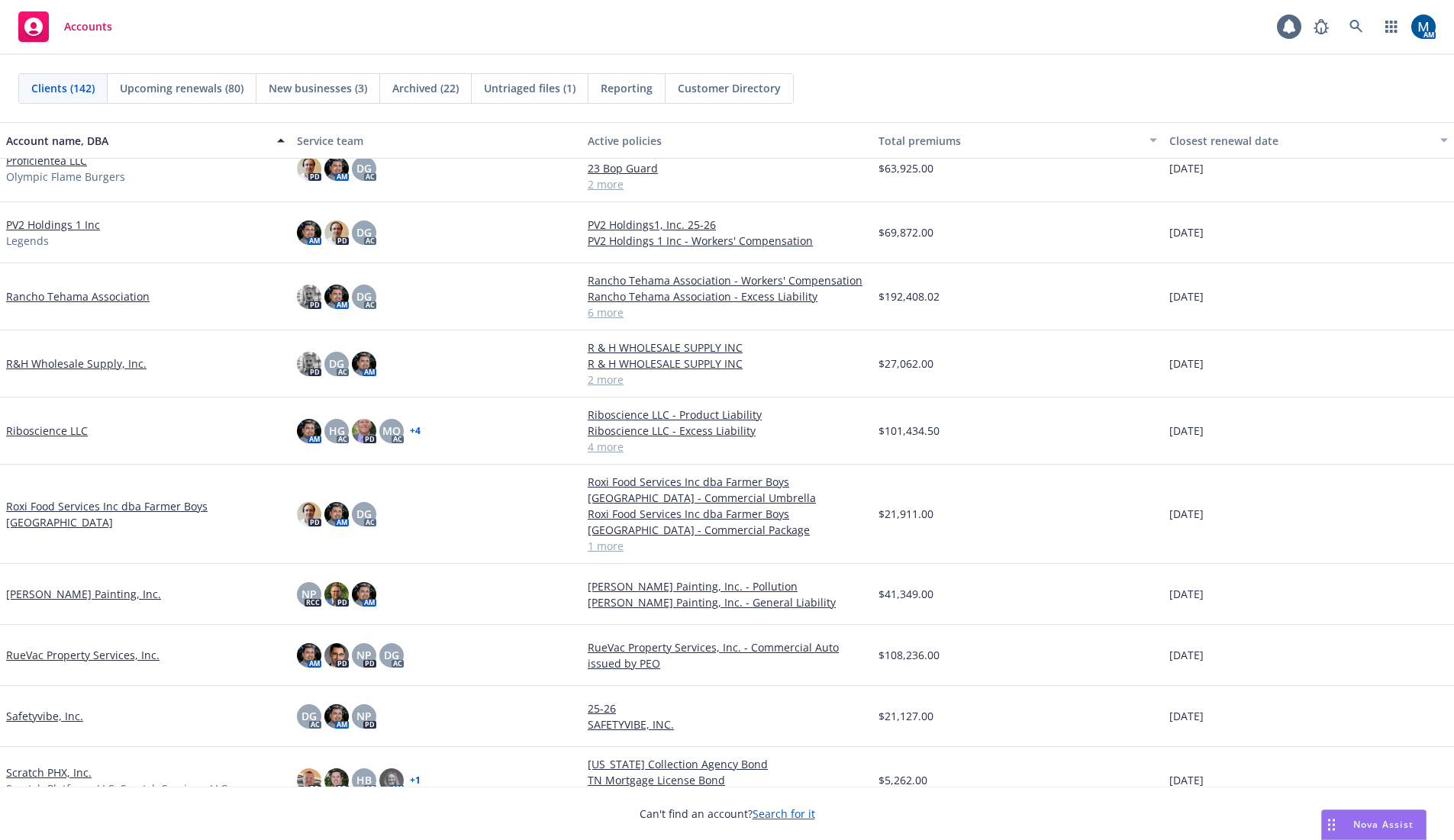
click at [463, 818] on div "Can't find an account? Search for it" at bounding box center [727, 804] width 1454 height 35
